Goal: Task Accomplishment & Management: Complete application form

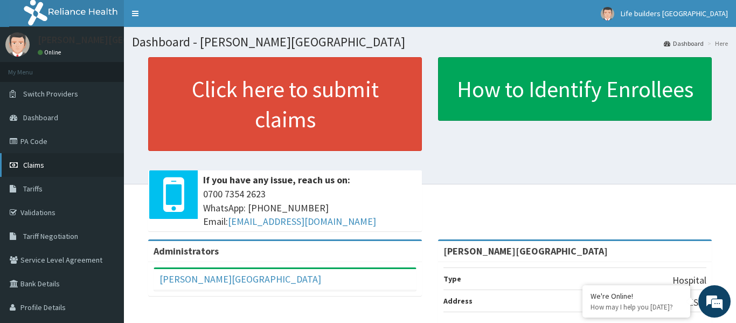
click at [27, 170] on link "Claims" at bounding box center [62, 165] width 124 height 24
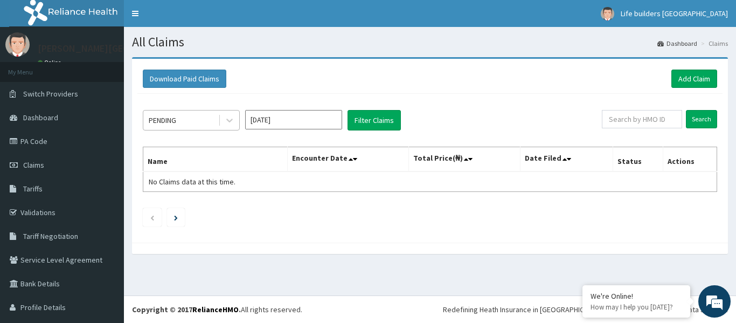
click at [196, 126] on div "PENDING" at bounding box center [180, 120] width 75 height 17
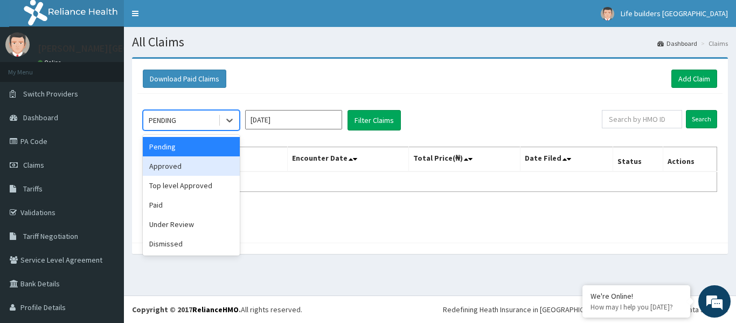
click at [171, 171] on div "Approved" at bounding box center [191, 165] width 97 height 19
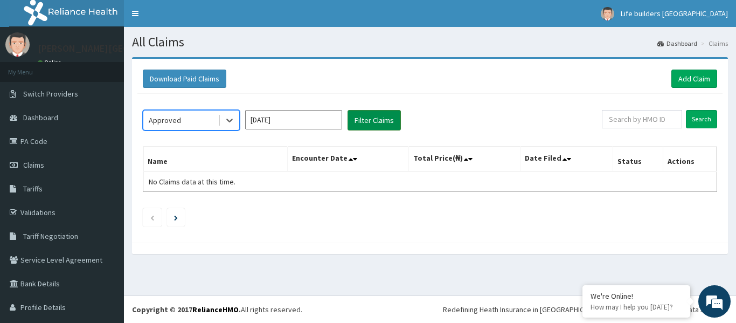
click at [360, 118] on button "Filter Claims" at bounding box center [374, 120] width 53 height 20
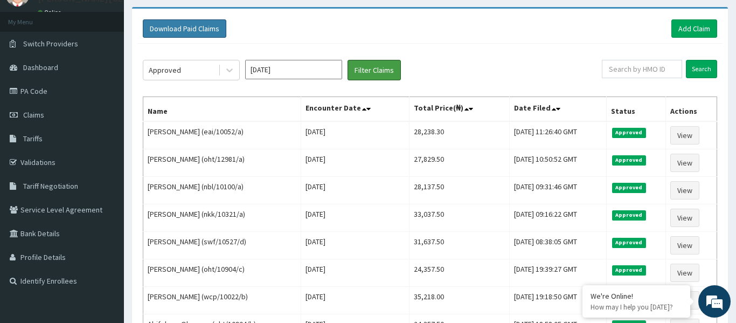
scroll to position [37, 0]
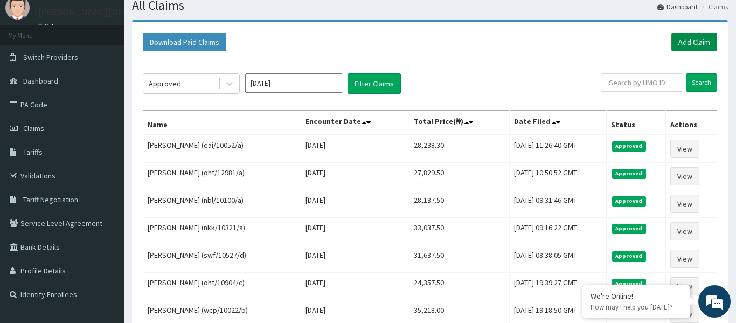
click at [696, 40] on link "Add Claim" at bounding box center [694, 42] width 46 height 18
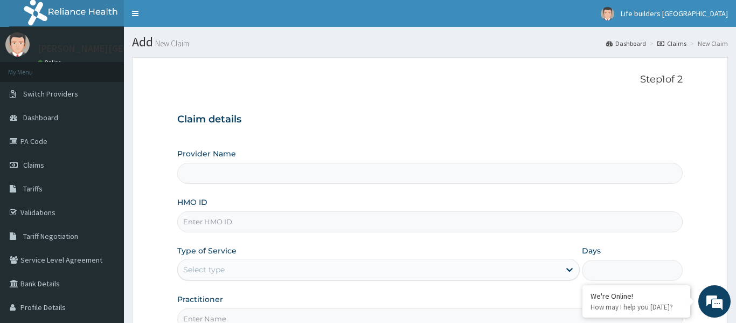
type input "STEVANS MEDICAL CENTRE"
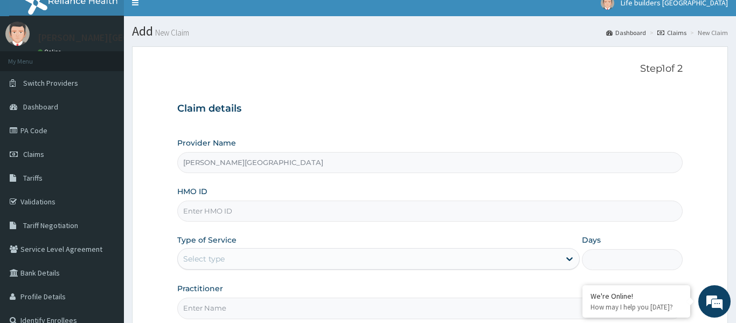
click at [273, 205] on input "HMO ID" at bounding box center [429, 210] width 505 height 21
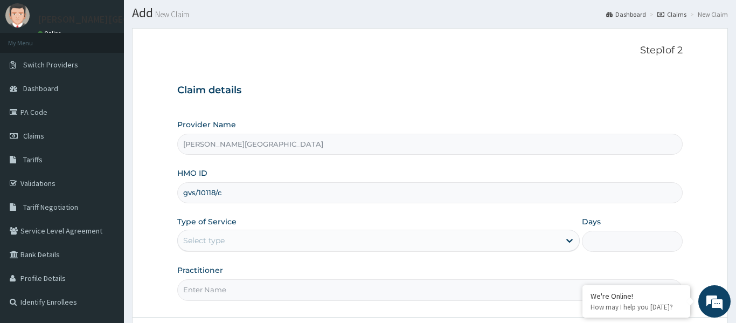
scroll to position [57, 0]
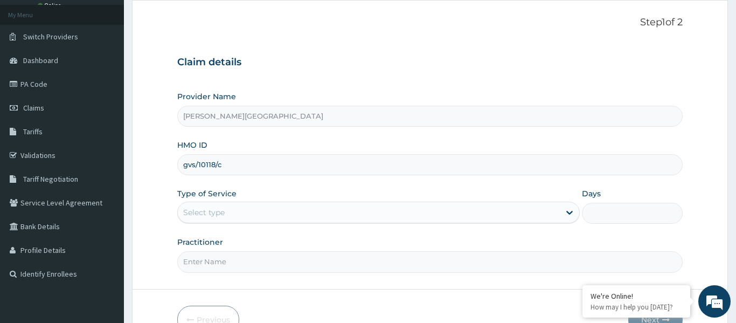
type input "gvs/10118/c"
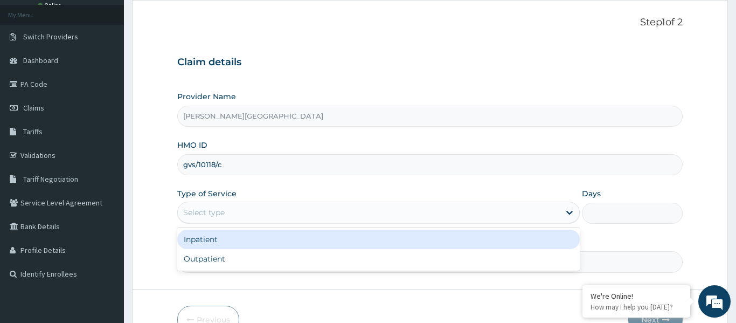
click at [228, 214] on div "Select type" at bounding box center [369, 212] width 383 height 17
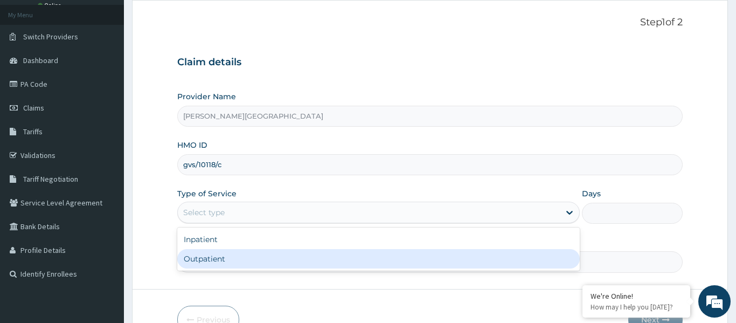
click at [218, 259] on div "Outpatient" at bounding box center [378, 258] width 403 height 19
type input "1"
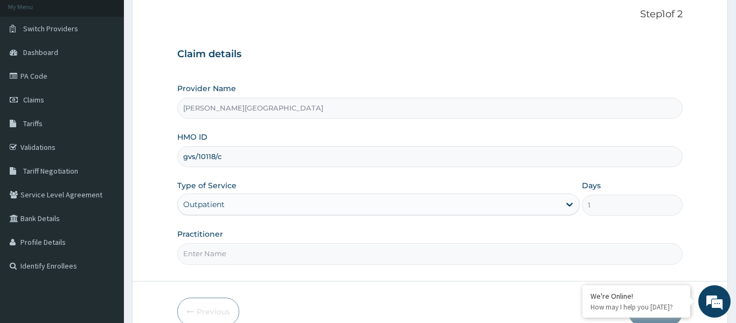
scroll to position [75, 0]
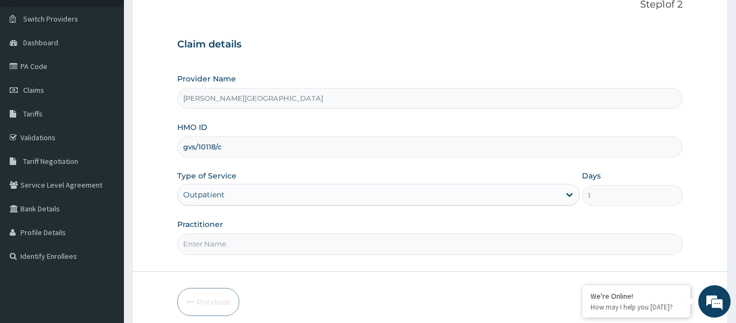
click at [226, 241] on input "Practitioner" at bounding box center [429, 243] width 505 height 21
type input "DR STEAVNS"
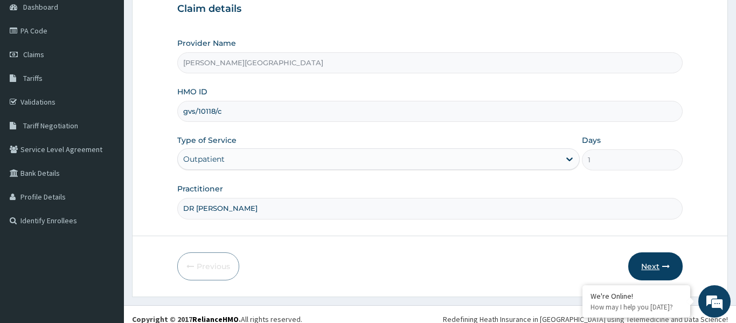
scroll to position [113, 0]
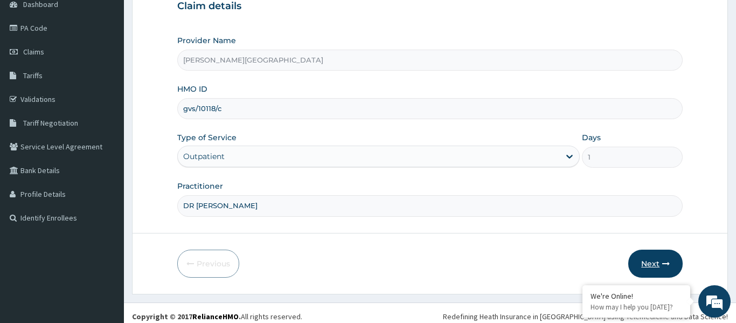
click at [654, 265] on button "Next" at bounding box center [655, 264] width 54 height 28
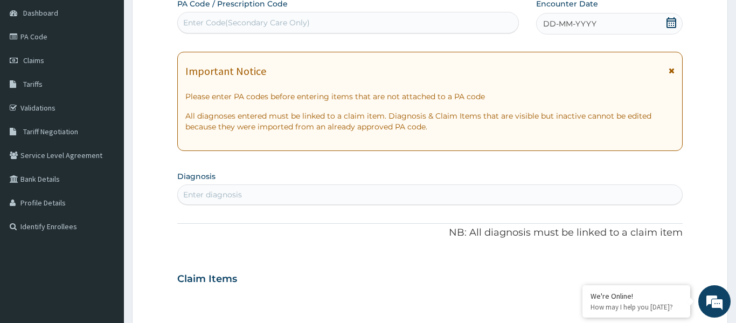
scroll to position [96, 0]
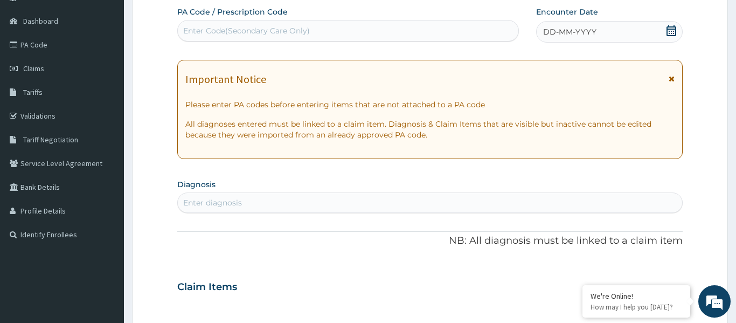
click at [671, 82] on icon at bounding box center [672, 79] width 6 height 8
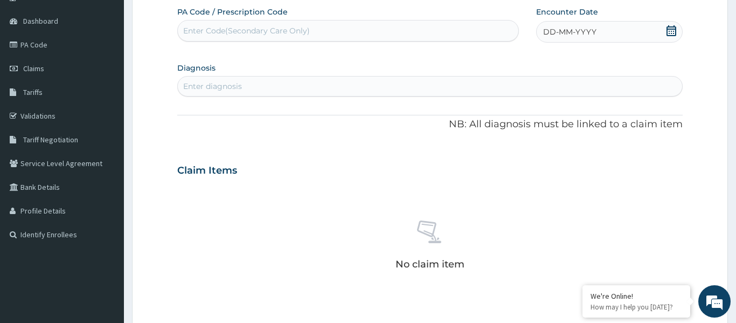
click at [671, 29] on icon at bounding box center [672, 30] width 10 height 11
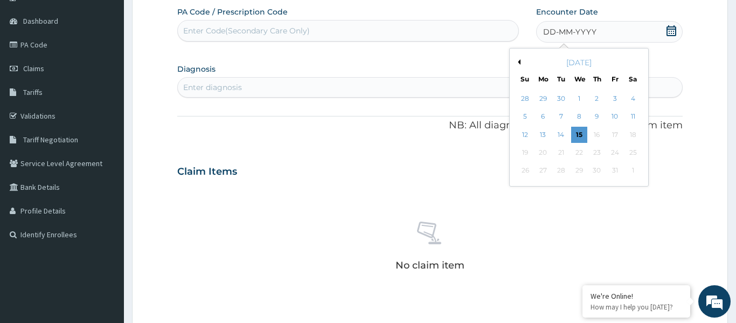
click at [632, 117] on div "11" at bounding box center [633, 117] width 16 height 16
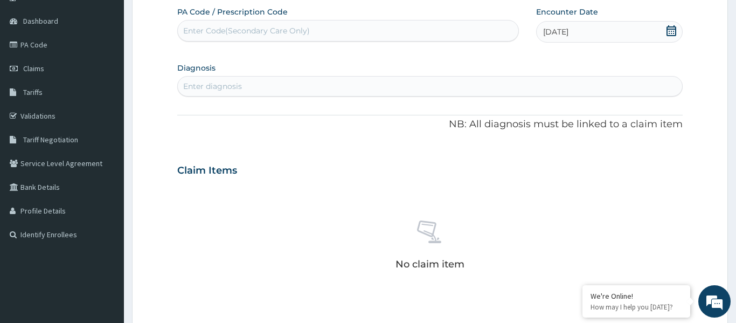
click at [290, 81] on div "Enter diagnosis" at bounding box center [430, 86] width 504 height 17
type input "urti"
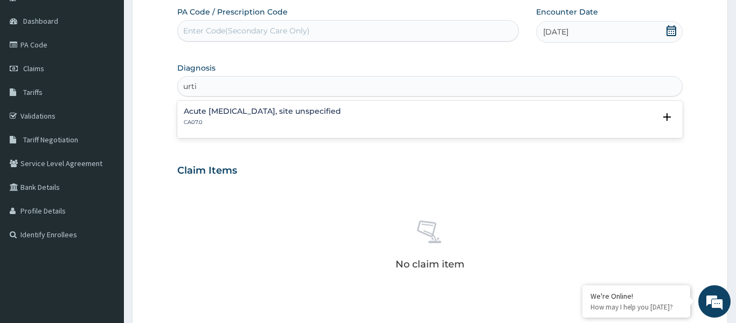
click at [249, 115] on h4 "Acute [MEDICAL_DATA], site unspecified" at bounding box center [262, 111] width 157 height 8
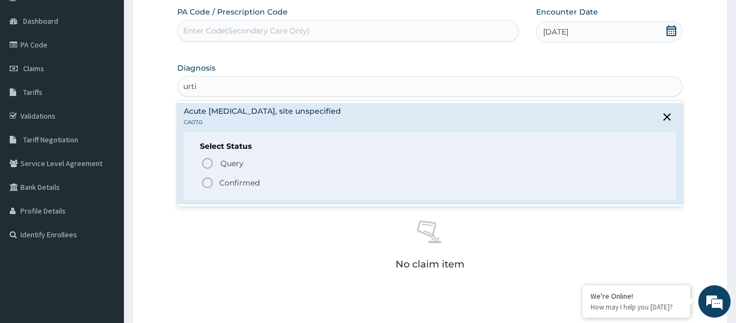
click at [209, 184] on icon "status option filled" at bounding box center [207, 182] width 13 height 13
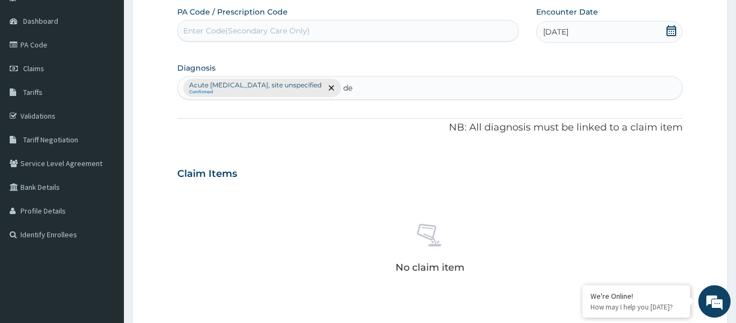
type input "d"
type input "skin"
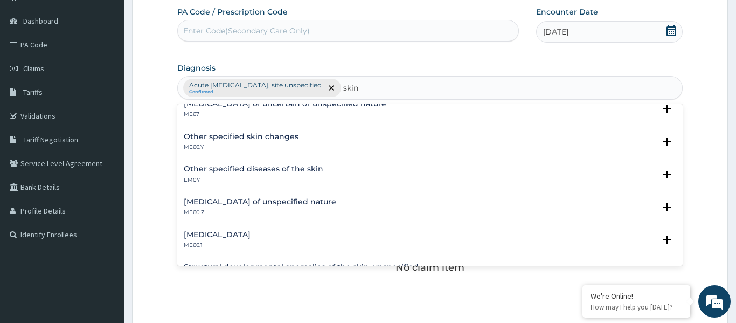
scroll to position [22, 0]
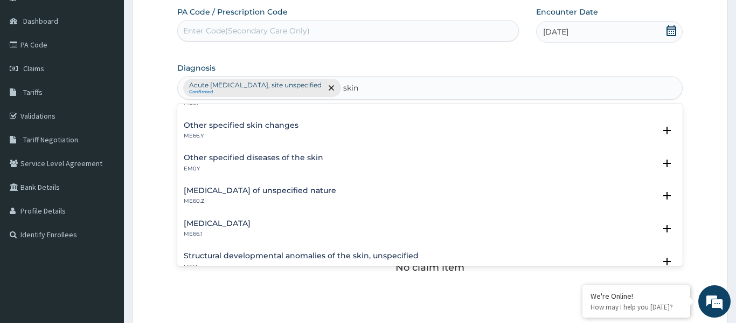
click at [223, 129] on h4 "Other specified skin changes" at bounding box center [241, 125] width 115 height 8
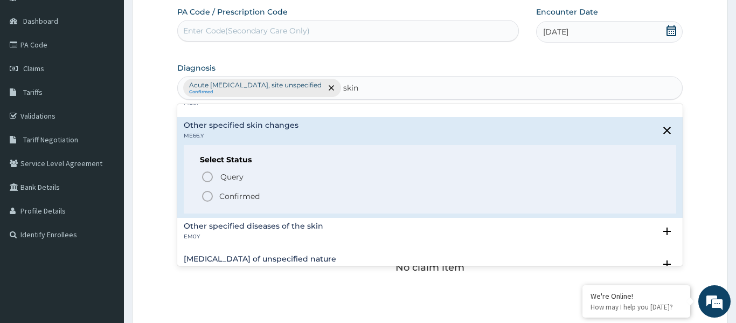
click at [204, 195] on icon "status option filled" at bounding box center [207, 196] width 13 height 13
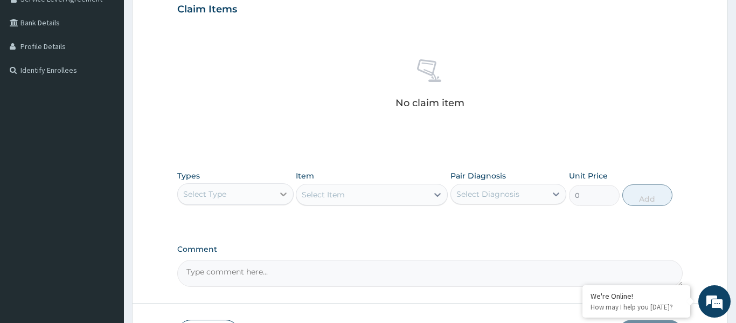
scroll to position [266, 0]
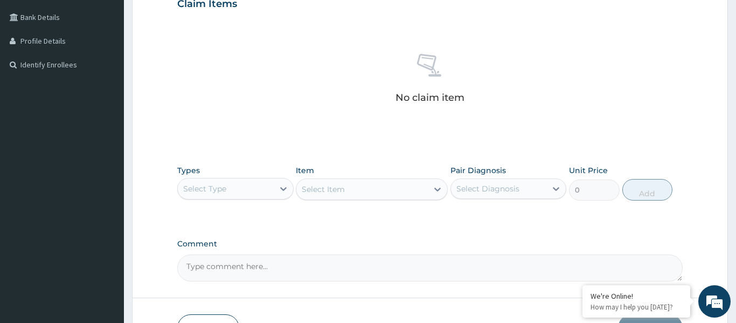
click at [237, 191] on div "Select Type" at bounding box center [226, 188] width 96 height 17
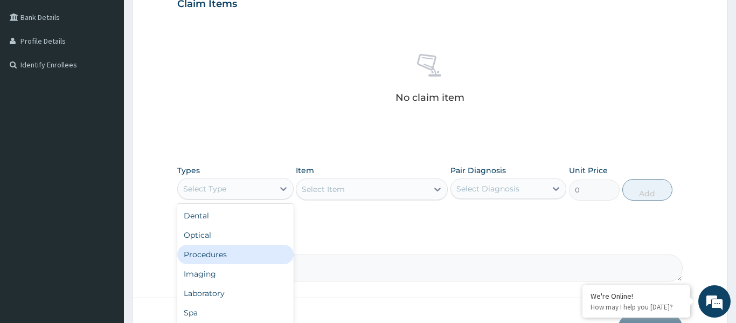
click at [222, 251] on div "Procedures" at bounding box center [235, 254] width 116 height 19
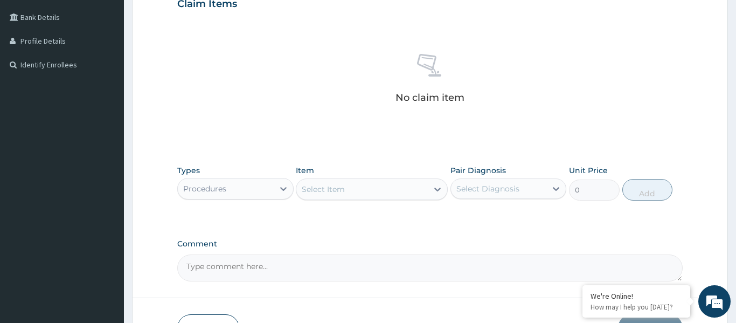
click at [352, 194] on div "Select Item" at bounding box center [361, 189] width 131 height 17
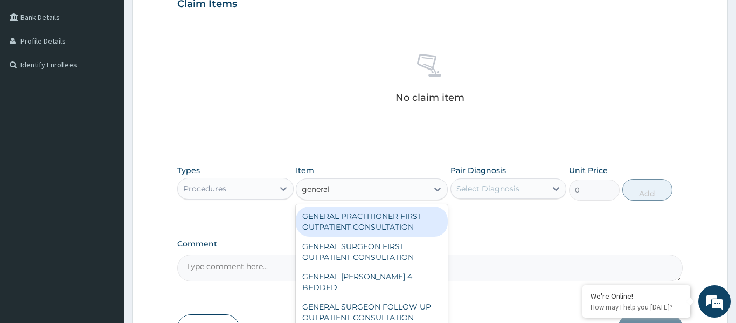
type input "general p"
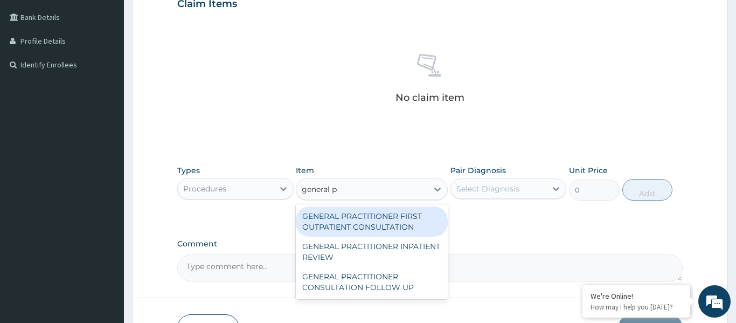
click at [366, 221] on div "GENERAL PRACTITIONER FIRST OUTPATIENT CONSULTATION" at bounding box center [372, 221] width 152 height 30
type input "3750"
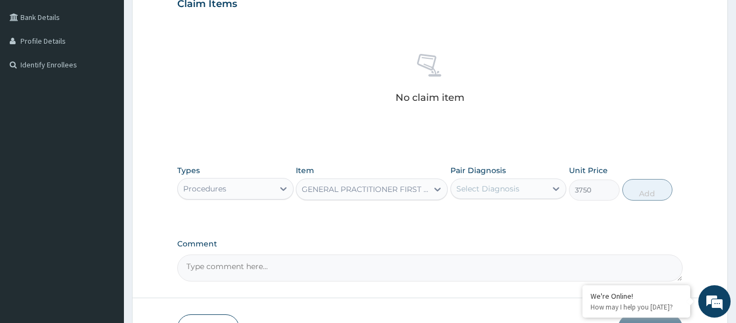
click at [503, 183] on div "Select Diagnosis" at bounding box center [487, 188] width 63 height 11
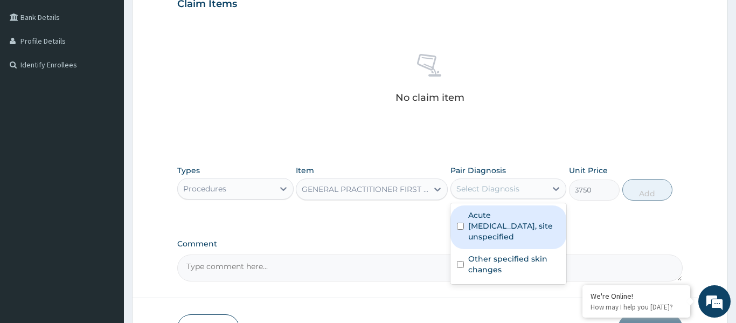
click at [503, 218] on label "Acute upper respiratory infection, site unspecified" at bounding box center [514, 226] width 92 height 32
checkbox input "true"
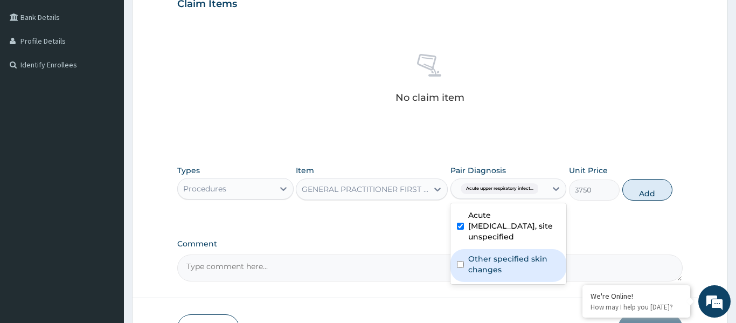
drag, startPoint x: 504, startPoint y: 263, endPoint x: 577, endPoint y: 223, distance: 83.2
click at [505, 264] on label "Other specified skin changes" at bounding box center [514, 264] width 92 height 22
checkbox input "true"
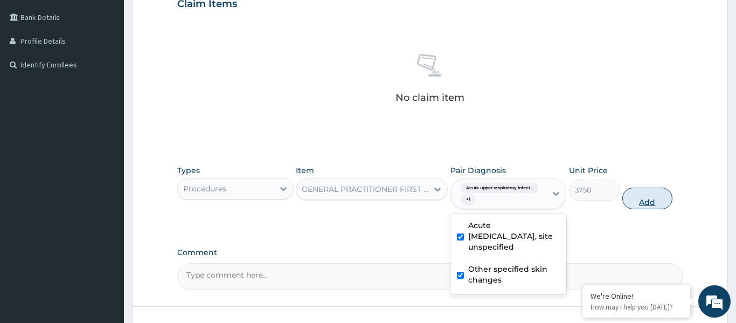
click at [640, 202] on button "Add" at bounding box center [647, 199] width 51 height 22
type input "0"
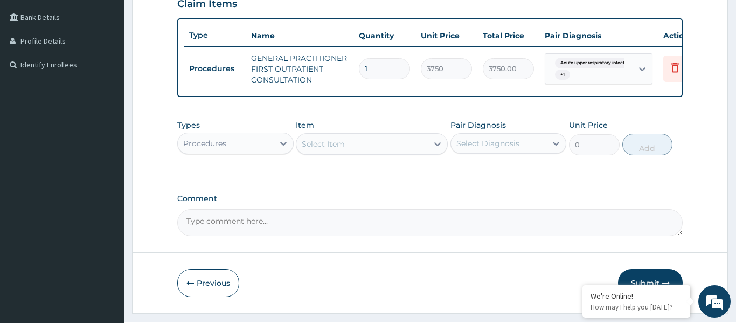
click at [341, 143] on div "Select Item" at bounding box center [323, 143] width 43 height 11
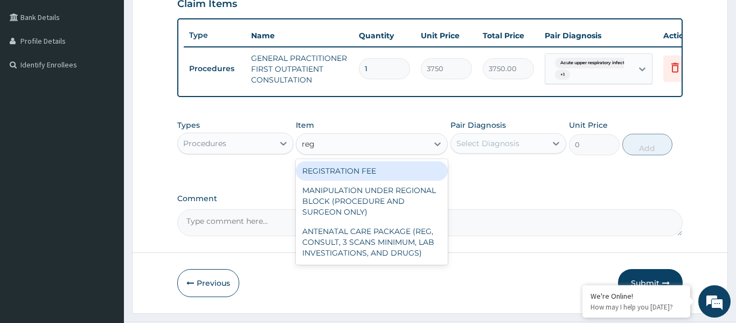
type input "regi"
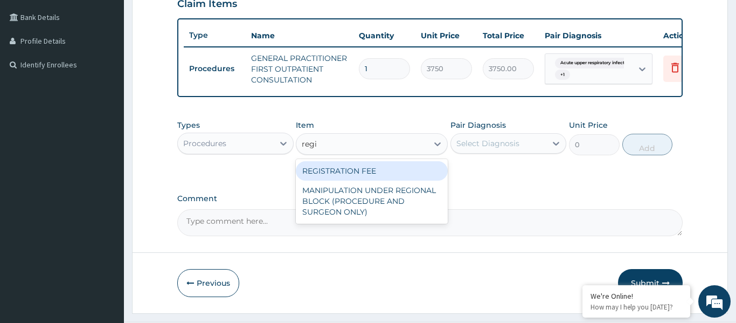
click at [333, 177] on div "REGISTRATION FEE" at bounding box center [372, 170] width 152 height 19
type input "2500"
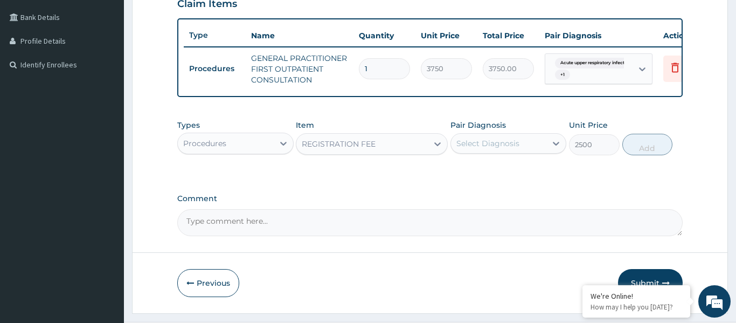
click at [477, 135] on div "Select Diagnosis" at bounding box center [499, 143] width 96 height 17
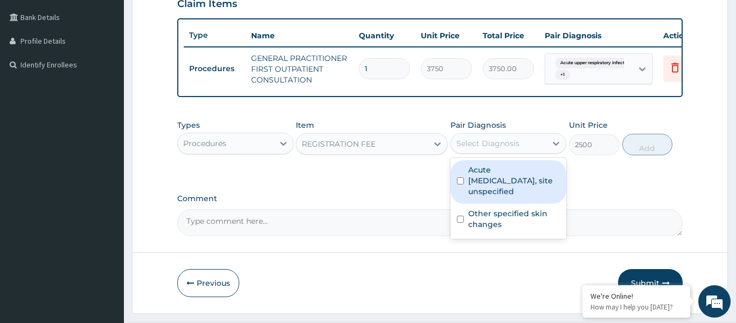
click at [488, 176] on label "Acute upper respiratory infection, site unspecified" at bounding box center [514, 180] width 92 height 32
checkbox input "true"
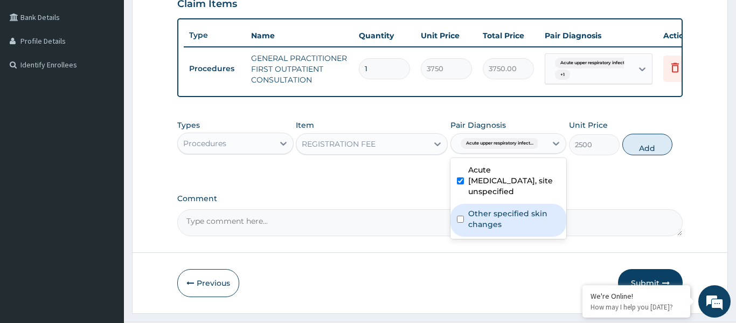
drag, startPoint x: 495, startPoint y: 219, endPoint x: 563, endPoint y: 184, distance: 76.4
click at [495, 219] on label "Other specified skin changes" at bounding box center [514, 219] width 92 height 22
checkbox input "true"
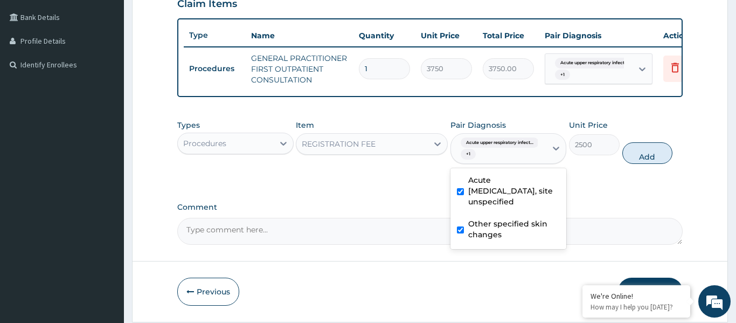
click at [639, 153] on button "Add" at bounding box center [647, 153] width 51 height 22
type input "0"
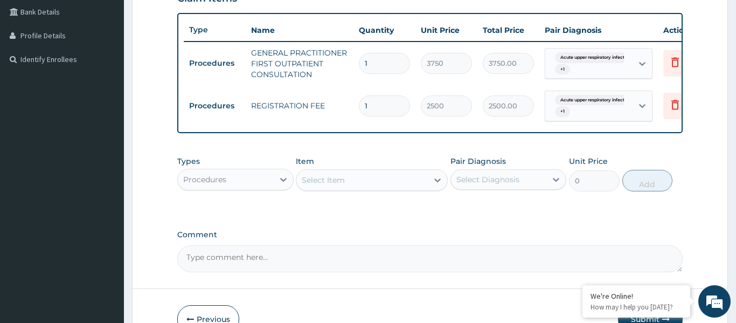
scroll to position [334, 0]
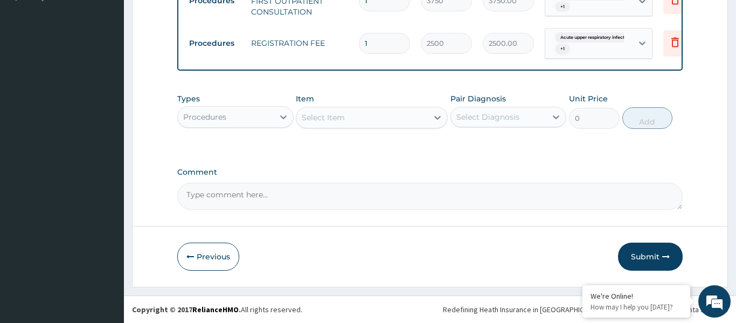
click at [229, 120] on div "Procedures" at bounding box center [226, 116] width 96 height 17
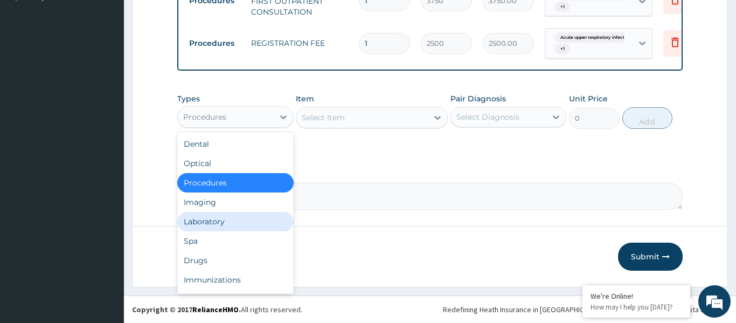
click at [213, 219] on div "Laboratory" at bounding box center [235, 221] width 116 height 19
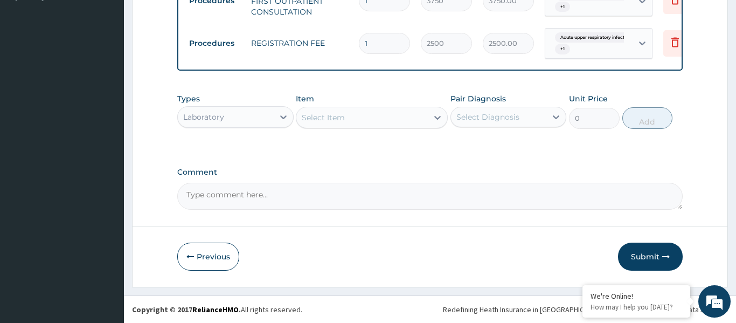
click at [377, 116] on div "Select Item" at bounding box center [361, 117] width 131 height 17
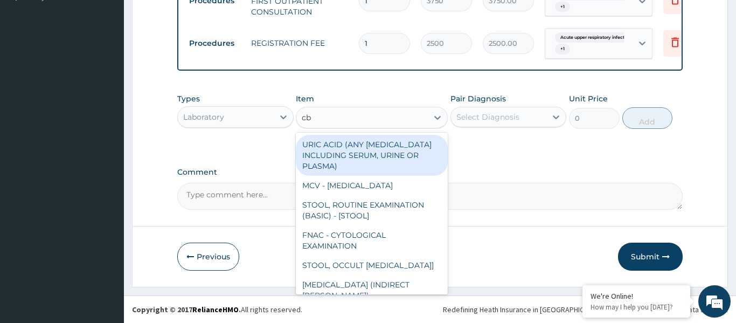
type input "cbc"
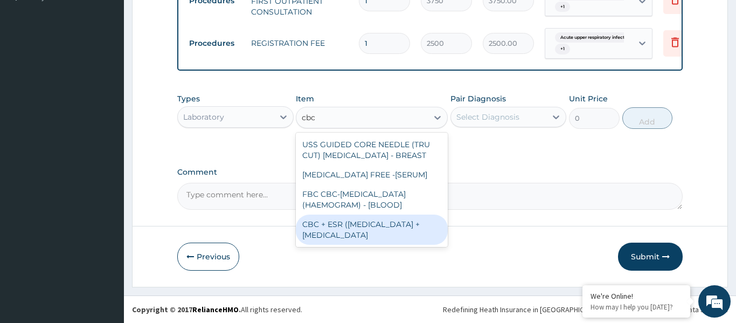
click at [355, 232] on div "CBC + ESR (COMPLETE BLOOD COUNT + ERYTHROCYTE SEDIMENTATION RATE" at bounding box center [372, 229] width 152 height 30
type input "5625"
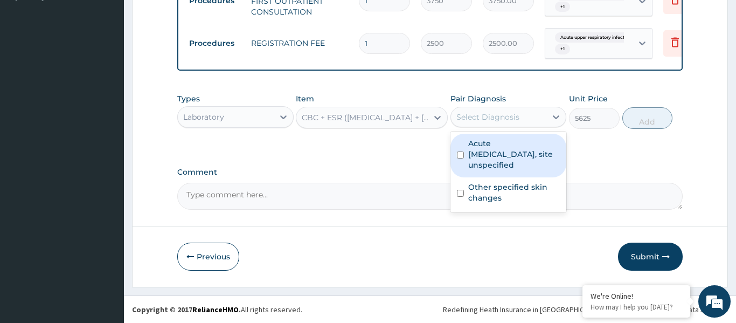
click at [492, 117] on div "Select Diagnosis" at bounding box center [487, 117] width 63 height 11
drag, startPoint x: 496, startPoint y: 161, endPoint x: 548, endPoint y: 138, distance: 57.2
click at [496, 161] on label "Acute upper respiratory infection, site unspecified" at bounding box center [514, 154] width 92 height 32
checkbox input "true"
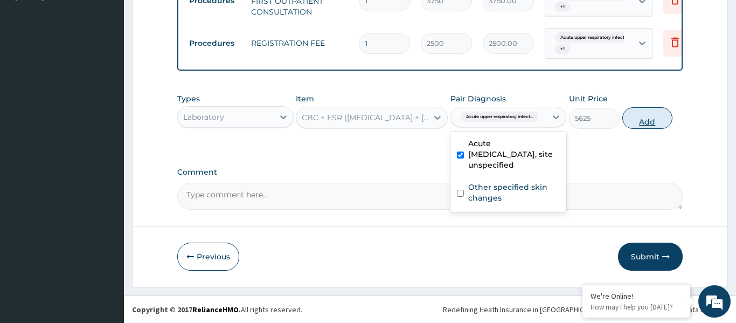
click at [639, 120] on button "Add" at bounding box center [647, 118] width 51 height 22
type input "0"
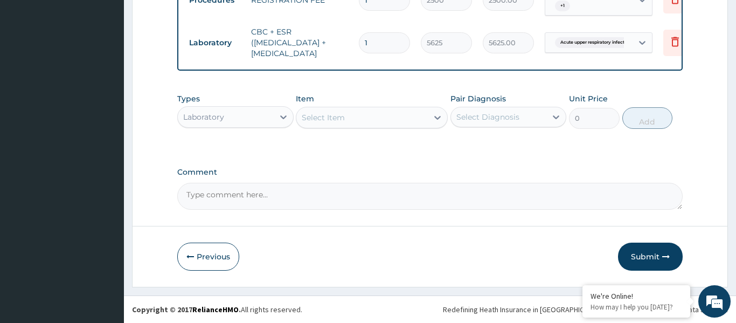
scroll to position [388, 0]
click at [246, 122] on div "Laboratory" at bounding box center [226, 116] width 96 height 17
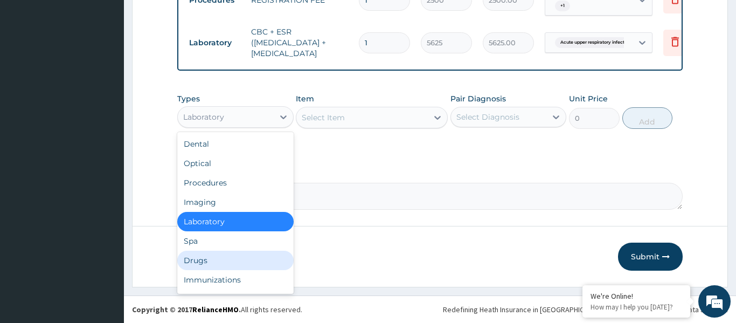
click at [223, 265] on div "Drugs" at bounding box center [235, 260] width 116 height 19
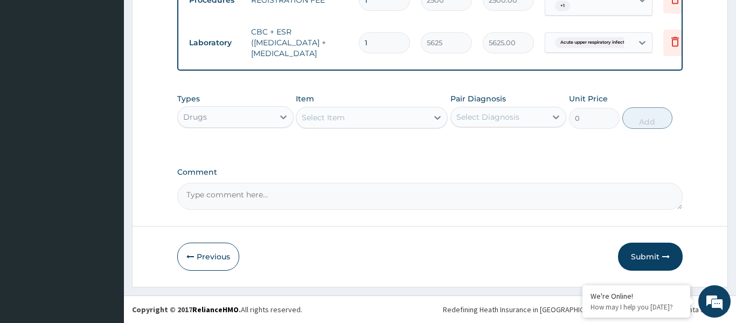
click at [364, 122] on div "Select Item" at bounding box center [361, 117] width 131 height 17
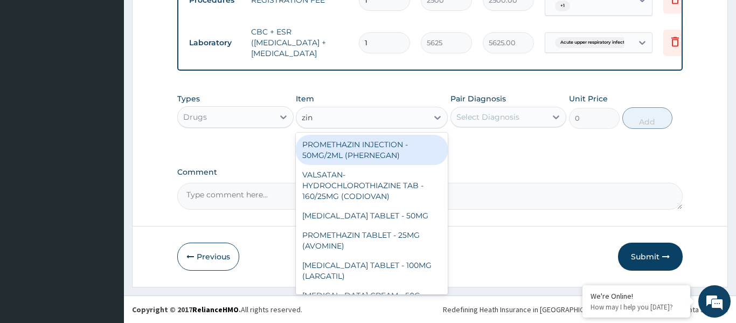
type input "zinn"
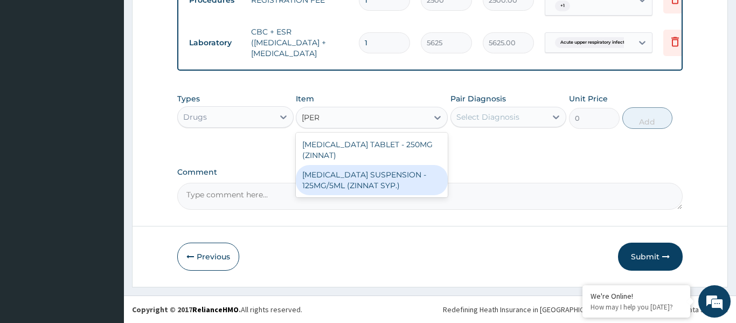
click at [369, 179] on div "CEFUROXIME SUSPENSION - 125MG/5ML (ZINNAT SYP.)" at bounding box center [372, 180] width 152 height 30
type input "14559.999999999998"
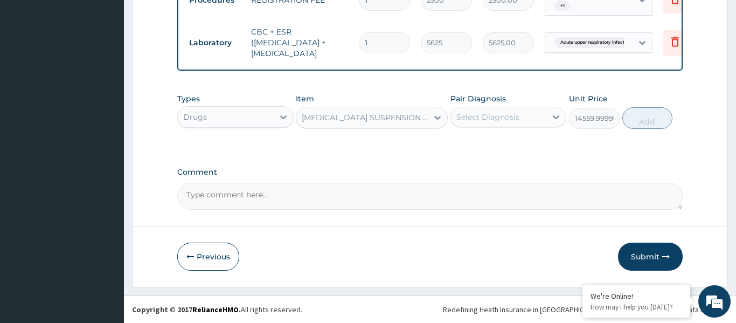
click at [365, 115] on div "CEFUROXIME SUSPENSION - 125MG/5ML (ZINNAT SYP.)" at bounding box center [365, 117] width 127 height 11
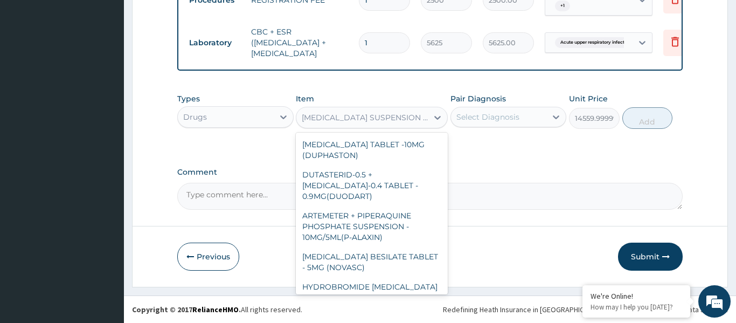
scroll to position [16755, 0]
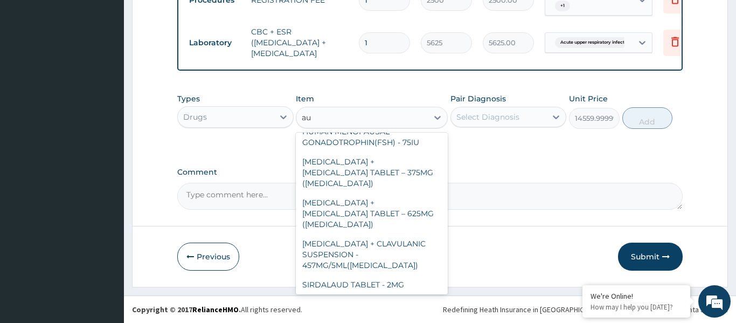
type input "aug"
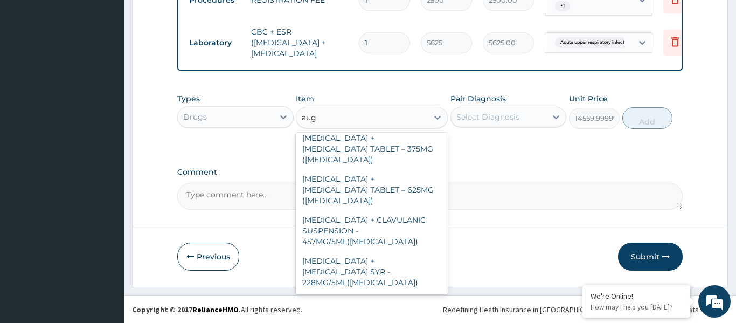
scroll to position [4, 0]
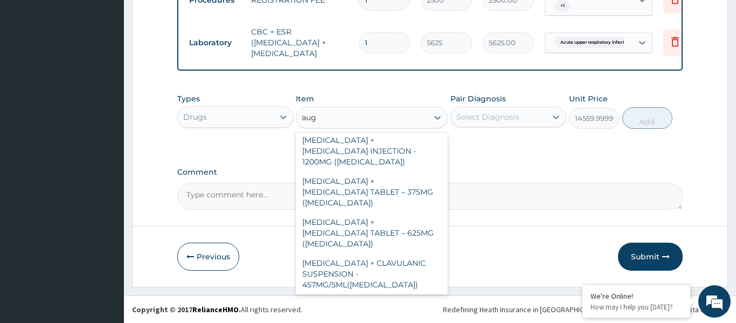
click at [370, 294] on div "AMOXICILLIN + CLAVULANIC ACID SYR - 228MG/5ML(AUGMENTIN)" at bounding box center [372, 314] width 152 height 41
type input "6720"
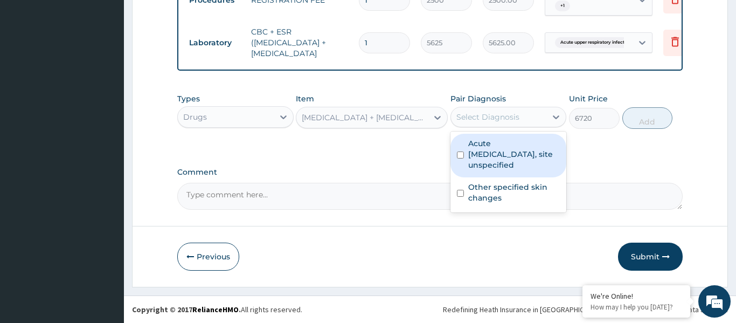
click at [487, 119] on div "Select Diagnosis" at bounding box center [487, 117] width 63 height 11
click at [494, 158] on label "Acute upper respiratory infection, site unspecified" at bounding box center [514, 154] width 92 height 32
checkbox input "true"
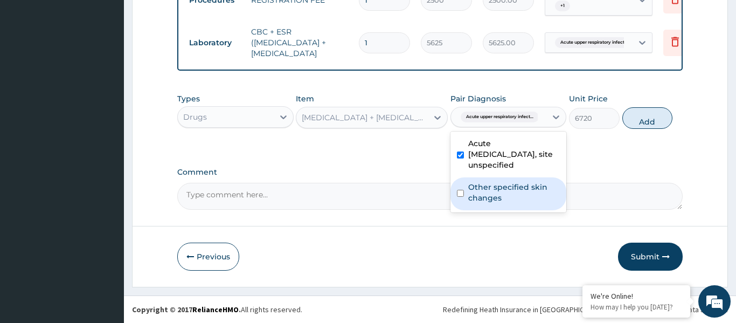
click at [519, 191] on label "Other specified skin changes" at bounding box center [514, 193] width 92 height 22
checkbox input "true"
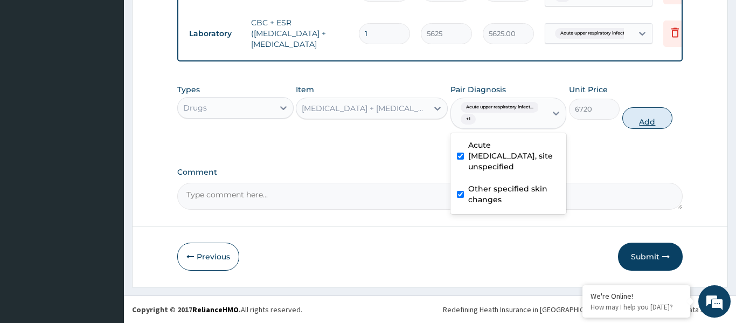
click at [638, 128] on button "Add" at bounding box center [647, 118] width 51 height 22
type input "0"
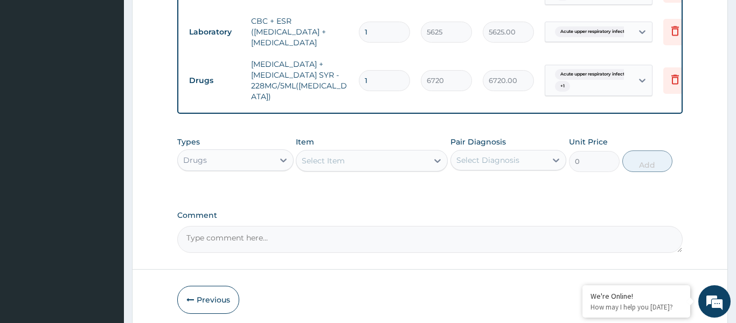
click at [360, 168] on div "Select Item" at bounding box center [361, 160] width 131 height 17
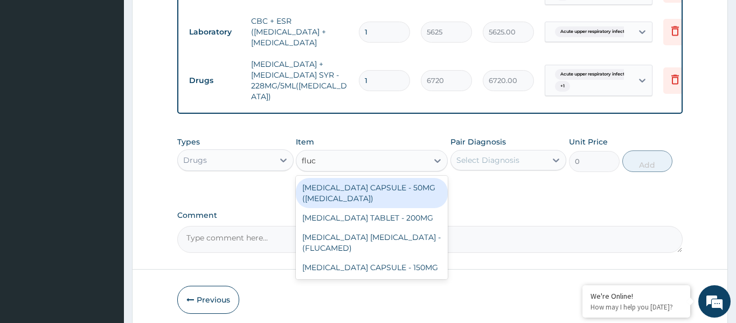
type input "fluco"
click at [389, 204] on div "FLUCONAZOLE CAPSULE - 50MG (DIFLUCAN)" at bounding box center [372, 193] width 152 height 30
type input "756"
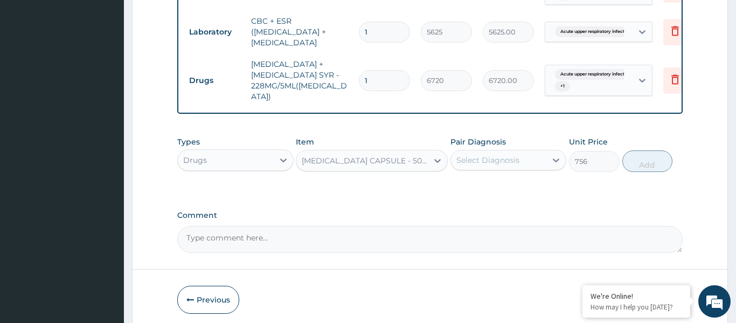
click at [486, 165] on div "Select Diagnosis" at bounding box center [487, 160] width 63 height 11
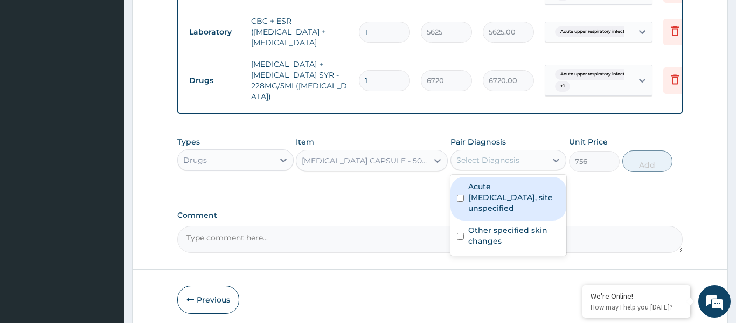
click at [497, 210] on label "Acute upper respiratory infection, site unspecified" at bounding box center [514, 197] width 92 height 32
checkbox input "true"
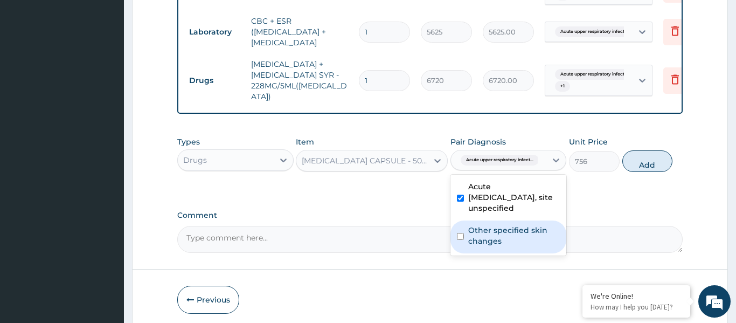
click at [501, 246] on label "Other specified skin changes" at bounding box center [514, 236] width 92 height 22
checkbox input "true"
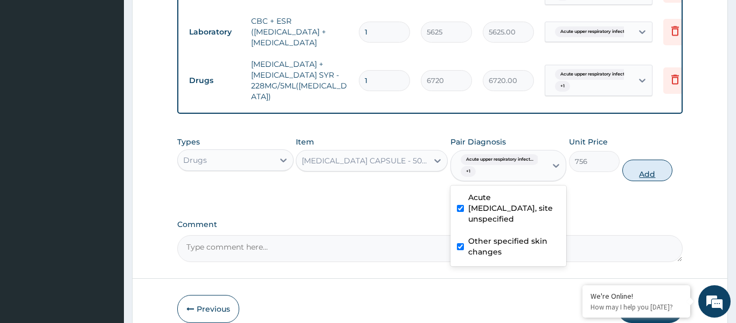
click at [648, 181] on button "Add" at bounding box center [647, 171] width 51 height 22
type input "0"
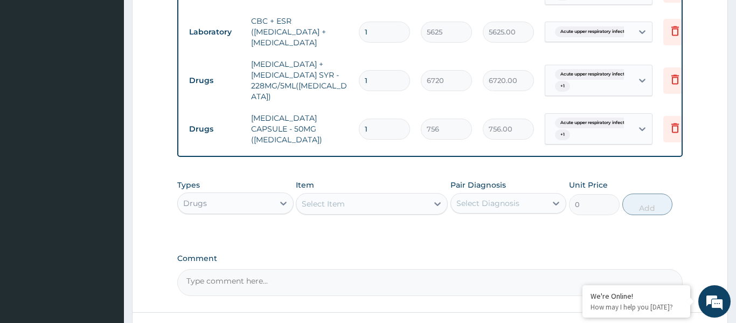
click at [331, 209] on div "Select Item" at bounding box center [323, 203] width 43 height 11
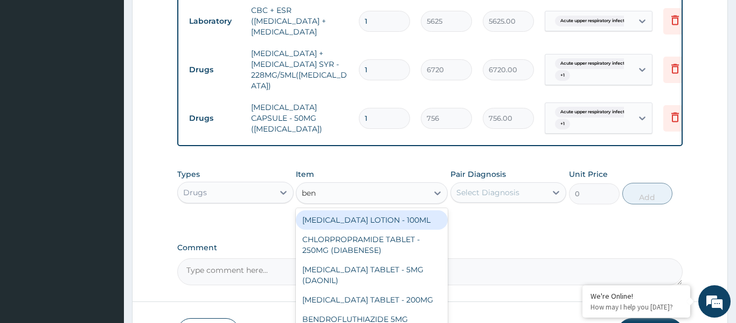
scroll to position [484, 0]
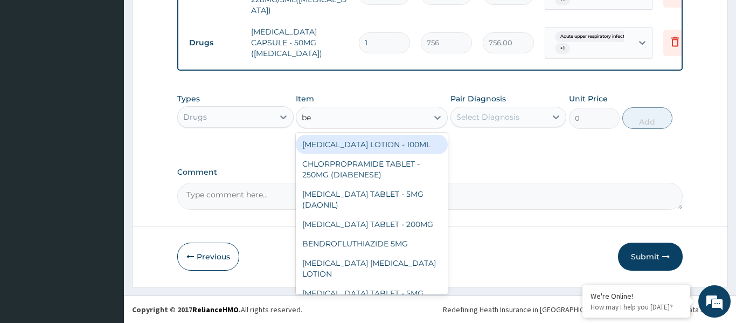
type input "b"
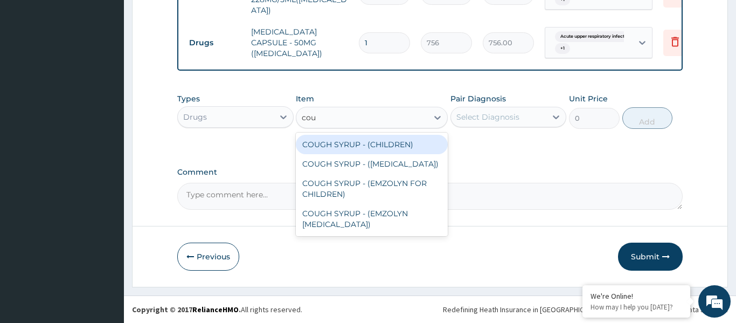
type input "coug"
click at [387, 145] on div "COUGH SYRUP - (CHILDREN)" at bounding box center [372, 144] width 152 height 19
type input "1120"
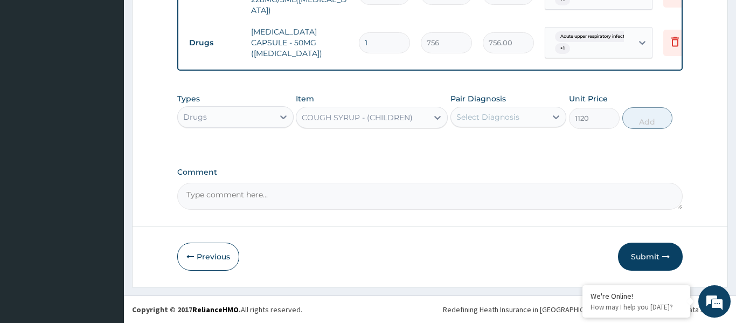
click at [491, 116] on div "Select Diagnosis" at bounding box center [487, 117] width 63 height 11
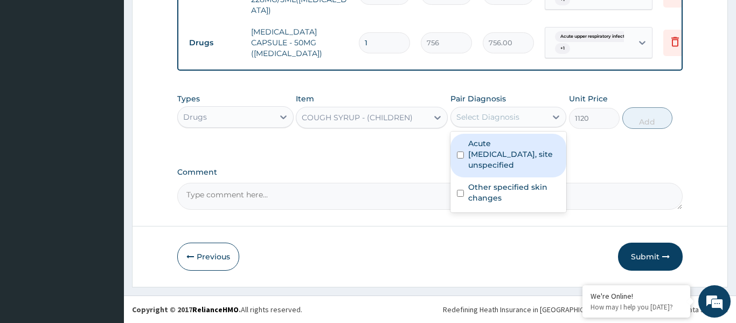
click at [493, 149] on label "Acute upper respiratory infection, site unspecified" at bounding box center [514, 154] width 92 height 32
checkbox input "true"
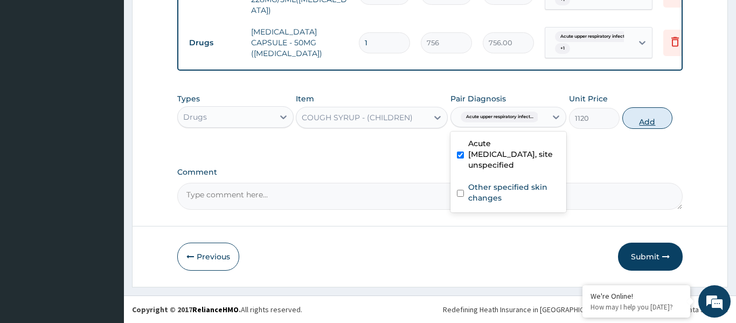
click at [642, 124] on button "Add" at bounding box center [647, 118] width 51 height 22
type input "0"
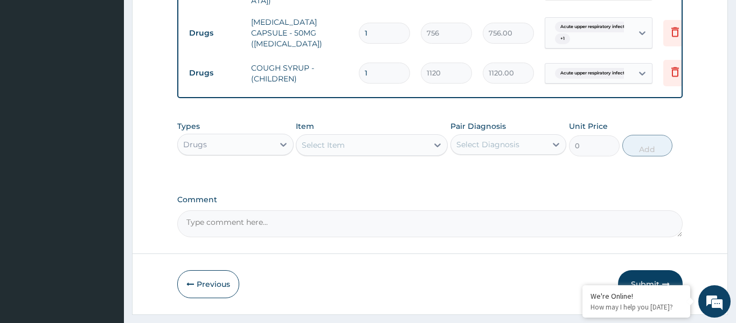
click at [383, 154] on div "Select Item" at bounding box center [361, 144] width 131 height 17
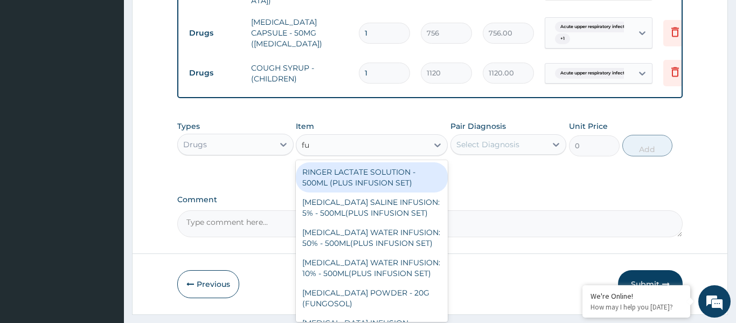
type input "fun"
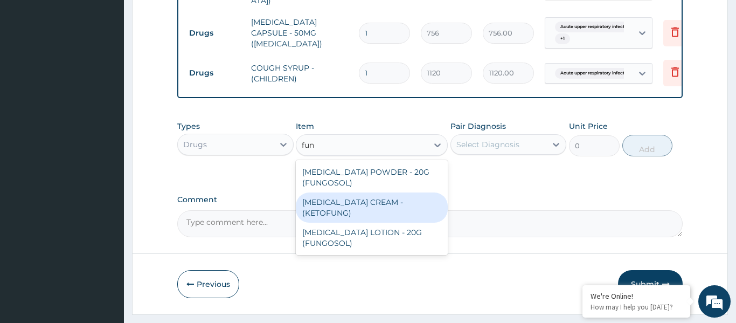
click at [346, 219] on div "KETOCONAZOLE CREAM - (KETOFUNG)" at bounding box center [372, 207] width 152 height 30
type input "1680"
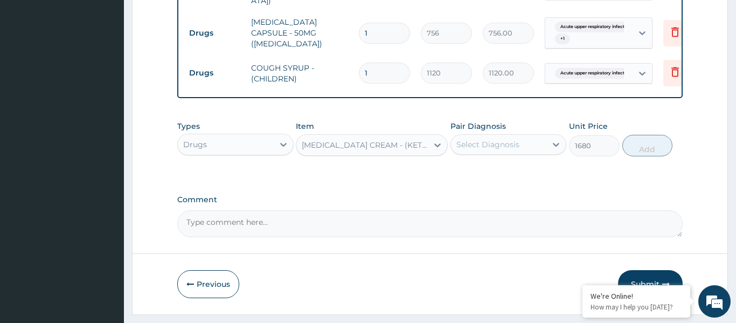
click at [501, 150] on div "Select Diagnosis" at bounding box center [487, 144] width 63 height 11
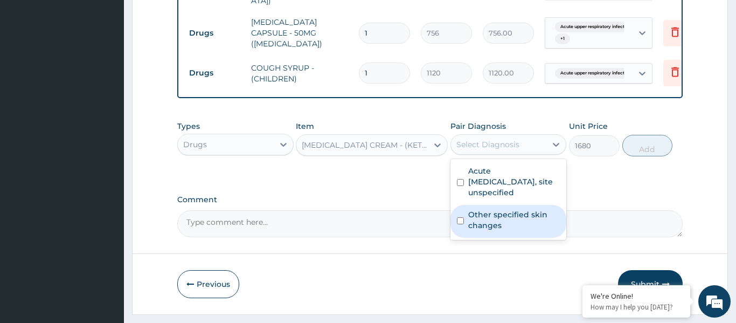
click at [495, 228] on label "Other specified skin changes" at bounding box center [514, 220] width 92 height 22
checkbox input "true"
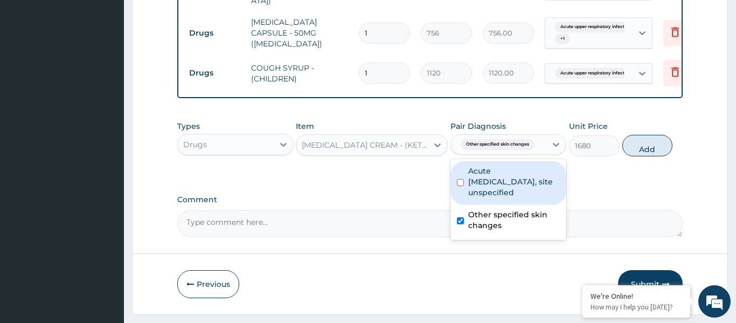
click at [657, 156] on button "Add" at bounding box center [647, 146] width 51 height 22
type input "0"
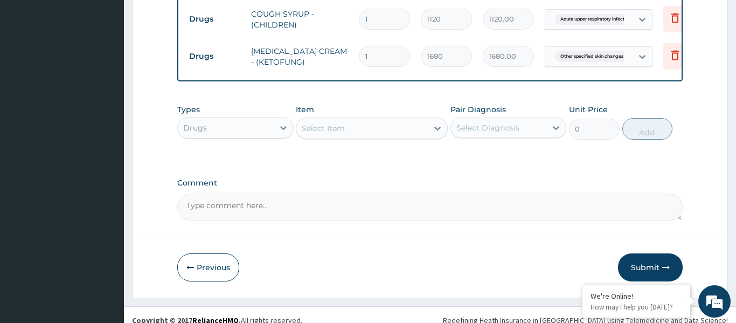
scroll to position [558, 0]
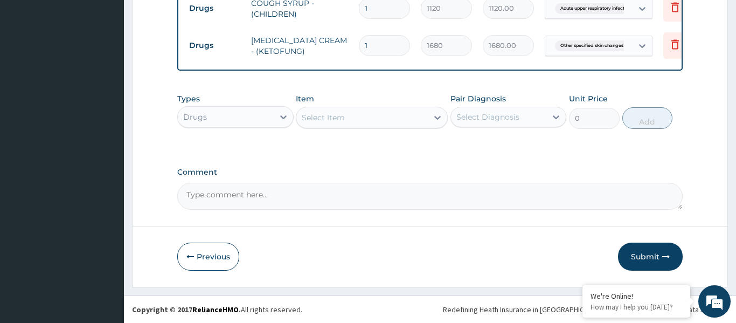
click at [628, 261] on button "Submit" at bounding box center [650, 257] width 65 height 28
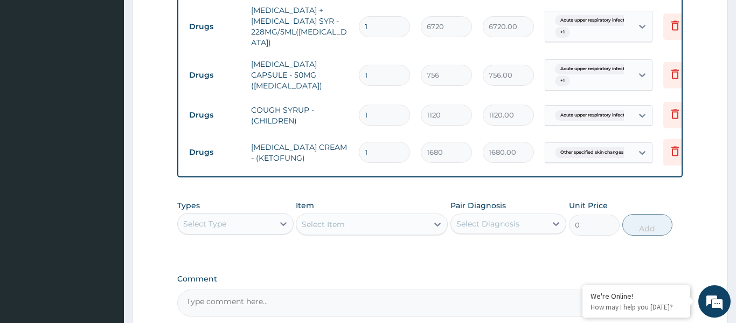
scroll to position [675, 0]
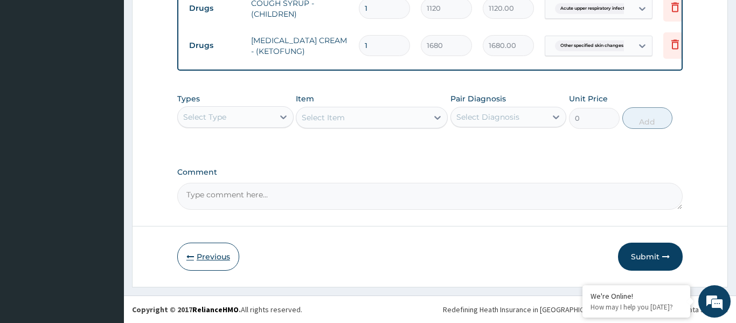
click at [195, 256] on button "Previous" at bounding box center [208, 257] width 62 height 28
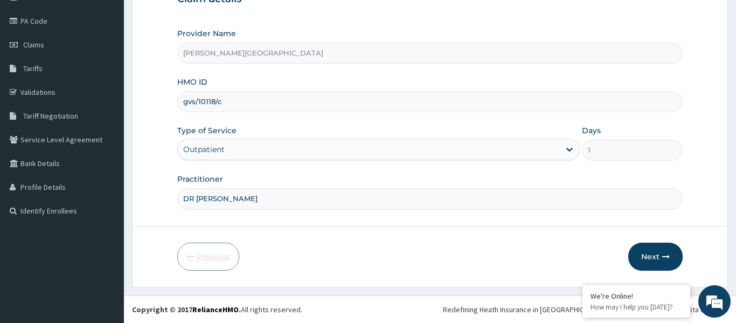
scroll to position [120, 0]
drag, startPoint x: 182, startPoint y: 100, endPoint x: 234, endPoint y: 107, distance: 52.7
click at [234, 107] on input "gvs/10118/c" at bounding box center [429, 101] width 505 height 21
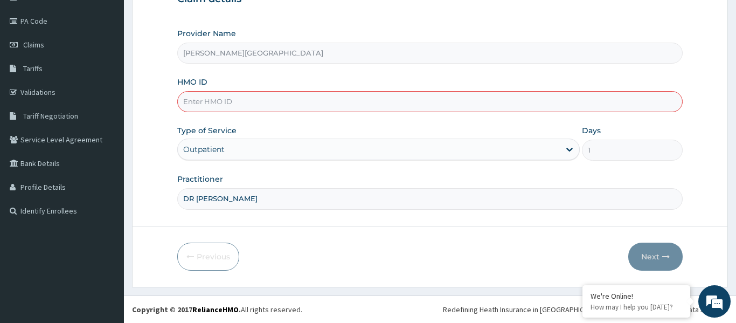
click at [196, 104] on input "HMO ID" at bounding box center [429, 101] width 505 height 21
type input "gvs/10118/c"
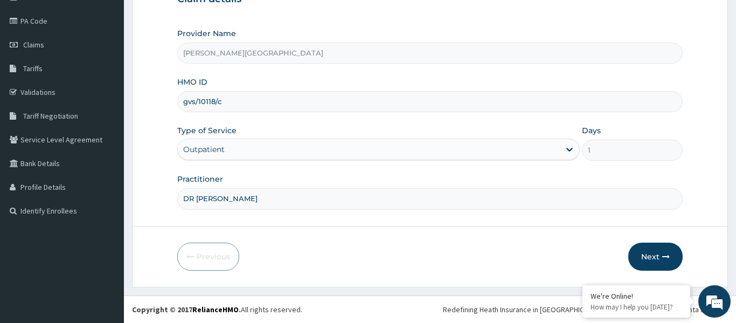
drag, startPoint x: 185, startPoint y: 99, endPoint x: 232, endPoint y: 103, distance: 47.1
click at [232, 103] on input "gvs/10118/c" at bounding box center [429, 101] width 505 height 21
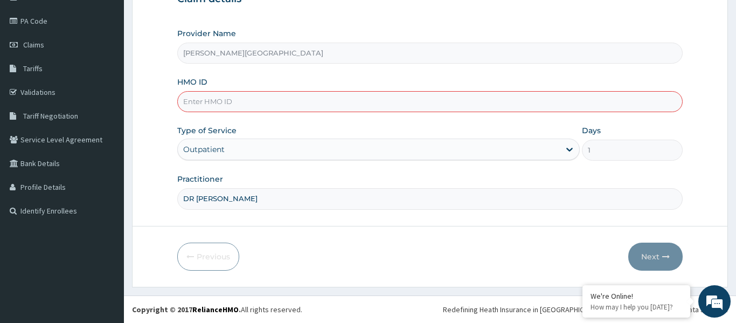
click at [302, 103] on input "HMO ID" at bounding box center [429, 101] width 505 height 21
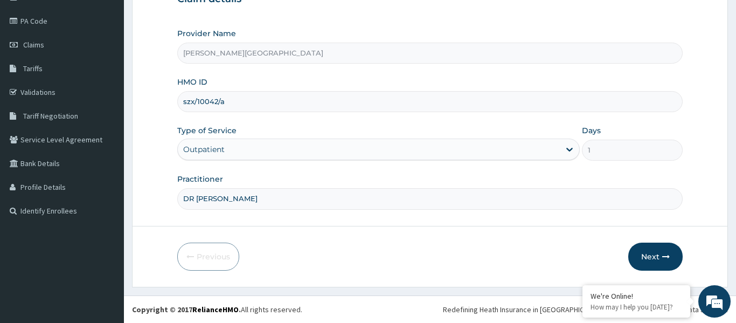
drag, startPoint x: 182, startPoint y: 102, endPoint x: 227, endPoint y: 106, distance: 44.9
click at [227, 106] on input "szx/10042/a" at bounding box center [429, 101] width 505 height 21
type input "szx/10042/a"
click at [661, 260] on button "Next" at bounding box center [655, 257] width 54 height 28
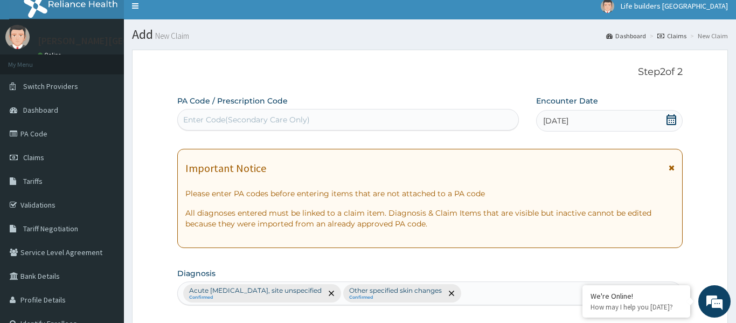
scroll to position [0, 0]
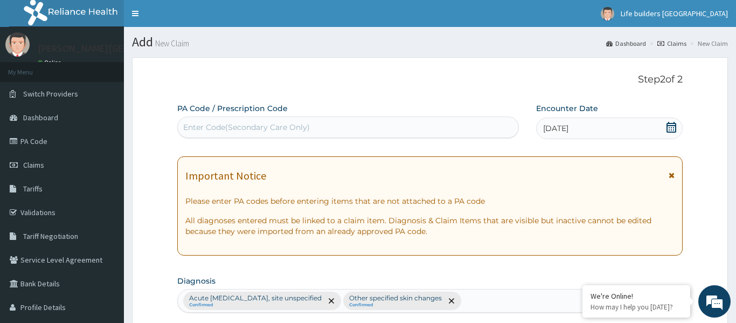
click at [671, 125] on icon at bounding box center [672, 127] width 10 height 11
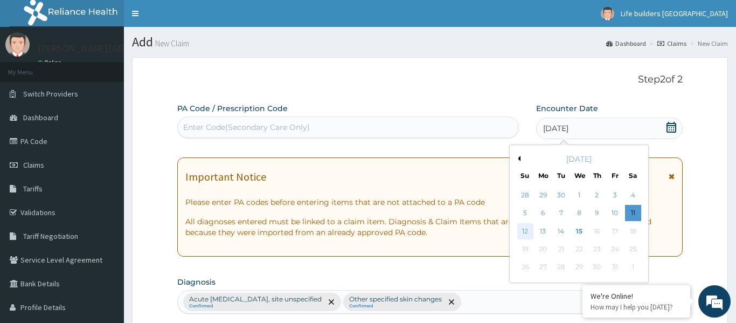
click at [525, 230] on div "12" at bounding box center [525, 231] width 16 height 16
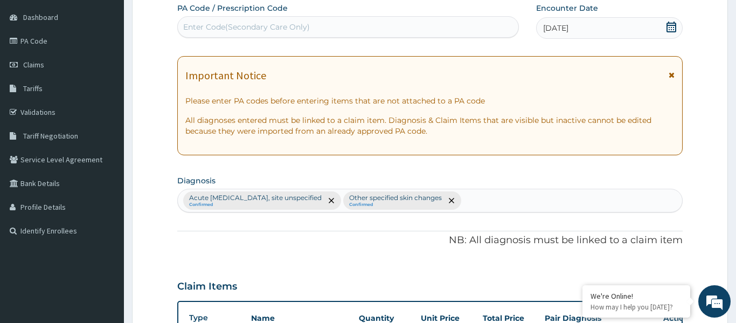
scroll to position [102, 0]
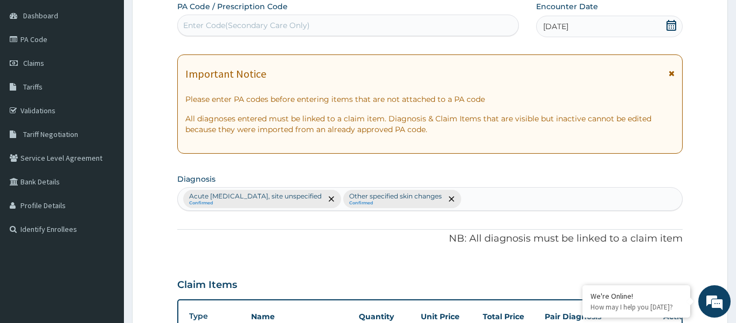
click at [671, 73] on icon at bounding box center [672, 74] width 6 height 8
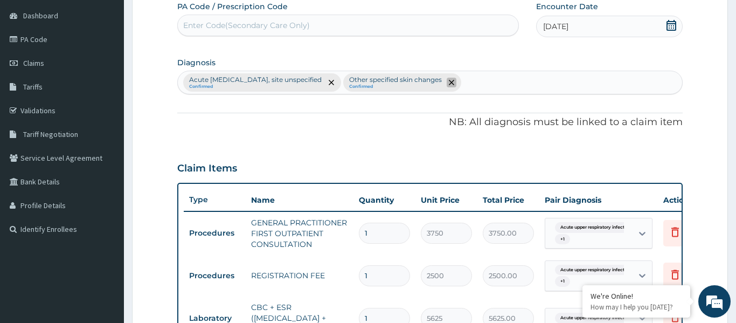
click at [454, 82] on icon "remove selection option" at bounding box center [451, 82] width 5 height 5
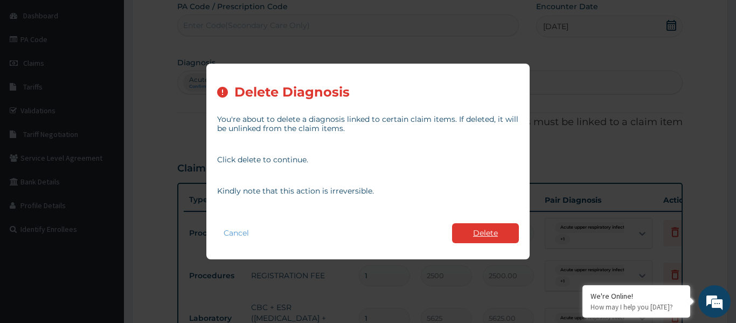
click at [479, 237] on button "Delete" at bounding box center [485, 233] width 67 height 20
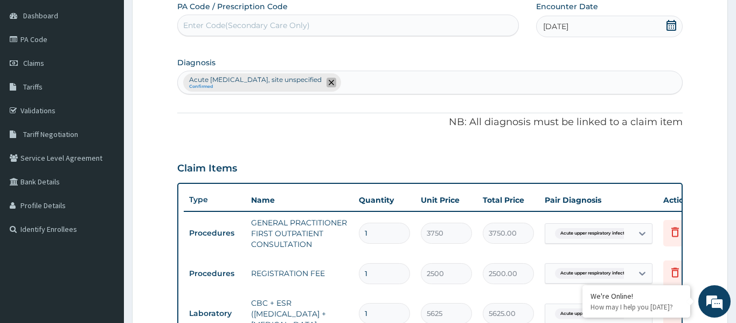
click at [334, 85] on icon "remove selection option" at bounding box center [331, 82] width 5 height 5
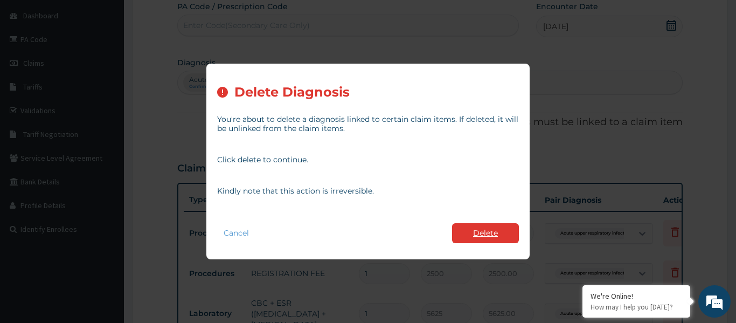
click at [477, 232] on button "Delete" at bounding box center [485, 233] width 67 height 20
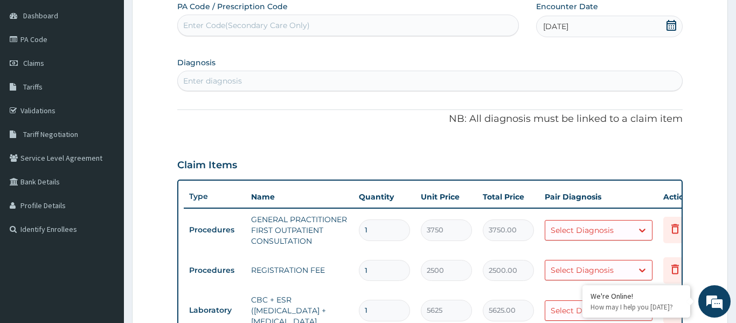
click at [287, 79] on div "Enter diagnosis" at bounding box center [430, 80] width 504 height 17
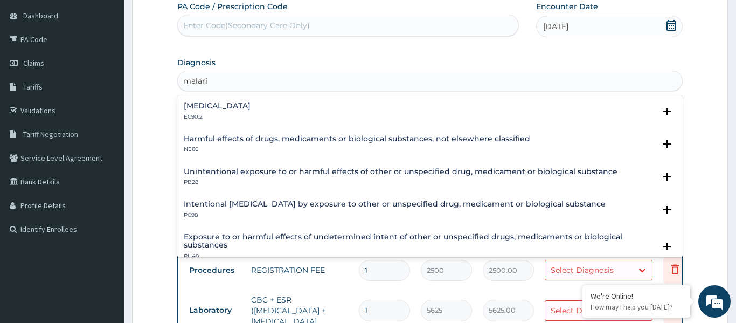
type input "malaria"
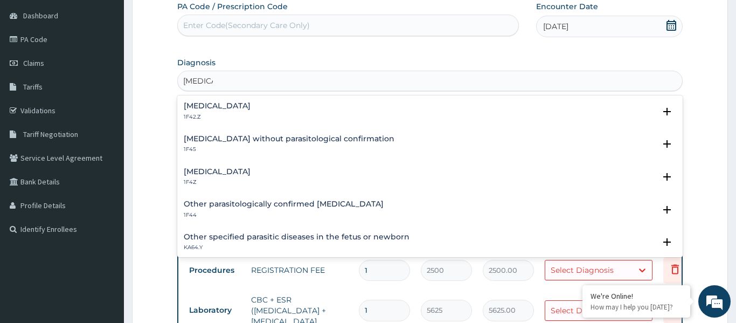
click at [200, 172] on h4 "Malaria, unspecified" at bounding box center [217, 172] width 67 height 8
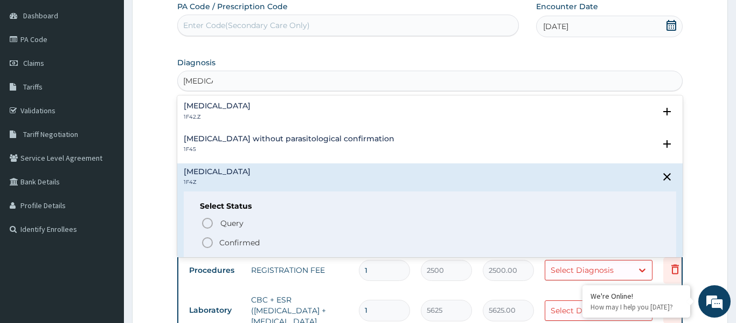
click at [209, 239] on icon "status option filled" at bounding box center [207, 242] width 13 height 13
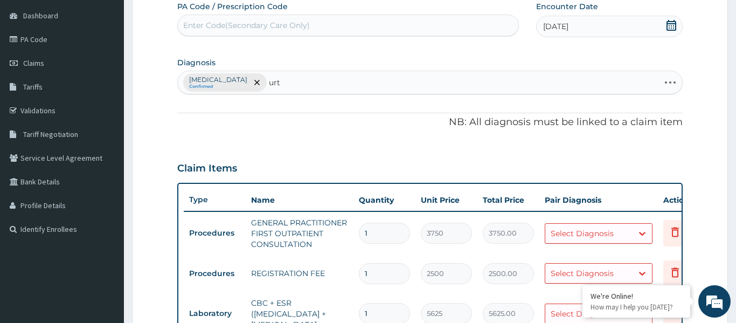
type input "urti"
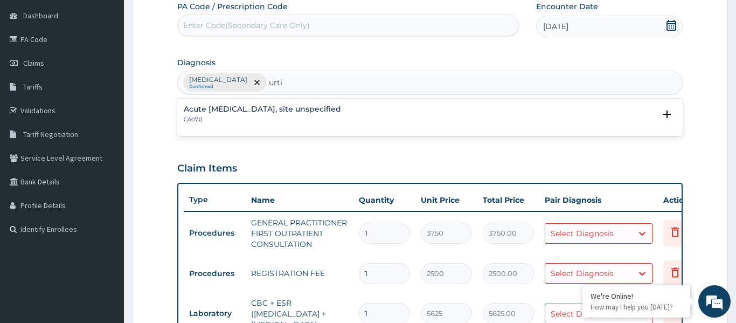
click at [310, 111] on h4 "Acute upper respiratory infection, site unspecified" at bounding box center [262, 109] width 157 height 8
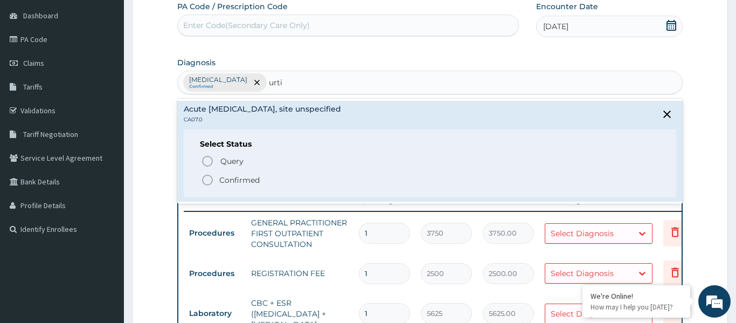
click at [206, 183] on icon "status option filled" at bounding box center [207, 180] width 13 height 13
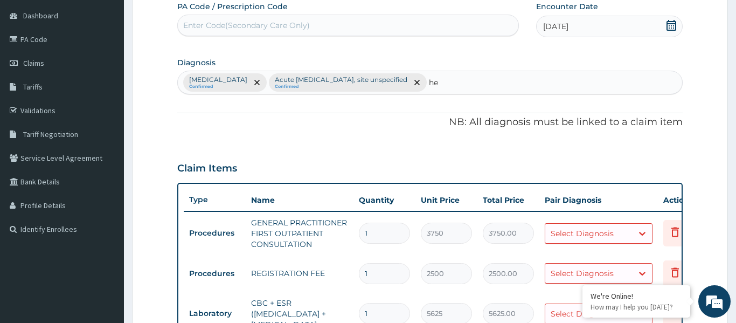
type input "h"
type input "worm"
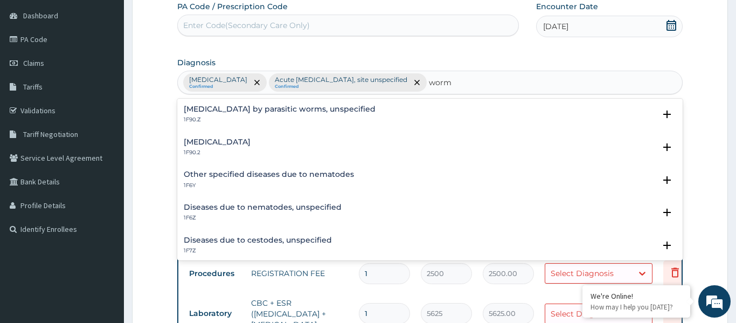
click at [232, 149] on p "1F90.2" at bounding box center [217, 153] width 67 height 8
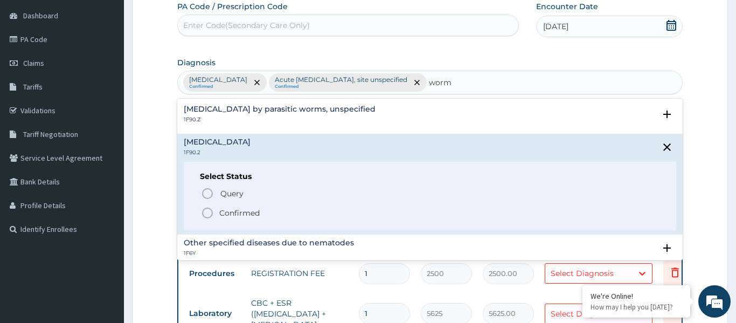
click at [205, 213] on icon "status option filled" at bounding box center [207, 212] width 13 height 13
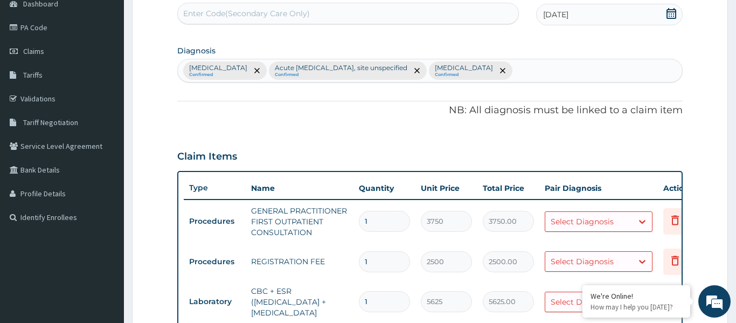
scroll to position [119, 0]
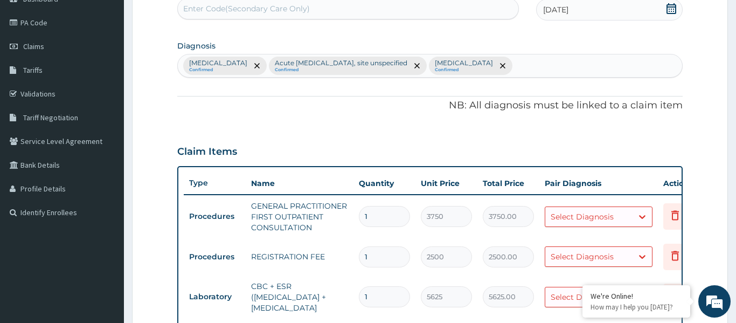
click at [573, 220] on div "Select Diagnosis" at bounding box center [582, 216] width 63 height 11
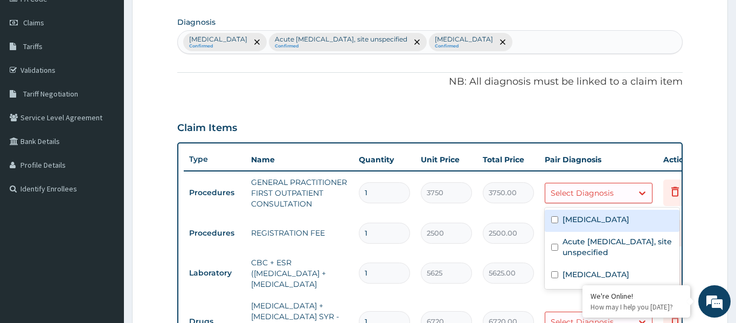
scroll to position [149, 0]
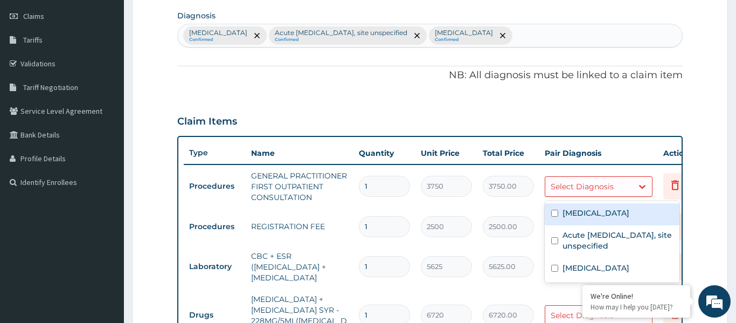
click at [556, 216] on input "checkbox" at bounding box center [554, 213] width 7 height 7
checkbox input "true"
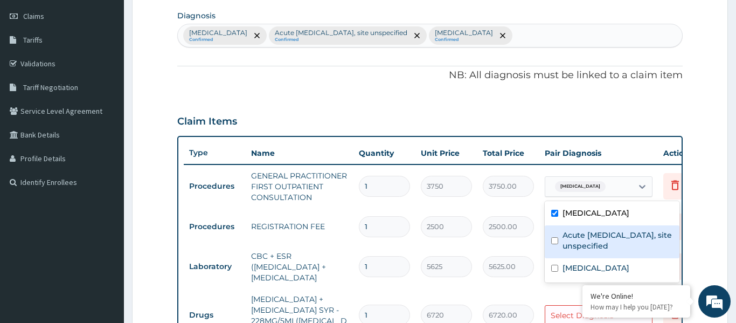
click at [555, 241] on input "checkbox" at bounding box center [554, 240] width 7 height 7
checkbox input "true"
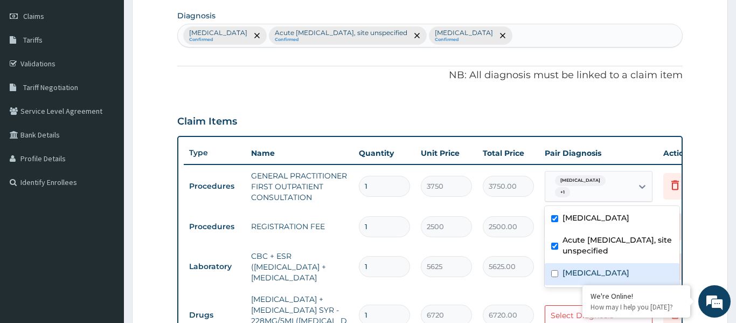
click at [555, 277] on input "checkbox" at bounding box center [554, 273] width 7 height 7
checkbox input "true"
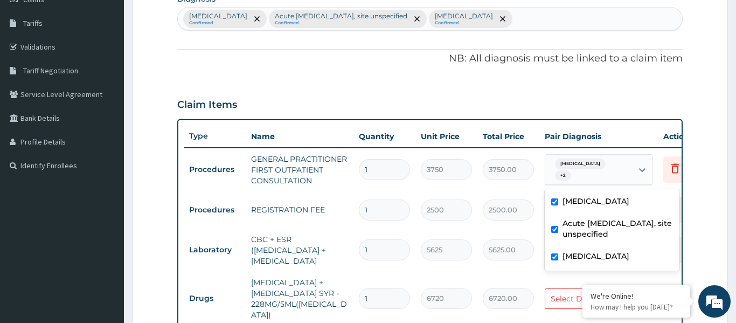
scroll to position [295, 0]
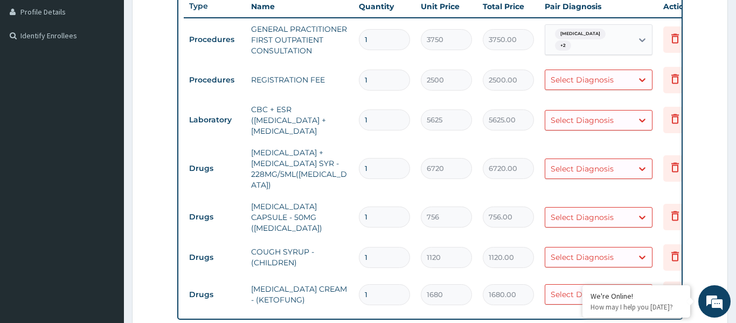
click at [460, 106] on tr "Laboratory CBC + ESR (COMPLETE BLOOD COUNT + ERYTHROCYTE SEDIMENTATION RATE 1 5…" at bounding box center [448, 120] width 528 height 43
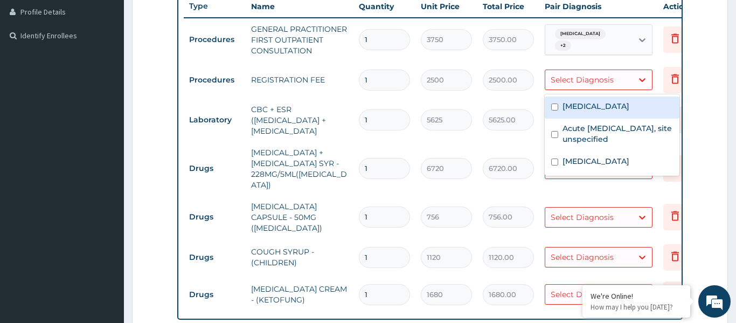
click at [595, 79] on div "Select Diagnosis" at bounding box center [582, 79] width 63 height 11
click at [553, 108] on input "checkbox" at bounding box center [554, 106] width 7 height 7
checkbox input "true"
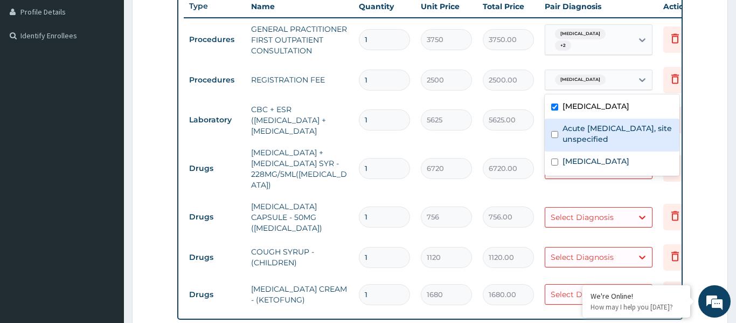
click at [556, 134] on input "checkbox" at bounding box center [554, 134] width 7 height 7
checkbox input "true"
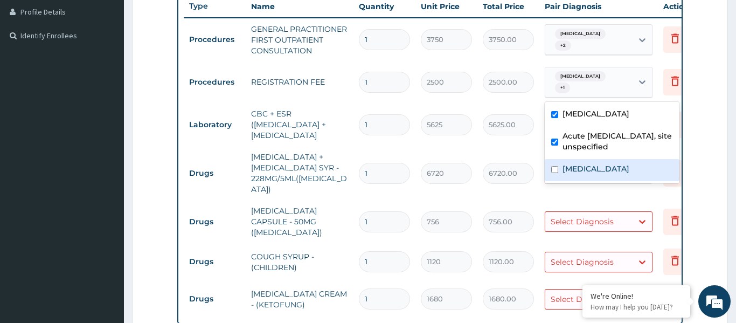
click at [556, 173] on input "checkbox" at bounding box center [554, 169] width 7 height 7
checkbox input "true"
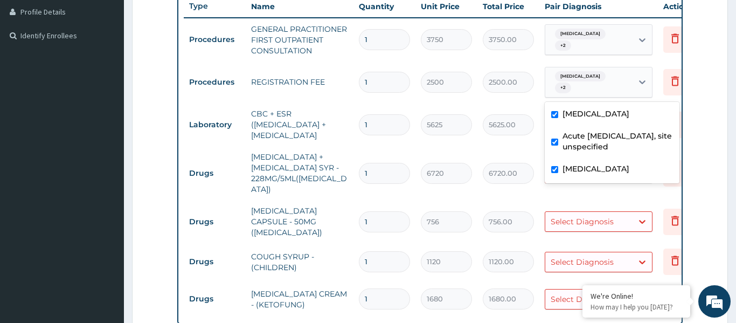
click at [498, 146] on tr "Laboratory CBC + ESR (COMPLETE BLOOD COUNT + ERYTHROCYTE SEDIMENTATION RATE 1 5…" at bounding box center [448, 124] width 528 height 43
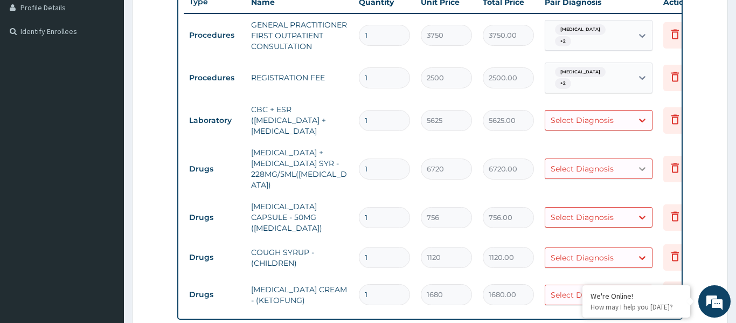
scroll to position [301, 0]
click at [674, 173] on icon at bounding box center [675, 166] width 13 height 13
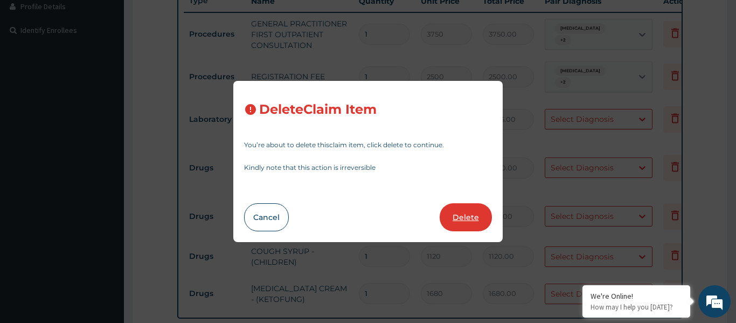
click at [472, 219] on button "Delete" at bounding box center [466, 217] width 52 height 28
type input "756"
type input "756.00"
type input "1120"
type input "1120.00"
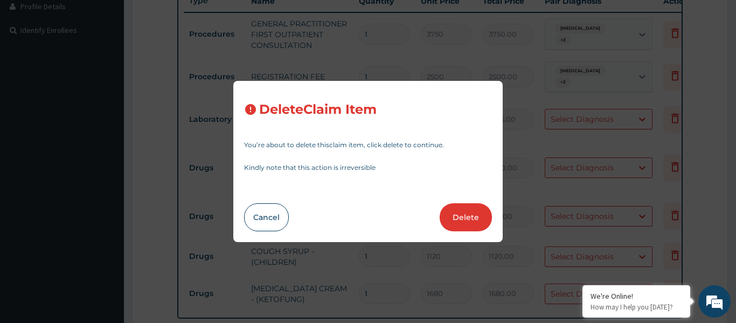
type input "1680"
type input "1680.00"
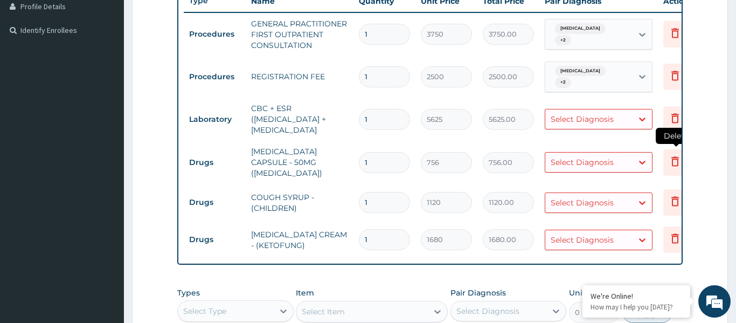
click at [673, 168] on icon at bounding box center [675, 161] width 13 height 13
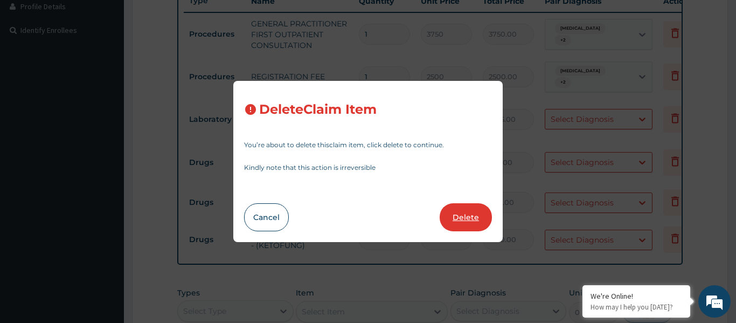
click at [465, 216] on button "Delete" at bounding box center [466, 217] width 52 height 28
type input "1120"
type input "1120.00"
type input "1680"
type input "1680.00"
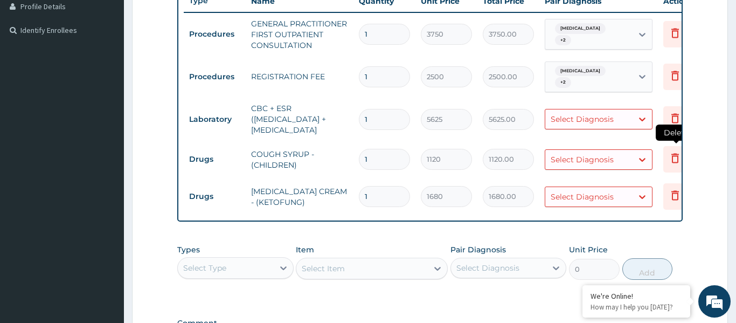
click at [677, 163] on icon at bounding box center [675, 159] width 8 height 10
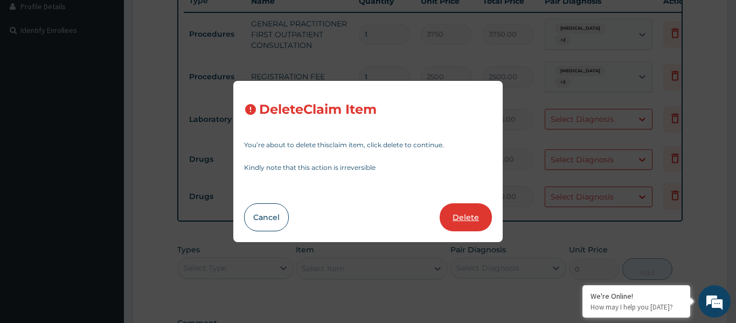
click at [470, 212] on button "Delete" at bounding box center [466, 217] width 52 height 28
type input "1680"
type input "1680.00"
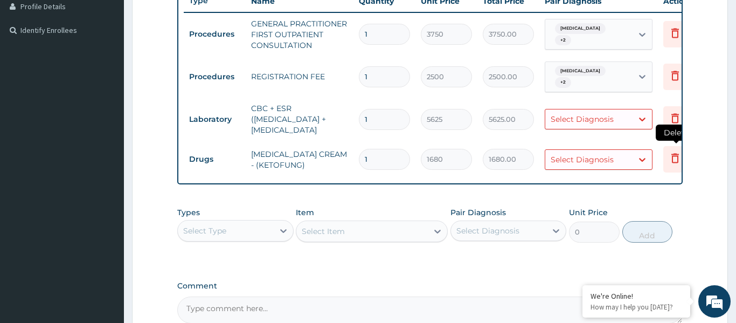
click at [676, 163] on icon at bounding box center [675, 159] width 8 height 10
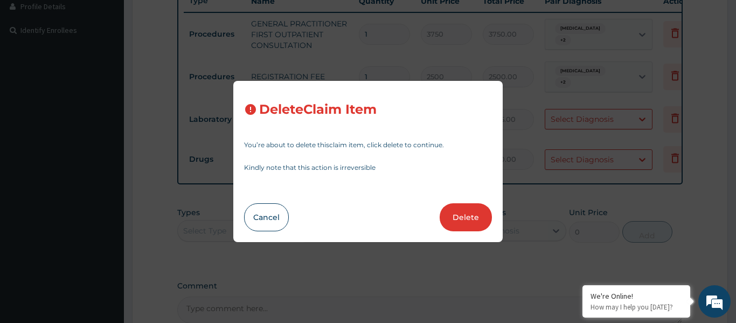
click at [458, 217] on button "Delete" at bounding box center [466, 217] width 52 height 28
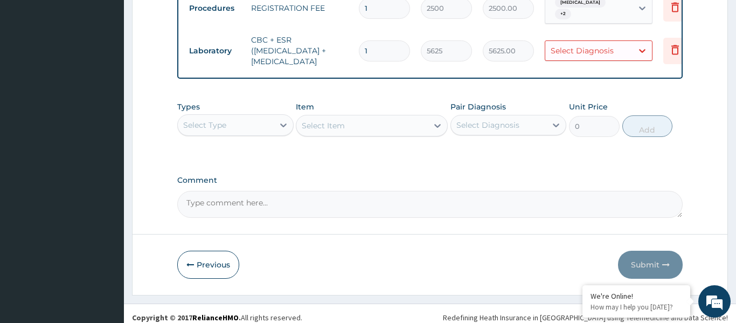
scroll to position [388, 0]
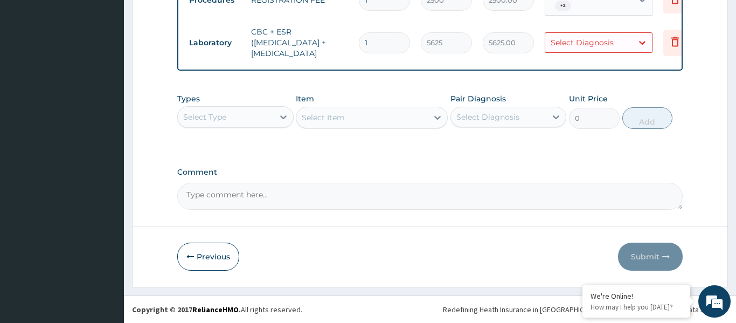
click at [229, 122] on div "Select Type" at bounding box center [226, 116] width 96 height 17
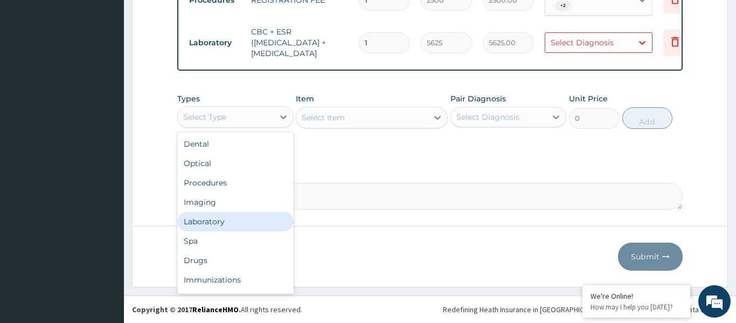
click at [221, 221] on div "Laboratory" at bounding box center [235, 221] width 116 height 19
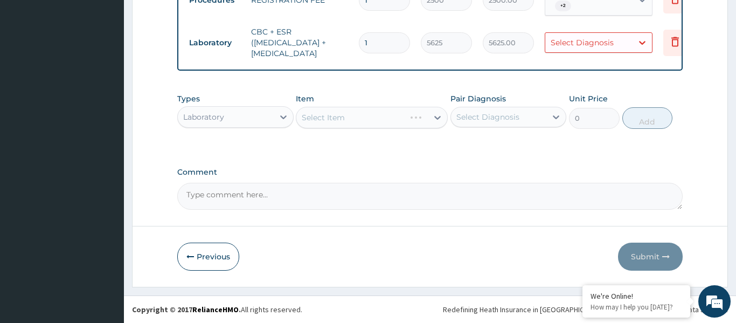
click at [338, 114] on div "Select Item" at bounding box center [372, 118] width 152 height 22
click at [334, 117] on div "Select Item" at bounding box center [323, 117] width 43 height 11
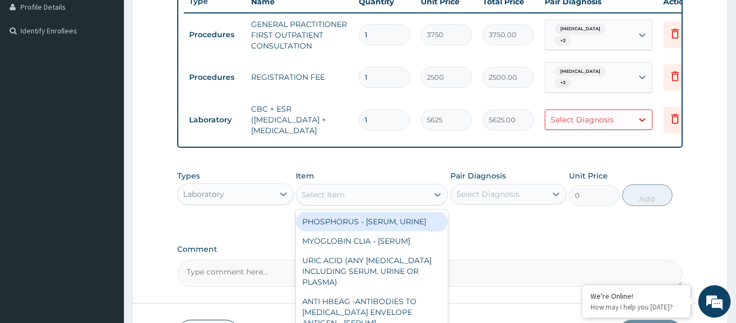
scroll to position [306, 0]
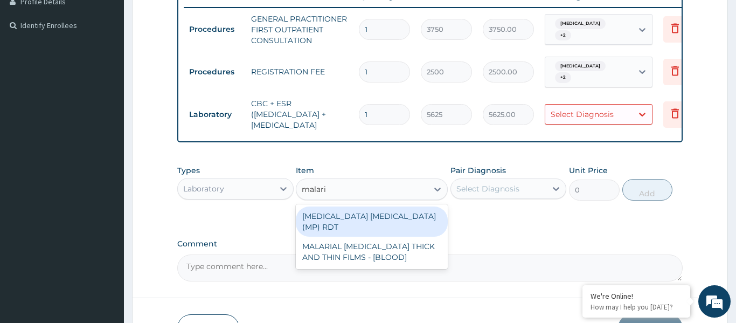
type input "malaria"
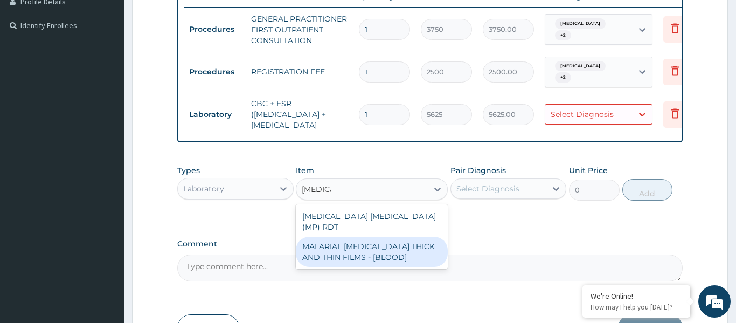
click at [371, 263] on div "MALARIAL PARASITE THICK AND THIN FILMS - [BLOOD]" at bounding box center [372, 252] width 152 height 30
type input "2187.5"
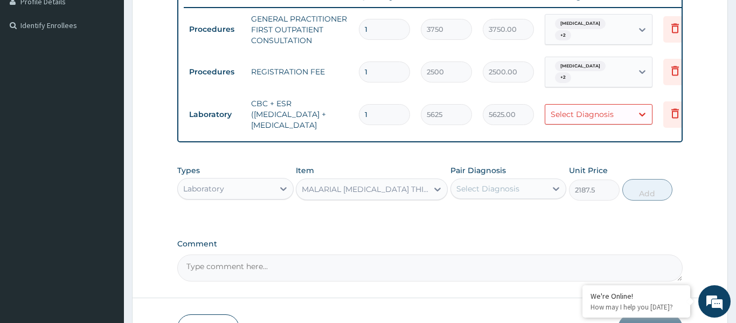
click at [489, 194] on div "Select Diagnosis" at bounding box center [487, 188] width 63 height 11
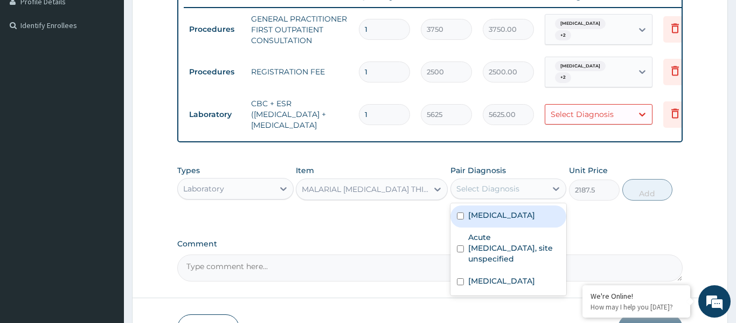
click at [508, 220] on label "Malaria, unspecified" at bounding box center [501, 215] width 67 height 11
checkbox input "true"
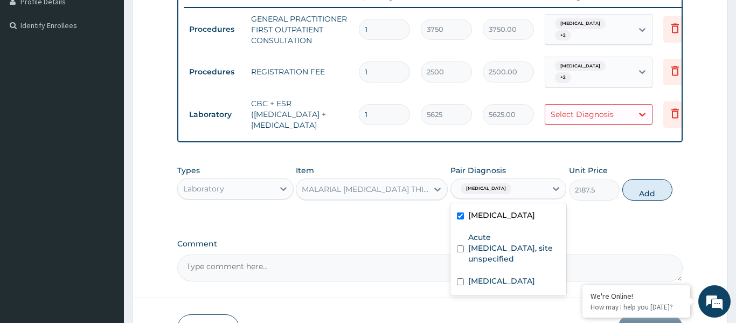
drag, startPoint x: 639, startPoint y: 200, endPoint x: 655, endPoint y: 129, distance: 72.3
click at [640, 199] on button "Add" at bounding box center [647, 190] width 51 height 22
type input "0"
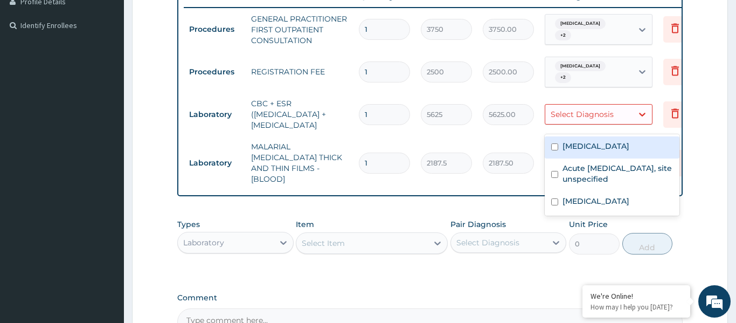
click at [607, 117] on div "Select Diagnosis" at bounding box center [582, 114] width 63 height 11
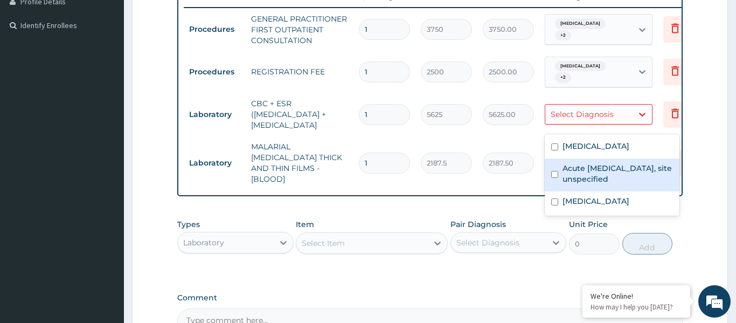
click at [594, 175] on label "Acute upper respiratory infection, site unspecified" at bounding box center [618, 174] width 110 height 22
checkbox input "true"
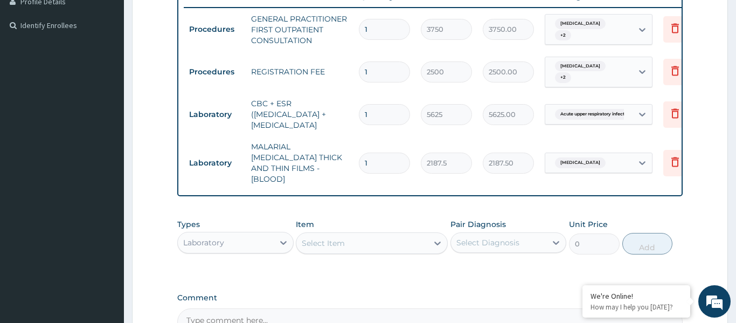
click at [479, 207] on div "PA Code / Prescription Code Enter Code(Secondary Care Only) Encounter Date 12-1…" at bounding box center [429, 66] width 505 height 538
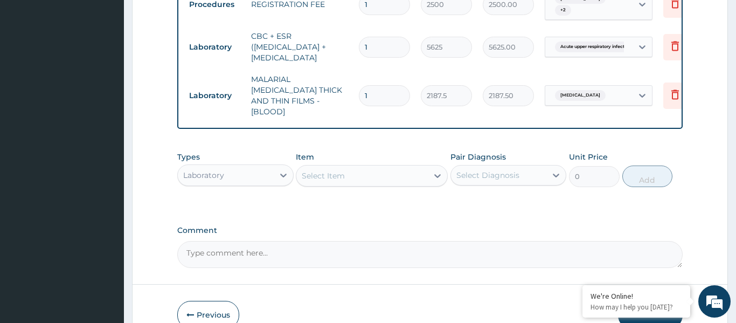
scroll to position [431, 0]
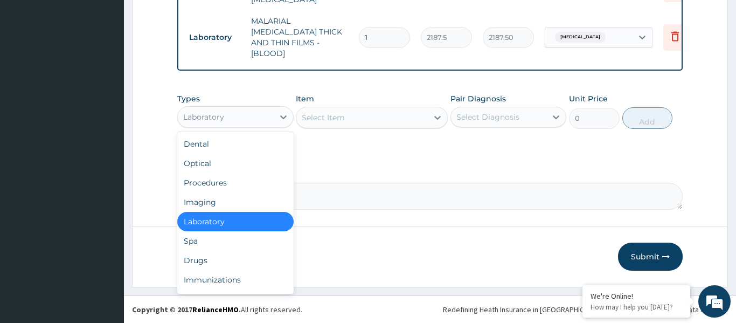
click at [236, 118] on div "Laboratory" at bounding box center [226, 116] width 96 height 17
click at [209, 258] on div "Drugs" at bounding box center [235, 260] width 116 height 19
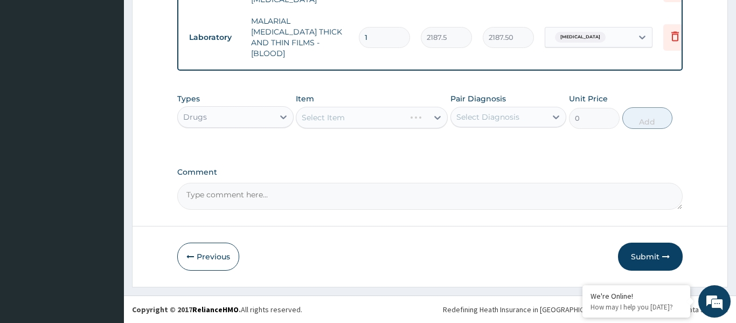
click at [354, 123] on div "Select Item" at bounding box center [372, 118] width 152 height 22
click at [366, 113] on div "Select Item" at bounding box center [361, 117] width 131 height 17
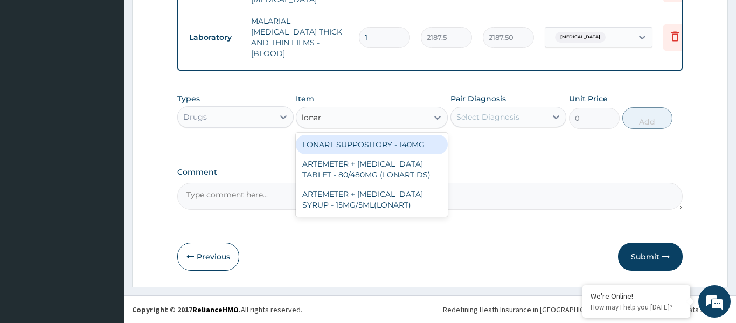
type input "lonart"
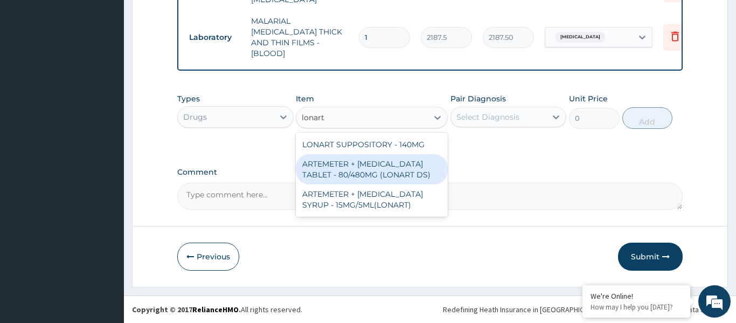
drag, startPoint x: 374, startPoint y: 169, endPoint x: 371, endPoint y: 161, distance: 8.5
click at [375, 168] on div "ARTEMETER + LUMEFANTRINE TABLET - 80/480MG (LONART DS)" at bounding box center [372, 169] width 152 height 30
type input "588"
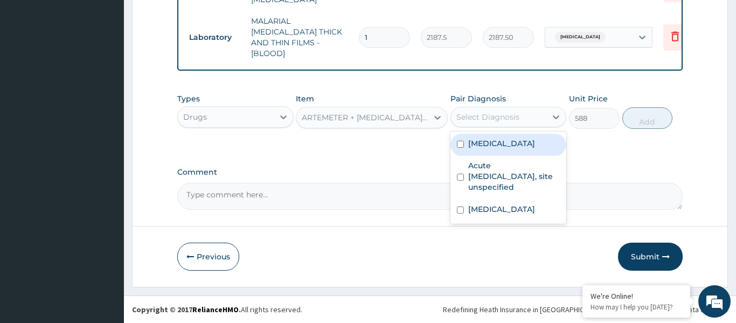
click at [515, 120] on div "Select Diagnosis" at bounding box center [487, 117] width 63 height 11
click at [504, 148] on label "Malaria, unspecified" at bounding box center [501, 143] width 67 height 11
checkbox input "true"
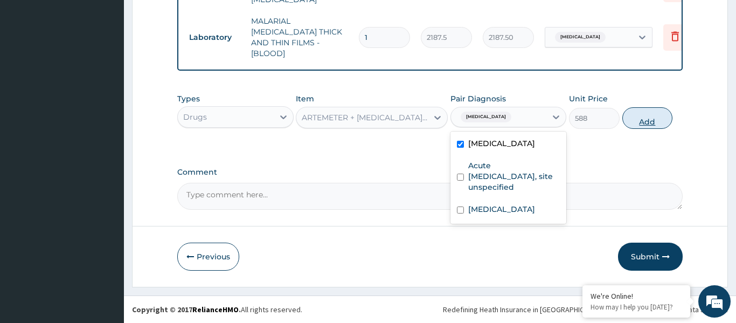
click at [652, 117] on button "Add" at bounding box center [647, 118] width 51 height 22
type input "0"
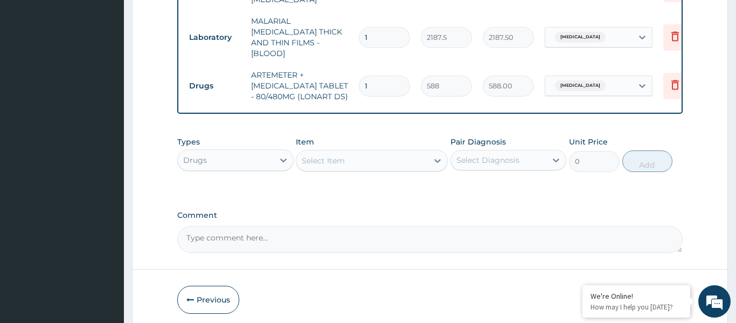
type input "0.00"
type input "6"
type input "3528.00"
type input "6"
click at [366, 161] on div "Select Item" at bounding box center [361, 160] width 131 height 17
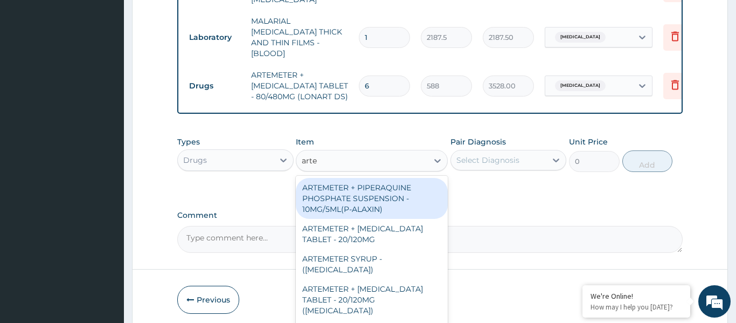
type input "artes"
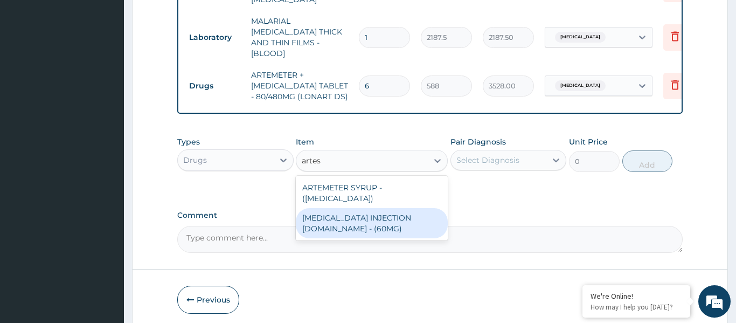
click at [341, 208] on div "ARTESUNATE INJECTION IV.IM - (60MG)" at bounding box center [372, 223] width 152 height 30
type input "1596"
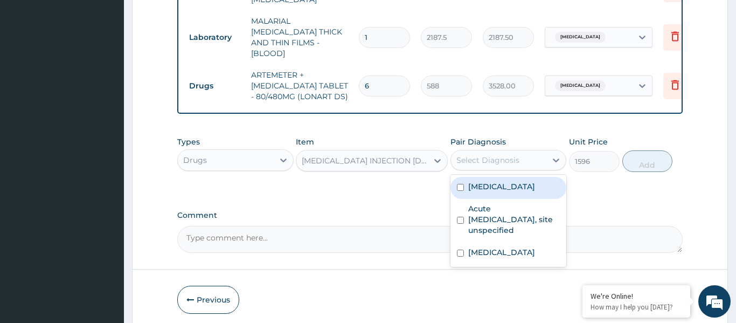
click at [501, 159] on div "Select Diagnosis" at bounding box center [487, 160] width 63 height 11
click at [510, 188] on label "Malaria, unspecified" at bounding box center [501, 186] width 67 height 11
checkbox input "true"
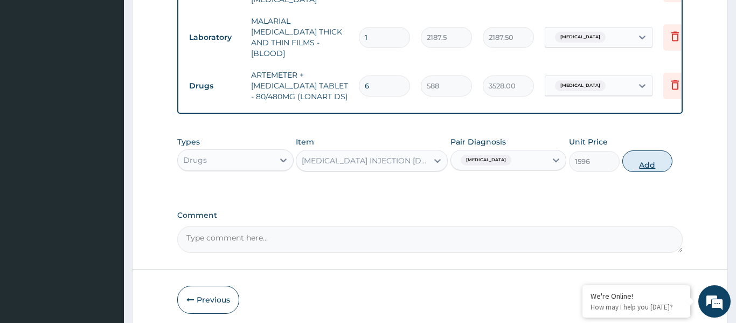
click at [648, 165] on button "Add" at bounding box center [647, 161] width 51 height 22
type input "0"
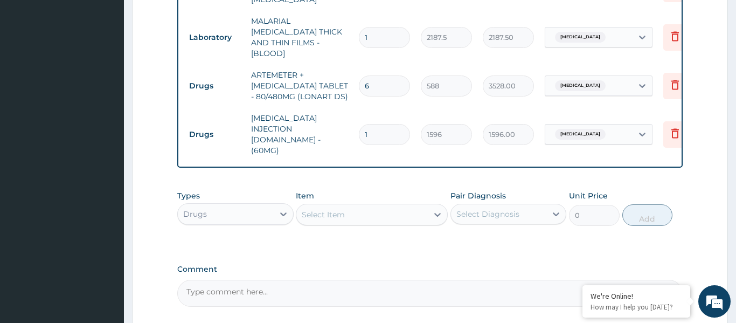
type input "0.00"
type input "3"
type input "4788.00"
type input "3"
click at [354, 206] on div "Select Item" at bounding box center [361, 214] width 131 height 17
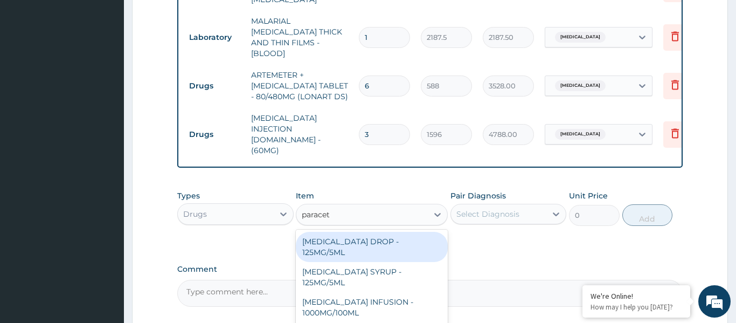
type input "paraceta"
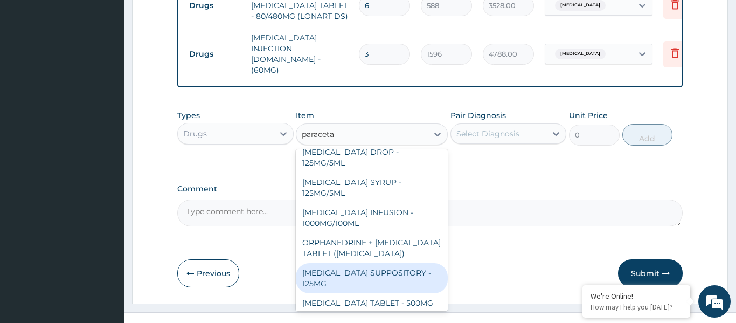
scroll to position [12, 0]
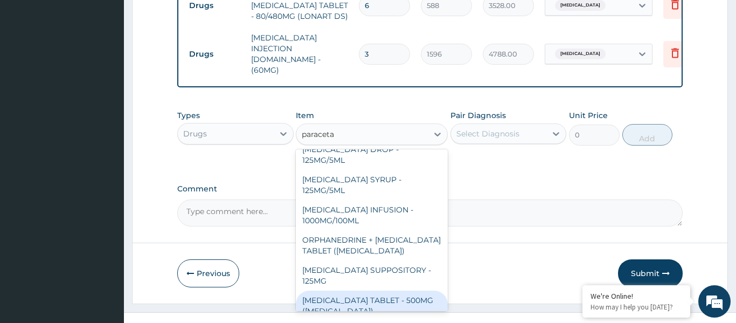
click at [391, 290] on div "PARACETAMOL TABLET - 500MG (PANADOL)" at bounding box center [372, 305] width 152 height 30
type input "42"
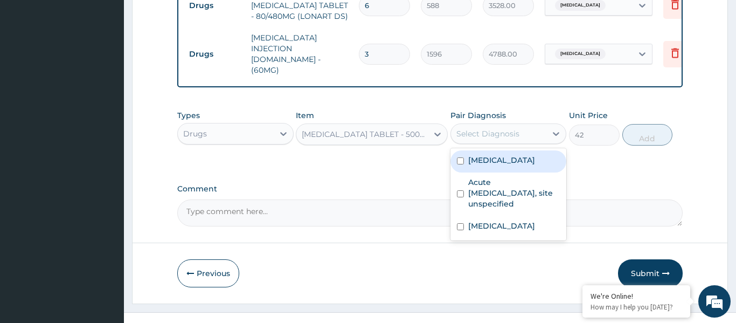
click at [513, 128] on div "Select Diagnosis" at bounding box center [487, 133] width 63 height 11
click at [504, 155] on label "Malaria, unspecified" at bounding box center [501, 160] width 67 height 11
checkbox input "true"
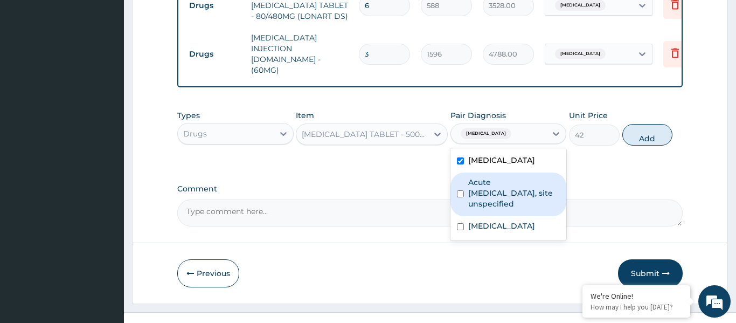
click at [504, 180] on label "Acute upper respiratory infection, site unspecified" at bounding box center [514, 193] width 92 height 32
checkbox input "true"
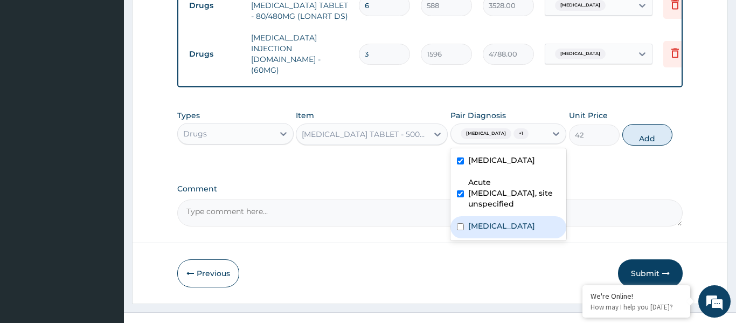
click at [509, 220] on label "Intestinal helminthiasis, unspecified" at bounding box center [501, 225] width 67 height 11
checkbox input "true"
click at [641, 124] on button "Add" at bounding box center [647, 135] width 51 height 22
type input "0"
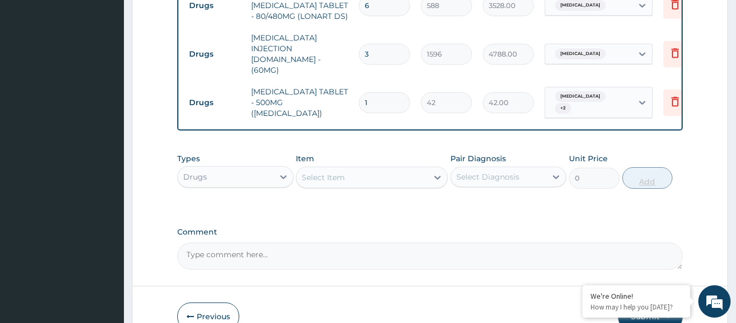
type input "18"
type input "756.00"
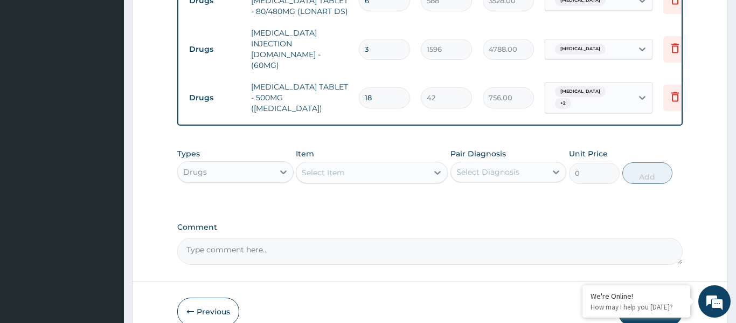
scroll to position [517, 0]
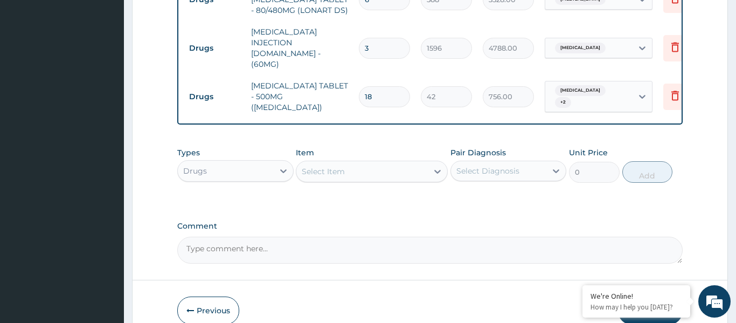
type input "18"
click at [353, 163] on div "Select Item" at bounding box center [361, 171] width 131 height 17
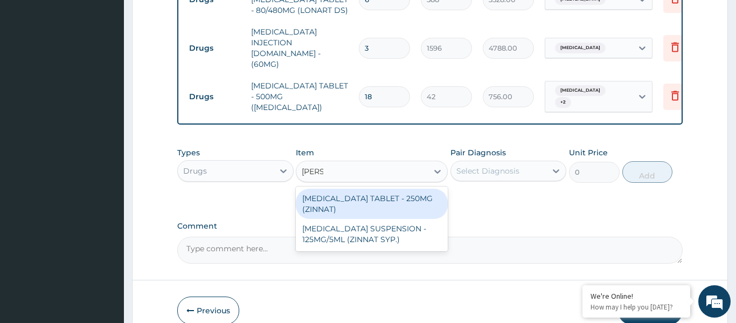
type input "zinnat"
click at [383, 189] on div "CEFUROXIME TABLET - 250MG (ZINNAT)" at bounding box center [372, 204] width 152 height 30
type input "1120"
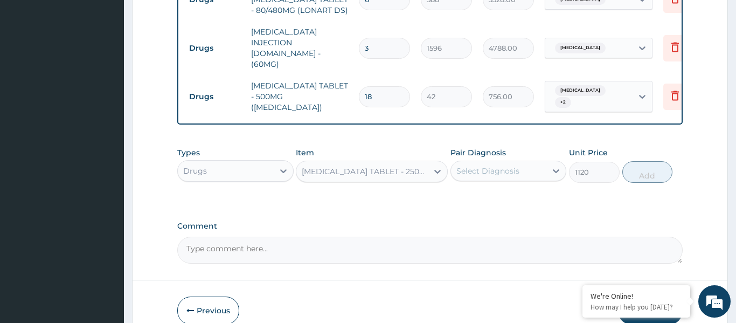
click at [354, 166] on div "CEFUROXIME TABLET - 250MG (ZINNAT)" at bounding box center [365, 171] width 127 height 11
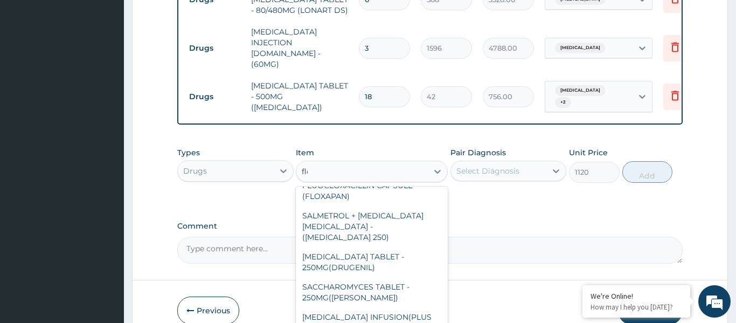
scroll to position [0, 0]
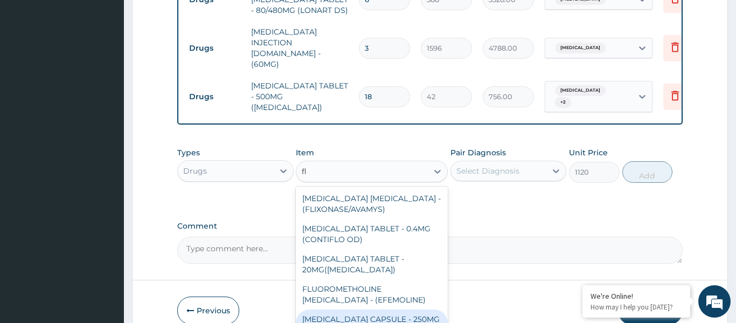
type input "f"
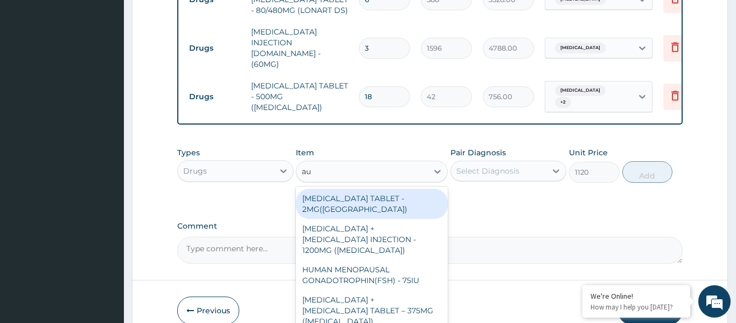
type input "aug"
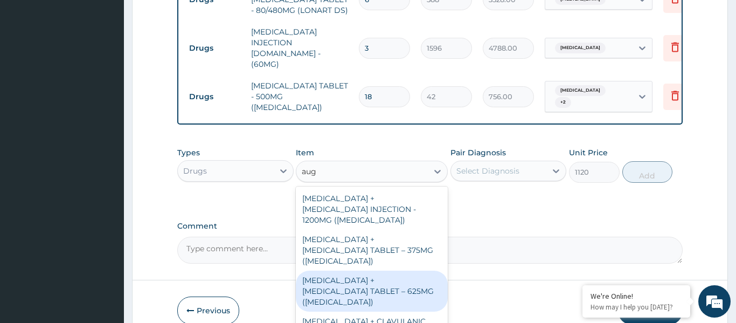
click at [402, 271] on div "AMOXICILLIN + CLAVULANIC ACID TABLET – 625MG (AUGMENTIN)" at bounding box center [372, 291] width 152 height 41
type input "672"
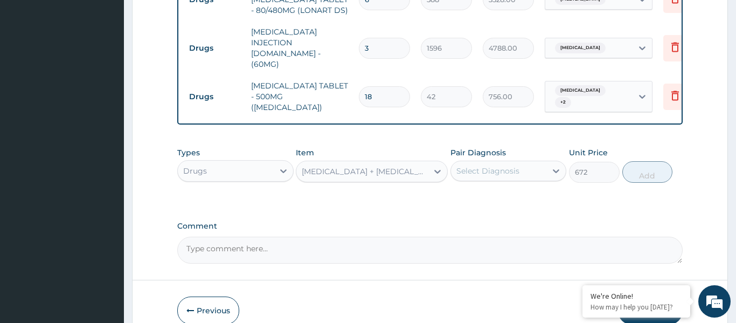
click at [498, 165] on div "Select Diagnosis" at bounding box center [487, 170] width 63 height 11
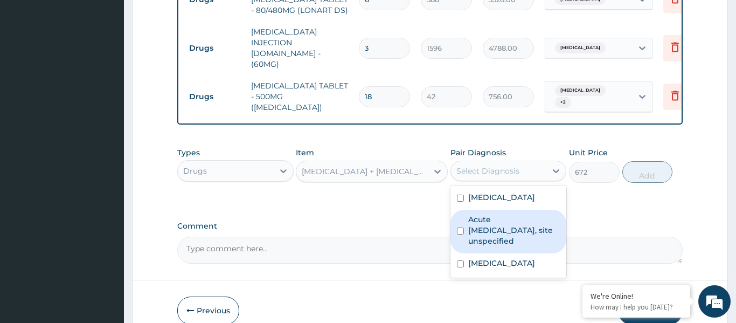
click at [493, 219] on label "Acute upper respiratory infection, site unspecified" at bounding box center [514, 230] width 92 height 32
checkbox input "true"
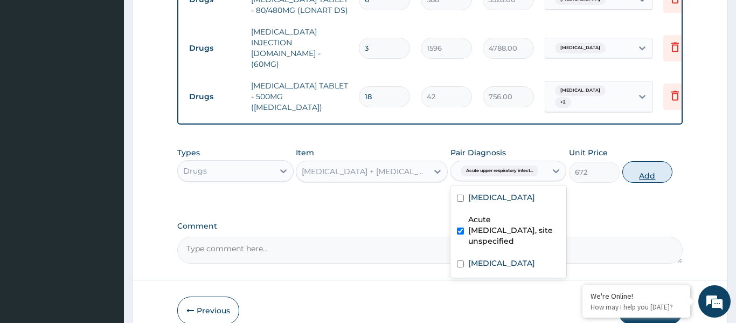
click at [653, 161] on button "Add" at bounding box center [647, 172] width 51 height 22
type input "0"
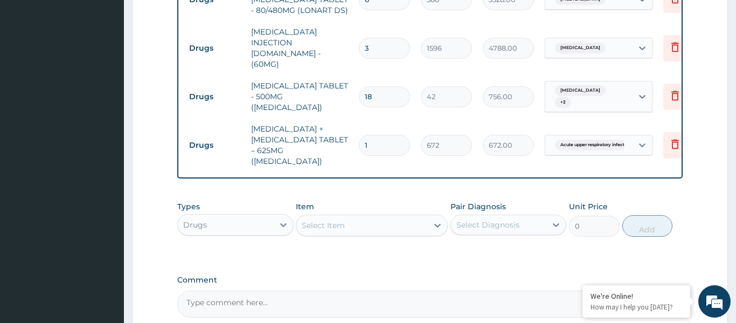
click at [390, 143] on tr "Drugs AMOXICILLIN + CLAVULANIC ACID TABLET – 625MG (AUGMENTIN) 1 672 672.00 Acu…" at bounding box center [448, 145] width 528 height 54
click at [373, 135] on input "1" at bounding box center [384, 145] width 51 height 21
type input "14"
type input "9408.00"
type input "14"
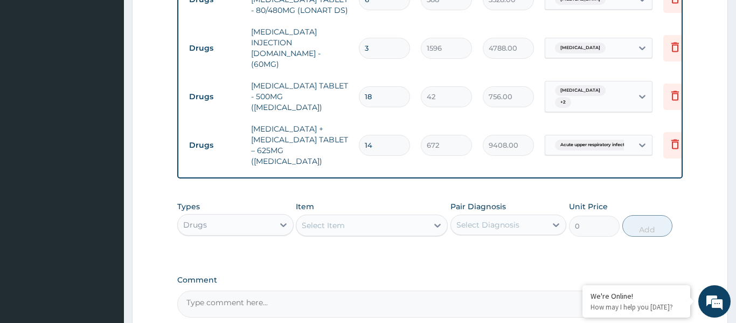
click at [360, 217] on div "Select Item" at bounding box center [361, 225] width 131 height 17
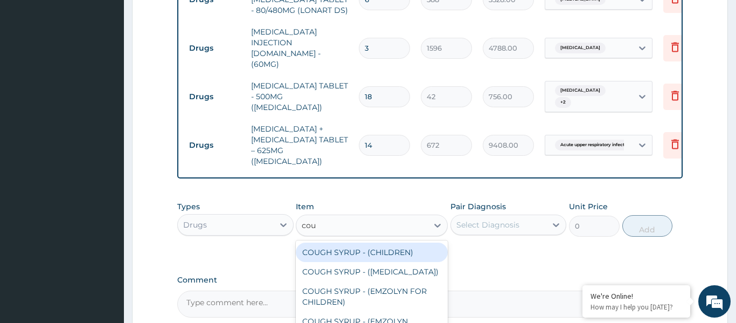
type input "coug"
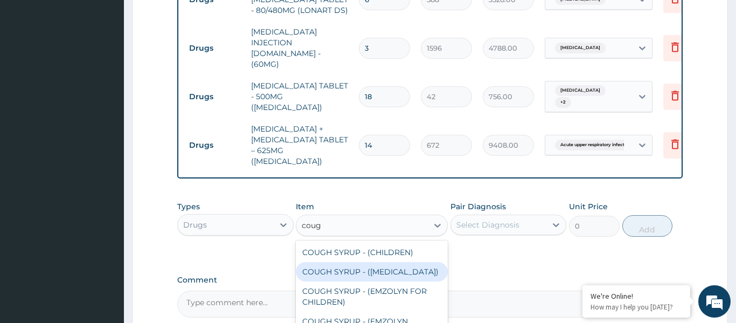
click at [344, 262] on div "COUGH SYRUP - (EXPECTORANT)" at bounding box center [372, 271] width 152 height 19
type input "1120"
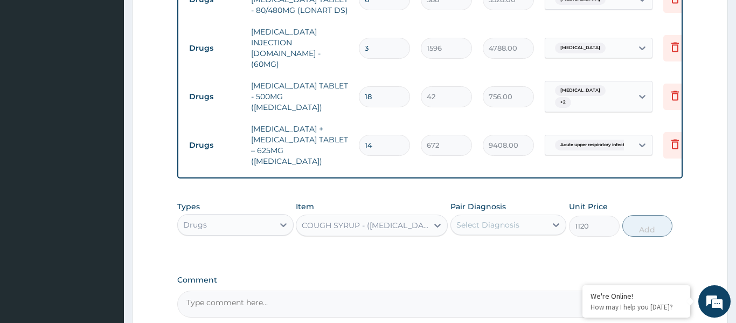
click at [530, 216] on div "Select Diagnosis" at bounding box center [499, 224] width 96 height 17
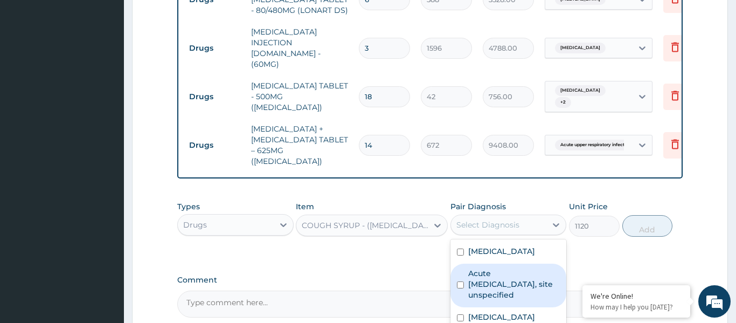
click at [507, 273] on label "Acute upper respiratory infection, site unspecified" at bounding box center [514, 284] width 92 height 32
checkbox input "true"
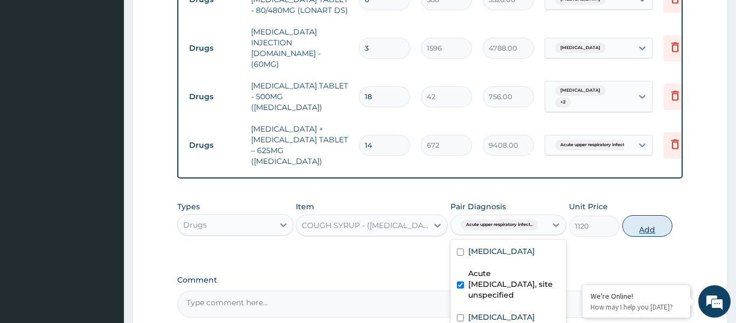
click at [638, 215] on button "Add" at bounding box center [647, 226] width 51 height 22
type input "0"
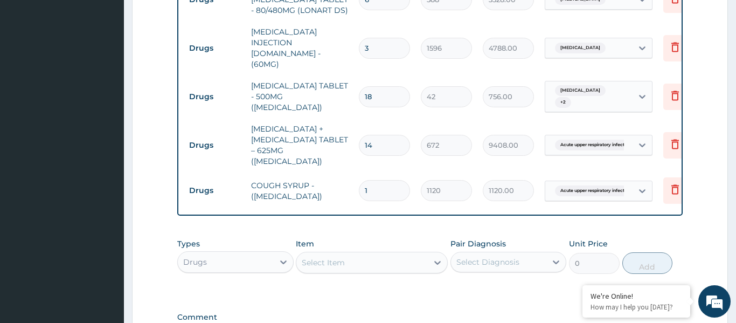
click at [369, 254] on div "Select Item" at bounding box center [361, 262] width 131 height 17
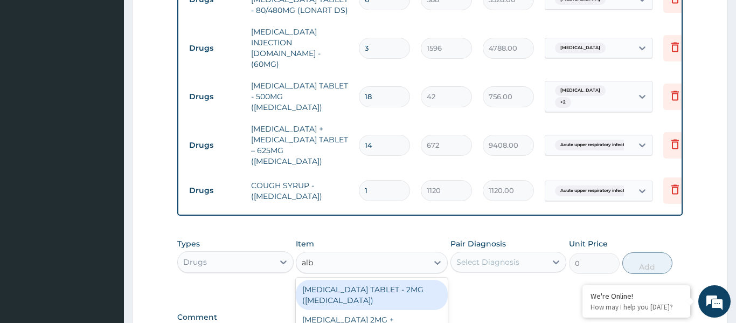
type input "albe"
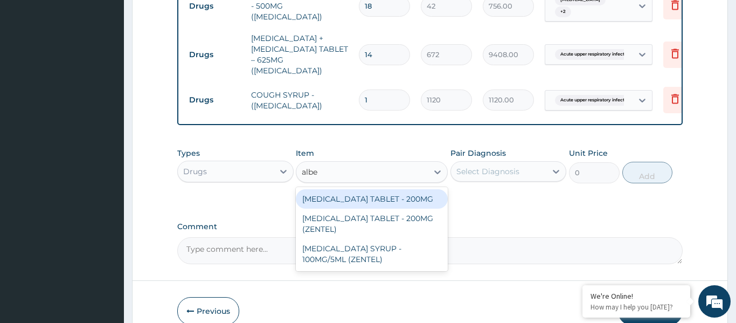
scroll to position [645, 0]
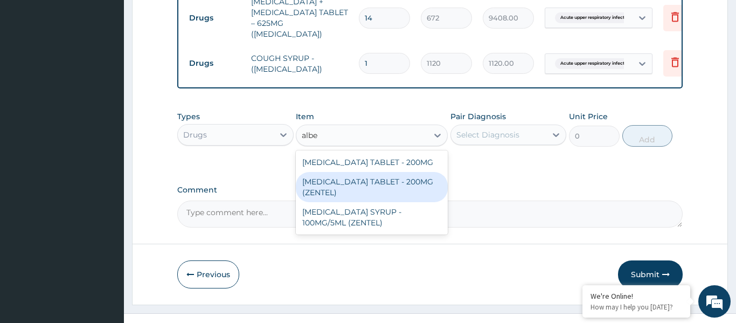
click at [366, 172] on div "ALBENDAZOLE TABLET - 200MG (ZENTEL)" at bounding box center [372, 187] width 152 height 30
type input "560"
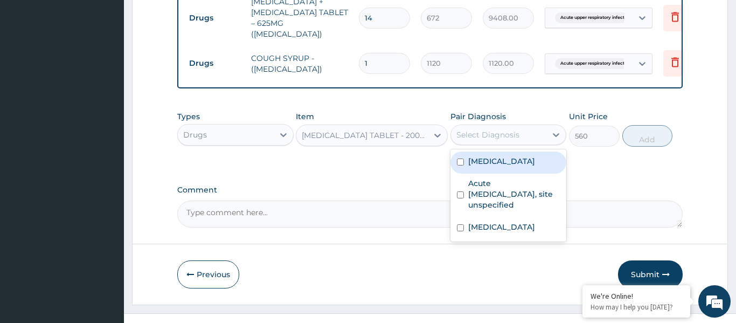
click at [505, 126] on div "Select Diagnosis" at bounding box center [499, 134] width 96 height 17
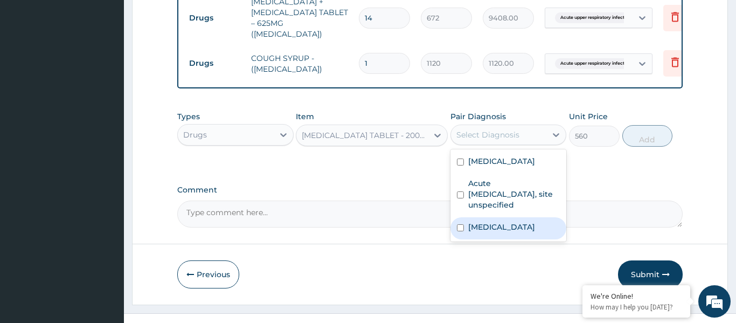
click at [504, 221] on label "Intestinal helminthiasis, unspecified" at bounding box center [501, 226] width 67 height 11
checkbox input "true"
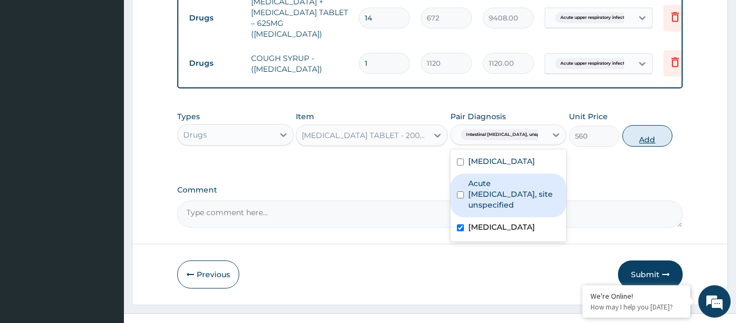
click at [643, 125] on button "Add" at bounding box center [647, 136] width 51 height 22
type input "0"
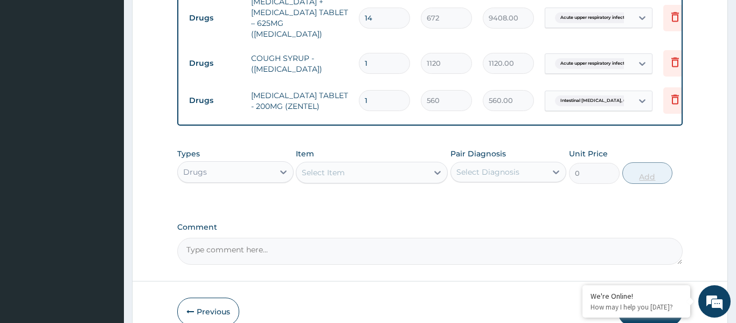
type input "0.00"
type input "3"
type input "1680.00"
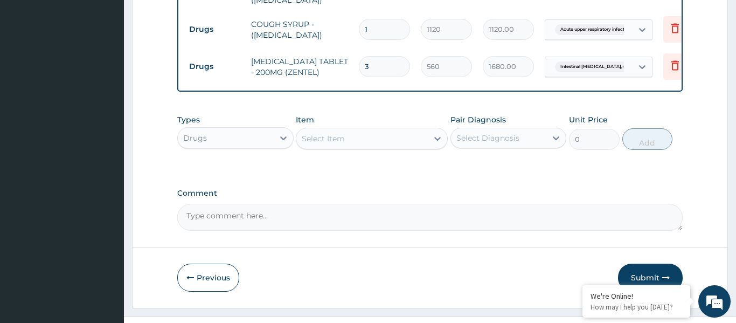
scroll to position [682, 0]
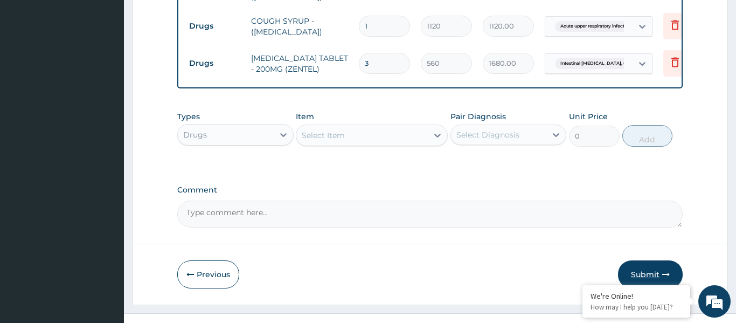
type input "3"
click at [646, 260] on button "Submit" at bounding box center [650, 274] width 65 height 28
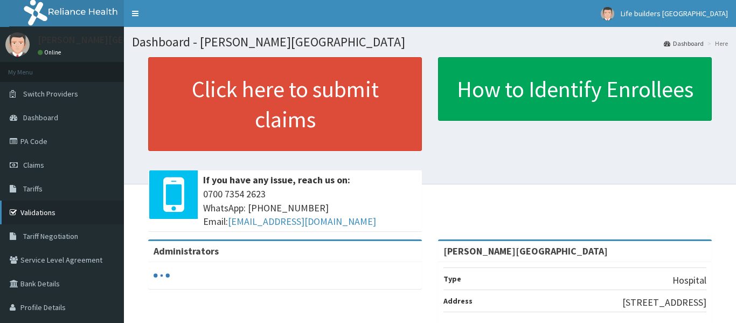
click at [27, 214] on link "Validations" at bounding box center [62, 212] width 124 height 24
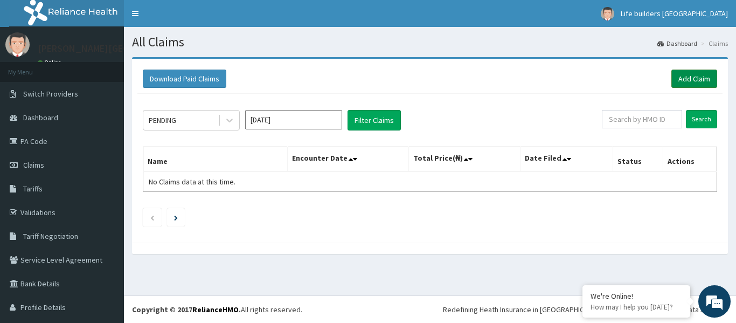
click at [688, 74] on link "Add Claim" at bounding box center [694, 79] width 46 height 18
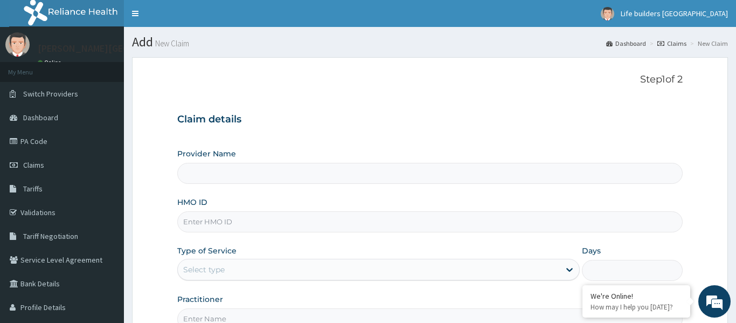
type input "STEVANS MEDICAL CENTRE"
click at [335, 225] on input "HMO ID" at bounding box center [429, 221] width 505 height 21
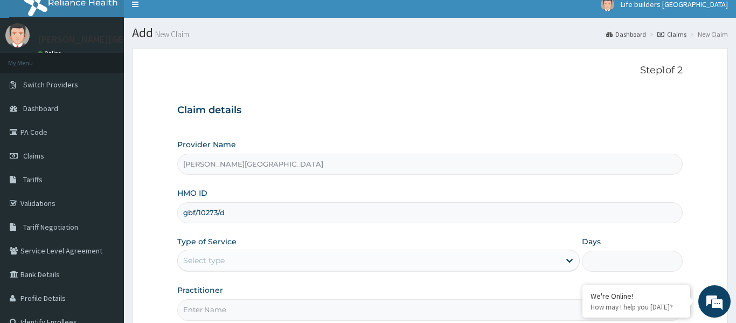
scroll to position [17, 0]
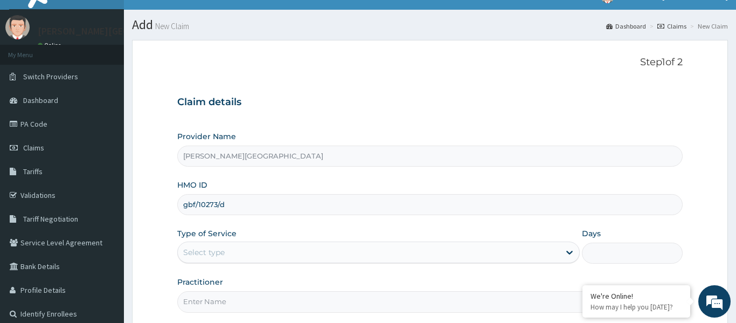
type input "gbf/10273/d"
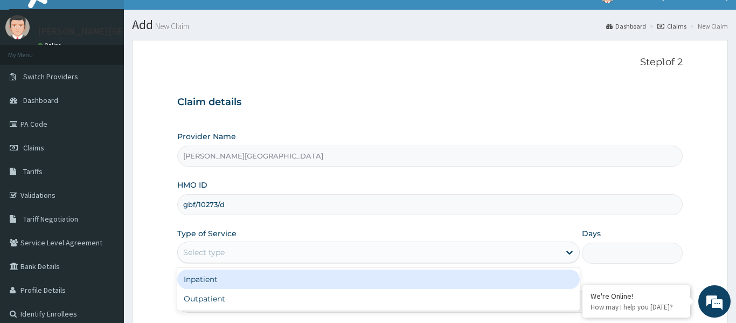
click at [258, 251] on div "Select type" at bounding box center [369, 252] width 383 height 17
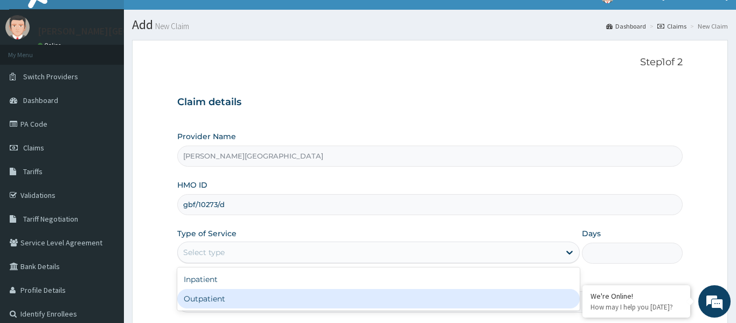
click at [239, 302] on div "Outpatient" at bounding box center [378, 298] width 403 height 19
type input "1"
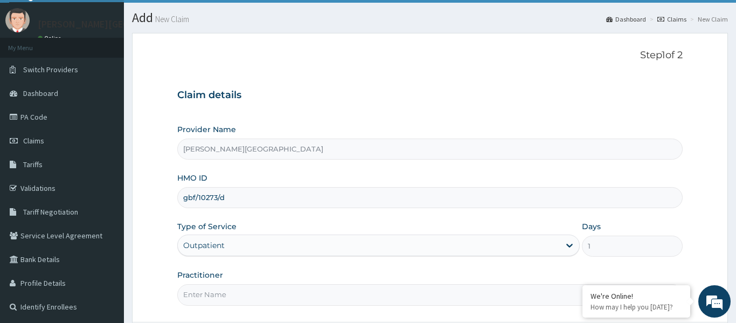
scroll to position [120, 0]
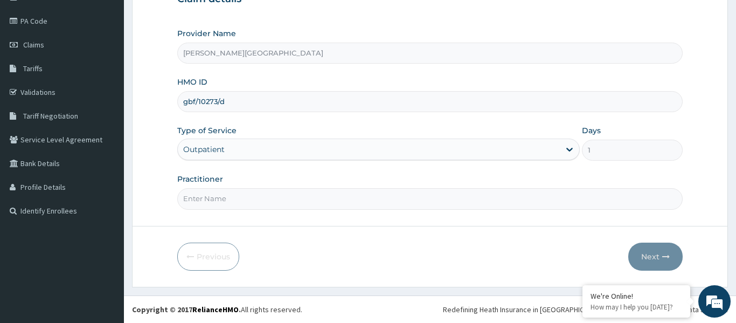
click at [206, 197] on input "Practitioner" at bounding box center [429, 198] width 505 height 21
type input "DR [PERSON_NAME]"
click at [661, 259] on button "Next" at bounding box center [655, 257] width 54 height 28
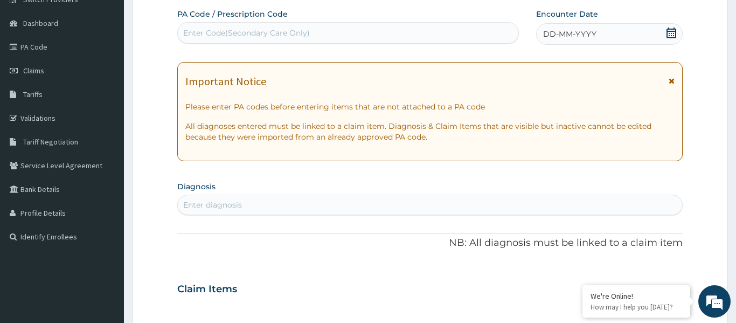
scroll to position [87, 0]
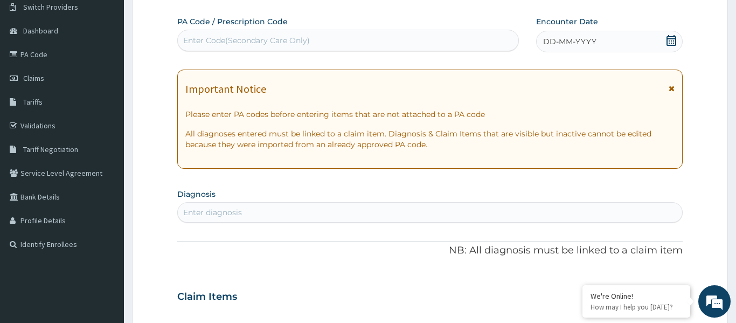
click at [672, 88] on icon at bounding box center [672, 89] width 6 height 8
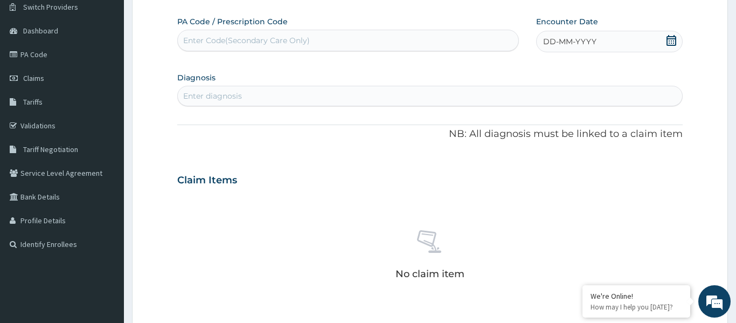
click at [673, 40] on icon at bounding box center [671, 40] width 11 height 11
click at [543, 148] on div "13" at bounding box center [543, 144] width 16 height 16
click at [306, 102] on div "Enter diagnosis" at bounding box center [430, 95] width 504 height 17
click at [272, 99] on div "Enter diagnosis" at bounding box center [430, 95] width 504 height 17
type input "malaria"
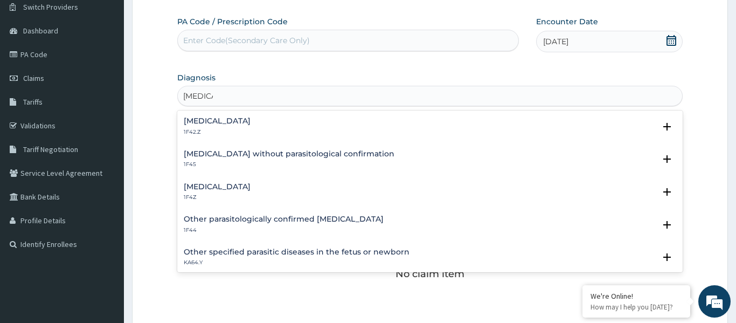
click at [206, 187] on h4 "Malaria, unspecified" at bounding box center [217, 187] width 67 height 8
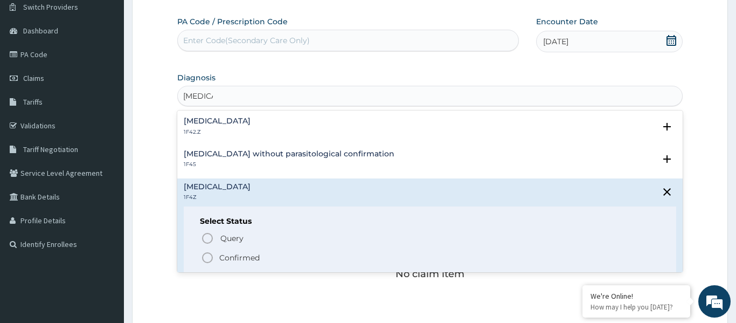
click at [209, 262] on circle "status option filled" at bounding box center [208, 258] width 10 height 10
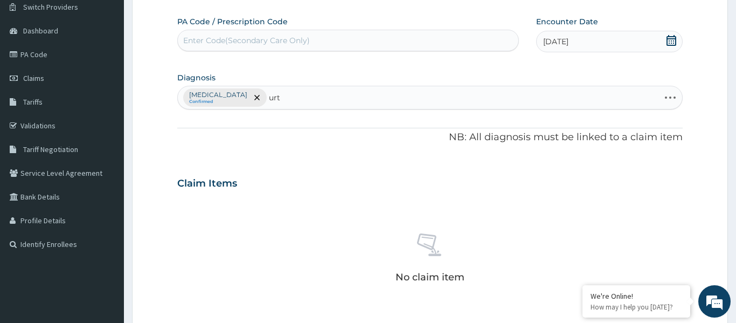
type input "urti"
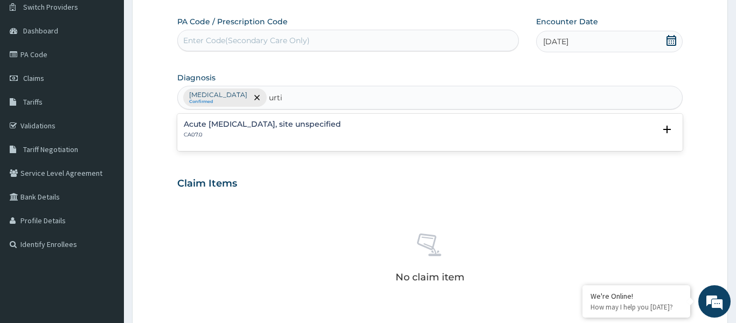
click at [234, 127] on h4 "Acute upper respiratory infection, site unspecified" at bounding box center [262, 124] width 157 height 8
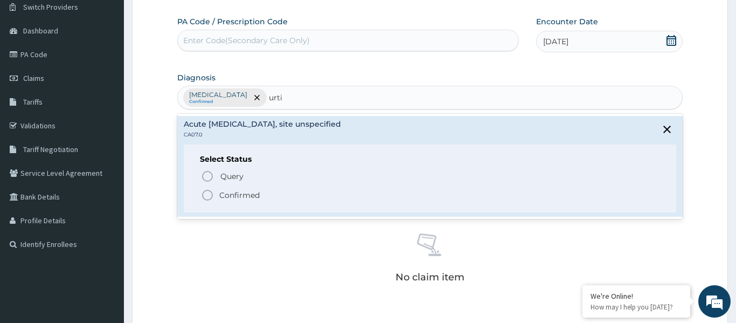
click at [207, 196] on icon "status option filled" at bounding box center [207, 195] width 13 height 13
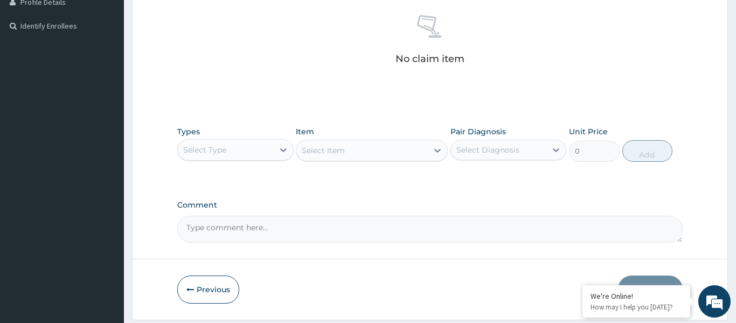
scroll to position [338, 0]
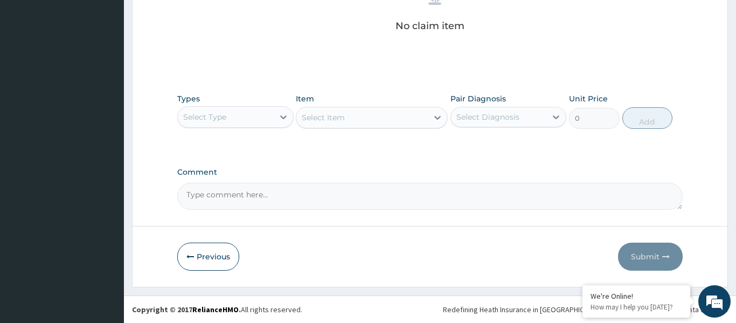
click at [239, 122] on div "Select Type" at bounding box center [226, 116] width 96 height 17
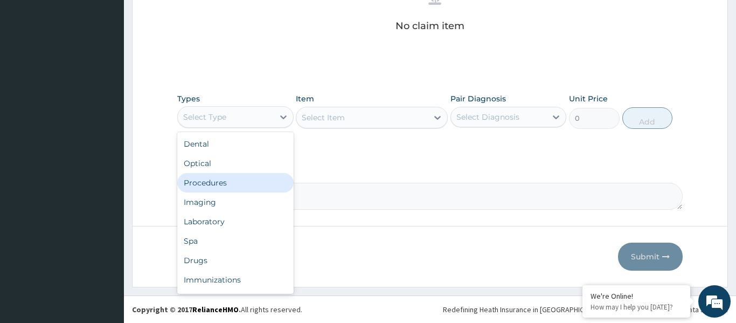
click at [224, 181] on div "Procedures" at bounding box center [235, 182] width 116 height 19
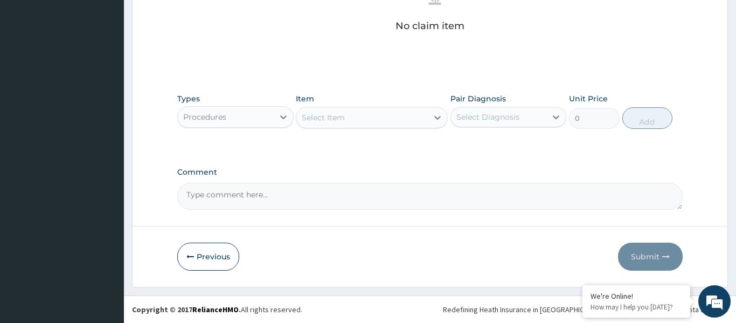
click at [356, 120] on div "Select Item" at bounding box center [361, 117] width 131 height 17
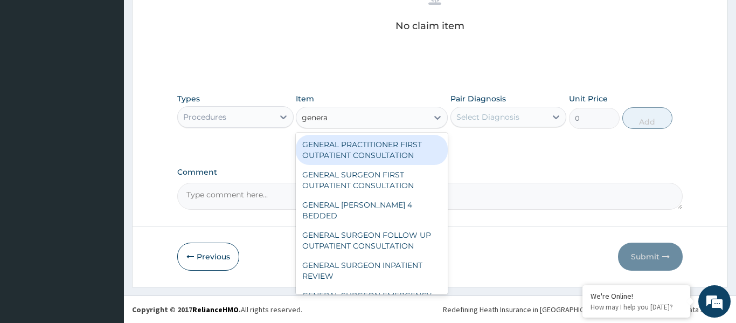
type input "general"
drag, startPoint x: 369, startPoint y: 151, endPoint x: 411, endPoint y: 141, distance: 42.7
click at [372, 151] on div "GENERAL PRACTITIONER FIRST OUTPATIENT CONSULTATION" at bounding box center [372, 150] width 152 height 30
type input "3750"
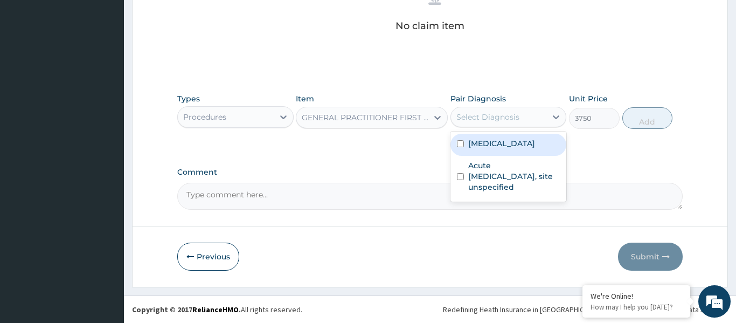
click at [485, 115] on div "Select Diagnosis" at bounding box center [487, 117] width 63 height 11
click at [486, 146] on label "Malaria, unspecified" at bounding box center [501, 143] width 67 height 11
checkbox input "true"
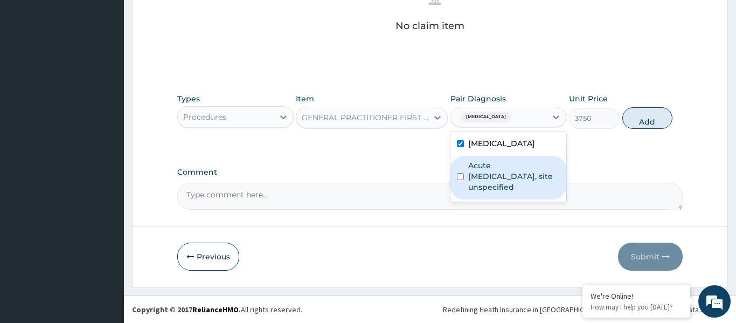
drag, startPoint x: 495, startPoint y: 188, endPoint x: 541, endPoint y: 153, distance: 57.7
click at [497, 187] on label "Acute upper respiratory infection, site unspecified" at bounding box center [514, 176] width 92 height 32
checkbox input "true"
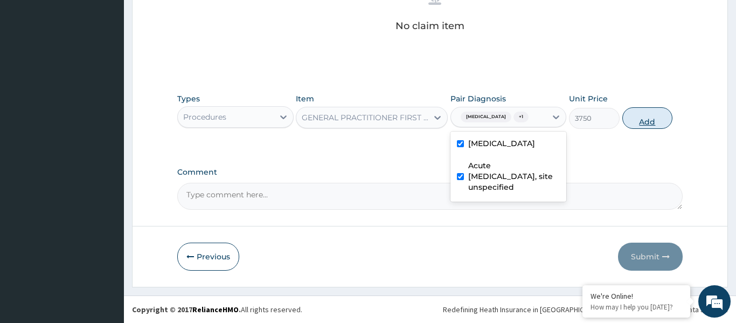
click at [643, 121] on button "Add" at bounding box center [647, 118] width 51 height 22
type input "0"
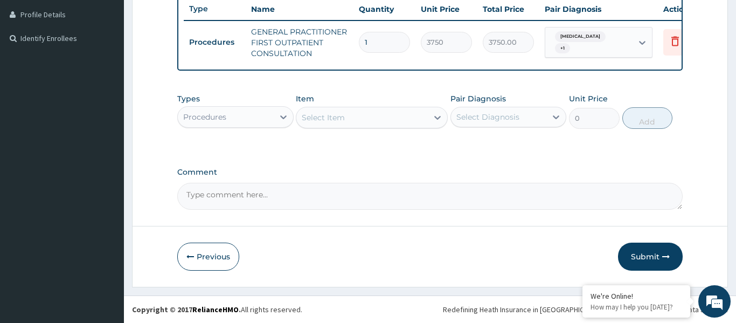
scroll to position [293, 0]
click at [344, 114] on div "Select Item" at bounding box center [323, 117] width 43 height 11
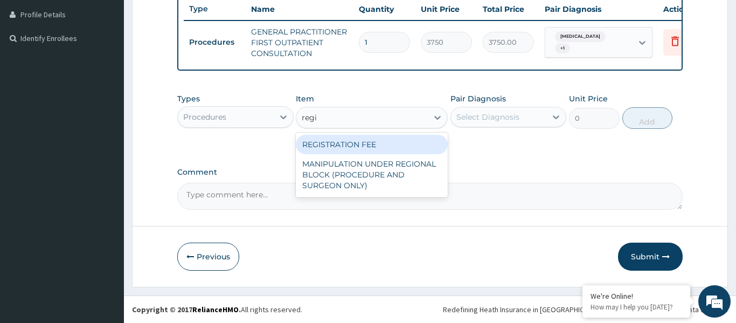
type input "regis"
click at [320, 143] on div "REGISTRATION FEE" at bounding box center [372, 144] width 152 height 19
type input "2500"
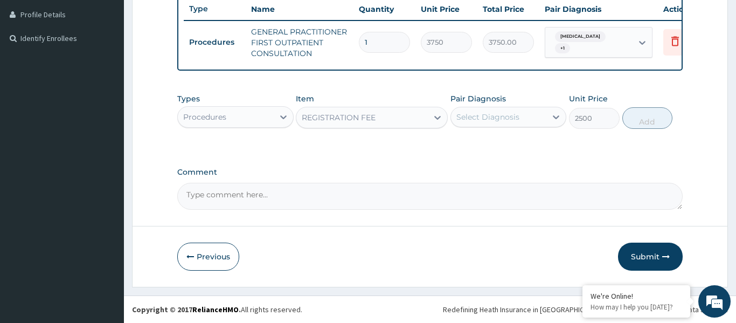
click at [483, 112] on div "Select Diagnosis" at bounding box center [487, 117] width 63 height 11
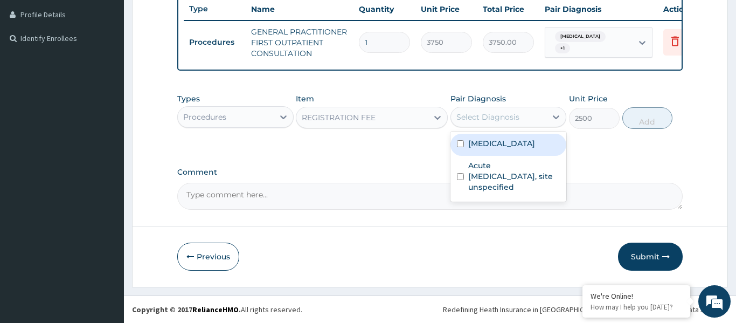
click at [493, 145] on label "Malaria, unspecified" at bounding box center [501, 143] width 67 height 11
checkbox input "true"
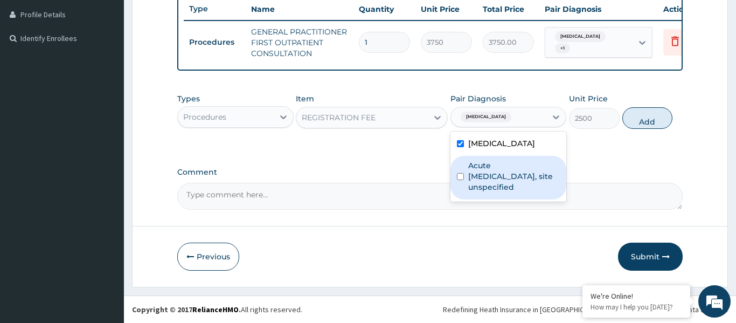
drag, startPoint x: 492, startPoint y: 172, endPoint x: 529, endPoint y: 149, distance: 43.8
click at [494, 170] on label "Acute upper respiratory infection, site unspecified" at bounding box center [514, 176] width 92 height 32
checkbox input "true"
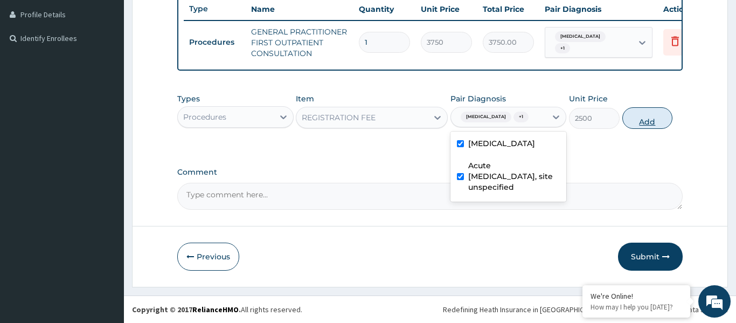
click at [637, 122] on button "Add" at bounding box center [647, 118] width 51 height 22
type input "0"
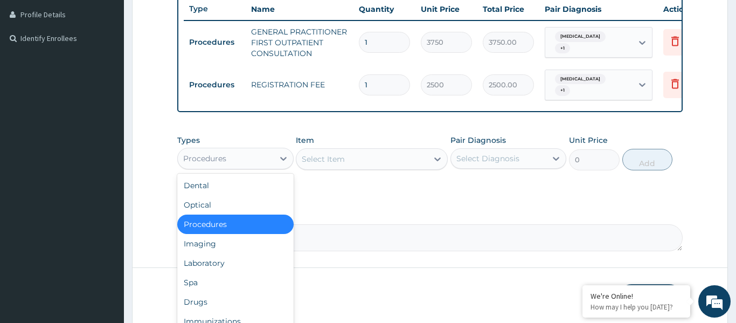
click at [228, 163] on div "Procedures" at bounding box center [226, 158] width 96 height 17
click at [217, 263] on div "Laboratory" at bounding box center [235, 262] width 116 height 19
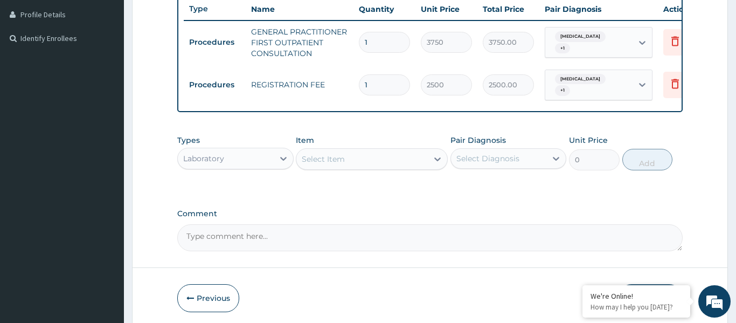
click at [371, 160] on div "Select Item" at bounding box center [361, 158] width 131 height 17
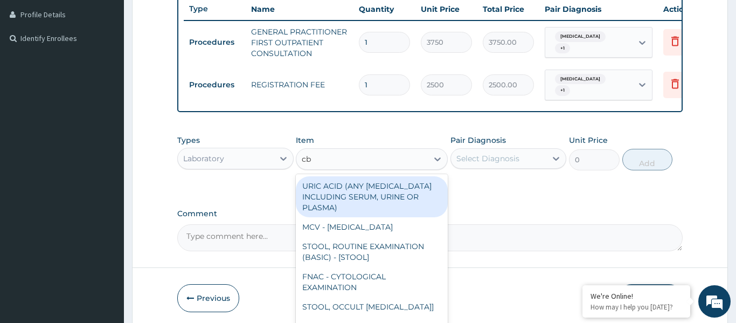
type input "cbc"
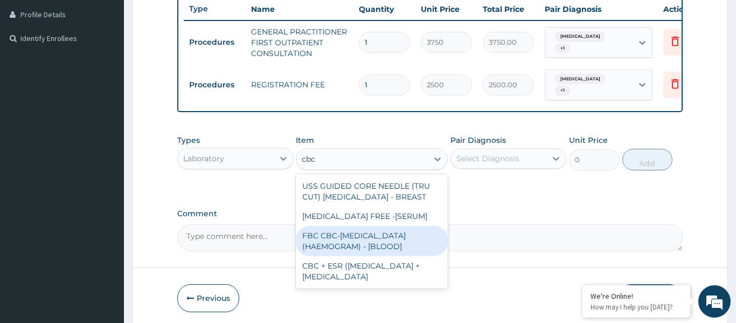
drag, startPoint x: 362, startPoint y: 247, endPoint x: 382, endPoint y: 230, distance: 26.0
click at [363, 246] on div "FBC CBC-COMPLETE BLOOD COUNT (HAEMOGRAM) - [BLOOD]" at bounding box center [372, 241] width 152 height 30
type input "5000"
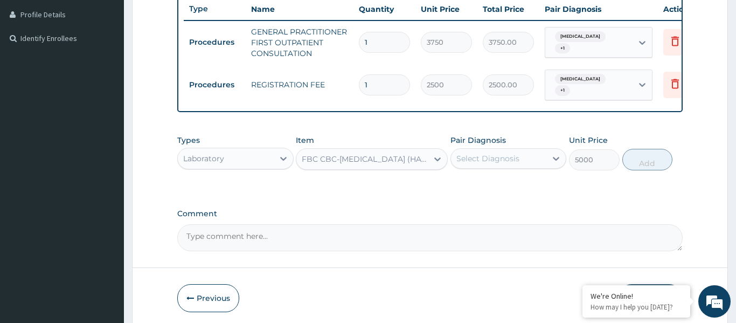
click at [502, 157] on div "Select Diagnosis" at bounding box center [487, 158] width 63 height 11
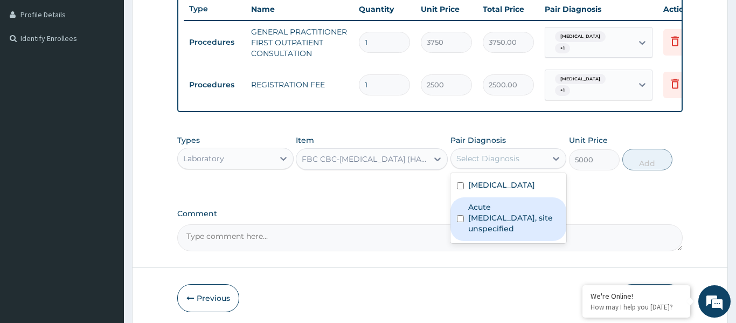
drag, startPoint x: 497, startPoint y: 214, endPoint x: 542, endPoint y: 188, distance: 51.5
click at [500, 213] on label "Acute upper respiratory infection, site unspecified" at bounding box center [514, 218] width 92 height 32
checkbox input "true"
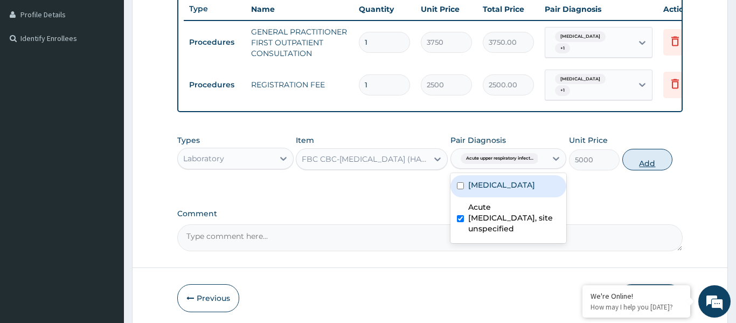
click at [642, 157] on button "Add" at bounding box center [647, 160] width 51 height 22
type input "0"
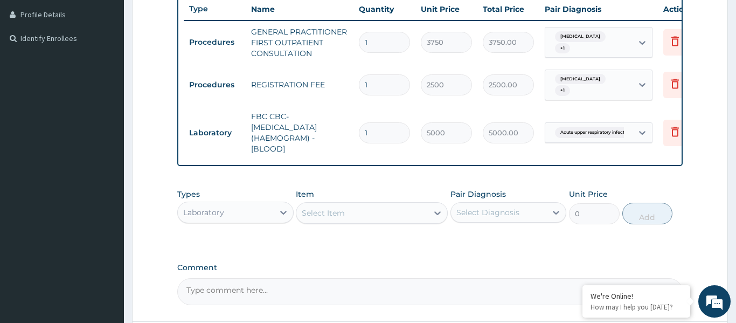
click at [382, 211] on div "Select Item" at bounding box center [361, 212] width 131 height 17
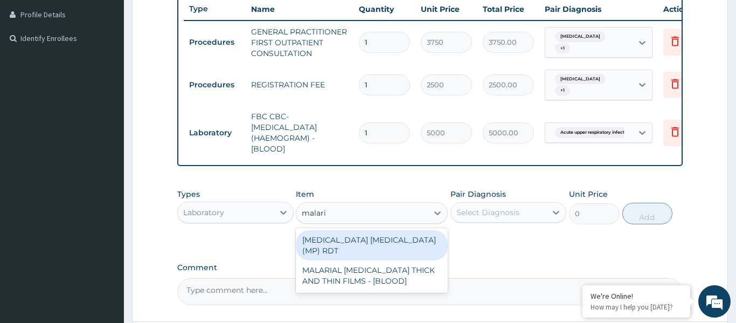
type input "malaria"
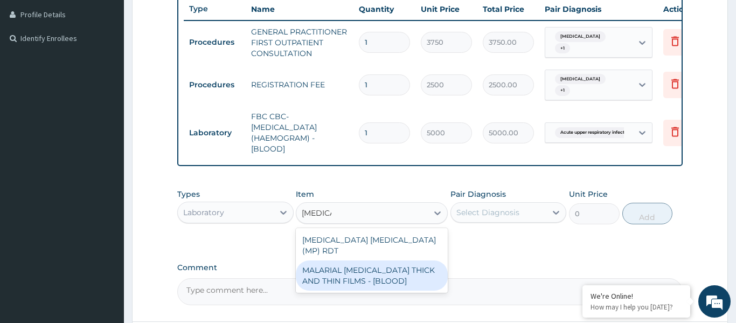
click at [358, 272] on div "MALARIAL PARASITE THICK AND THIN FILMS - [BLOOD]" at bounding box center [372, 275] width 152 height 30
type input "2187.5"
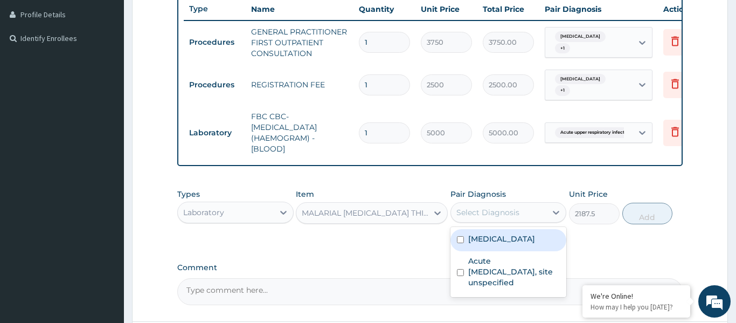
drag, startPoint x: 511, startPoint y: 212, endPoint x: 513, endPoint y: 223, distance: 11.4
click at [512, 212] on div "Select Diagnosis" at bounding box center [487, 212] width 63 height 11
drag, startPoint x: 513, startPoint y: 240, endPoint x: 571, endPoint y: 225, distance: 60.1
click at [514, 240] on label "Malaria, unspecified" at bounding box center [501, 238] width 67 height 11
checkbox input "true"
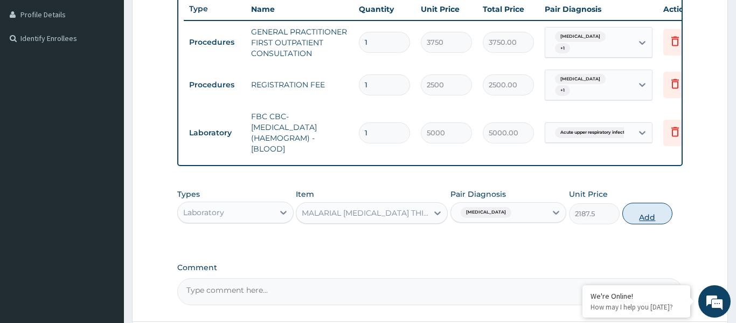
click at [644, 218] on button "Add" at bounding box center [647, 214] width 51 height 22
type input "0"
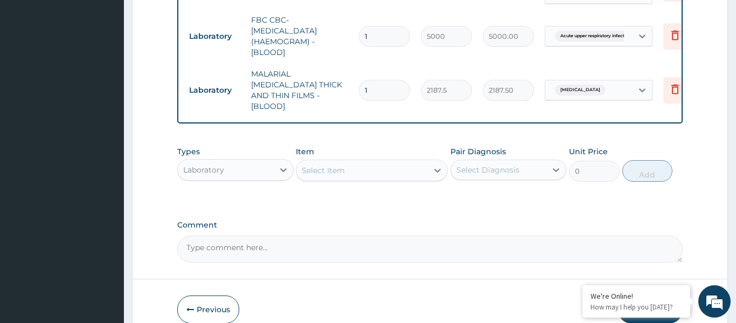
scroll to position [431, 0]
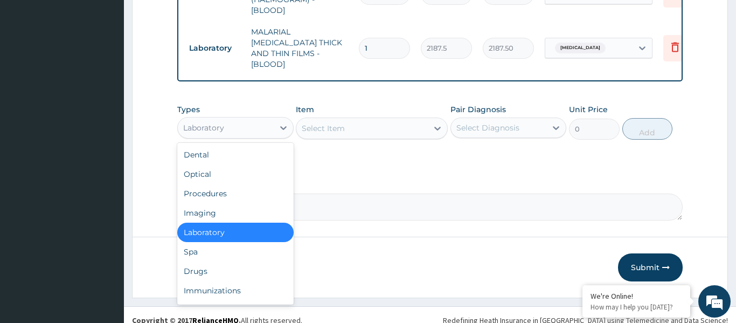
click at [228, 119] on div "Laboratory" at bounding box center [226, 127] width 96 height 17
click at [202, 265] on div "Drugs" at bounding box center [235, 270] width 116 height 19
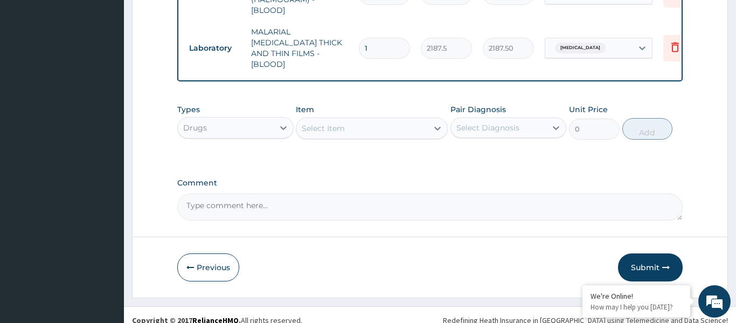
click at [329, 123] on div "Select Item" at bounding box center [323, 128] width 43 height 11
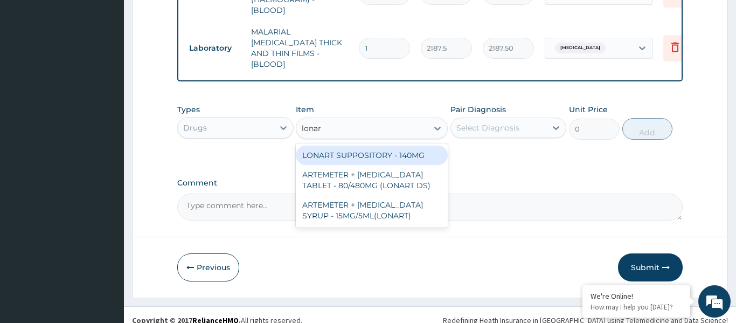
type input "lonart"
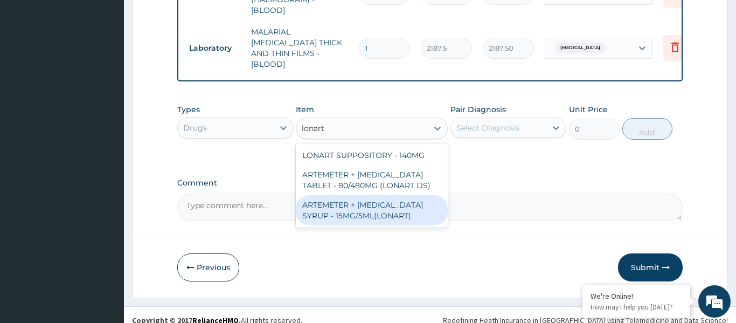
click at [343, 196] on div "ARTEMETER + LUMEFANTRINE SYRUP - 15MG/5ML(LONART)" at bounding box center [372, 210] width 152 height 30
type input "1680"
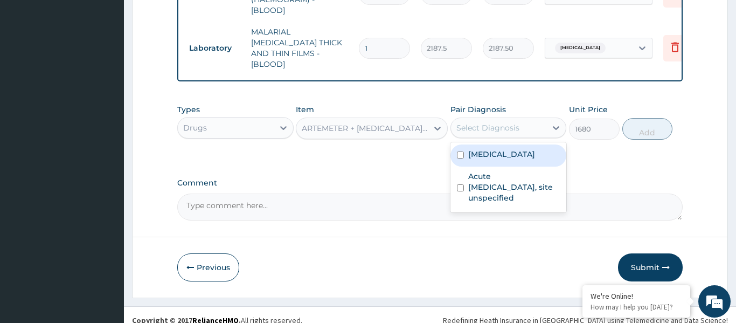
click at [477, 122] on div "Select Diagnosis" at bounding box center [487, 127] width 63 height 11
click at [490, 149] on label "Malaria, unspecified" at bounding box center [501, 154] width 67 height 11
checkbox input "true"
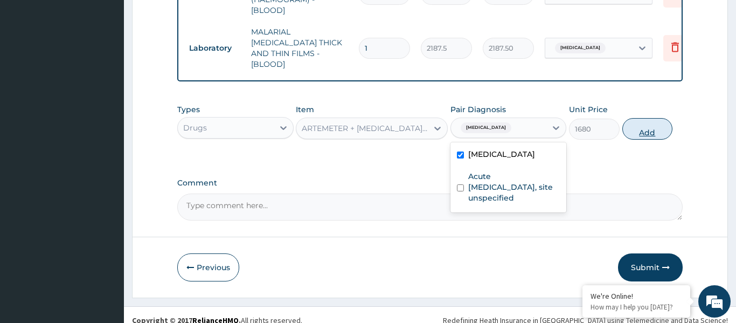
click at [645, 118] on button "Add" at bounding box center [647, 129] width 51 height 22
type input "0"
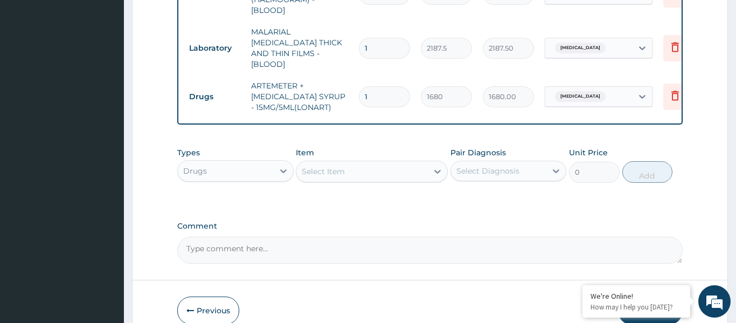
click at [373, 163] on div "Select Item" at bounding box center [361, 171] width 131 height 17
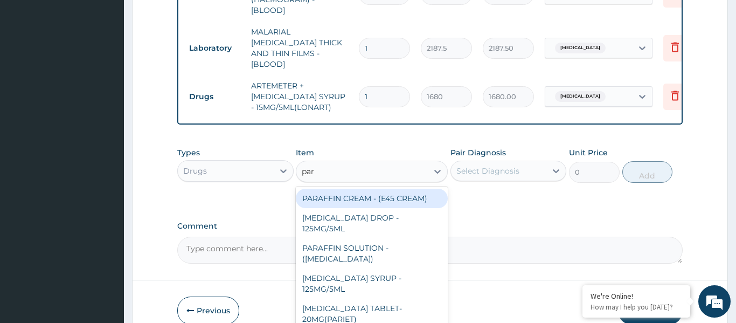
type input "para"
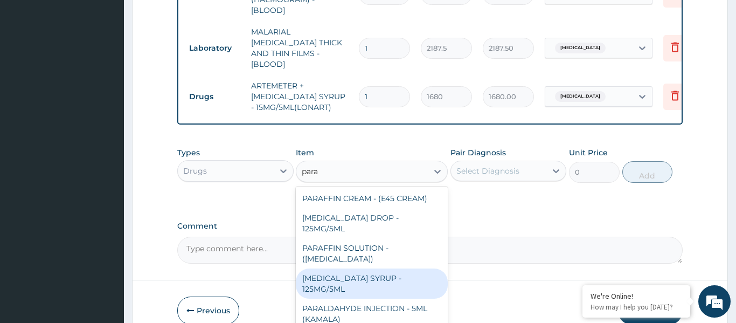
click at [380, 271] on div "PARACETAMOL SYRUP - 125MG/5ML" at bounding box center [372, 283] width 152 height 30
type input "840"
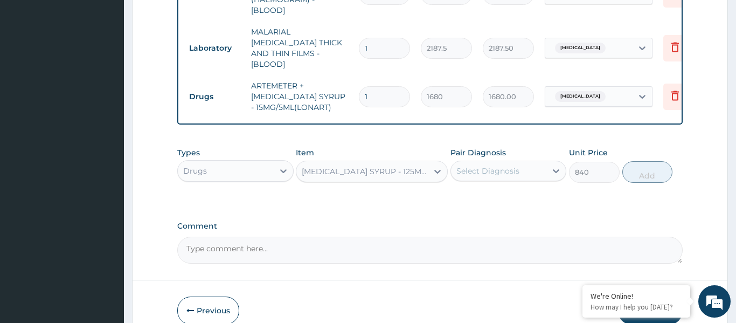
click at [521, 162] on div "Select Diagnosis" at bounding box center [499, 170] width 96 height 17
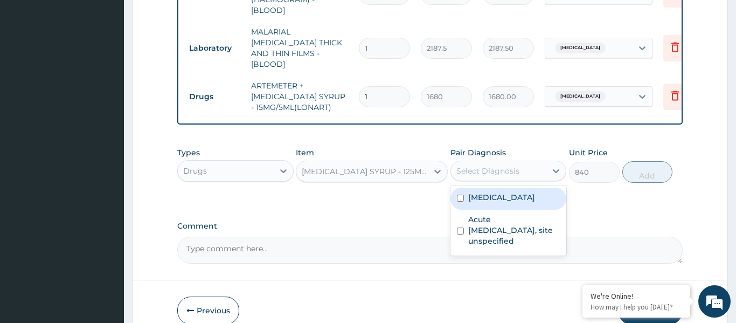
click at [505, 192] on label "Malaria, unspecified" at bounding box center [501, 197] width 67 height 11
checkbox input "true"
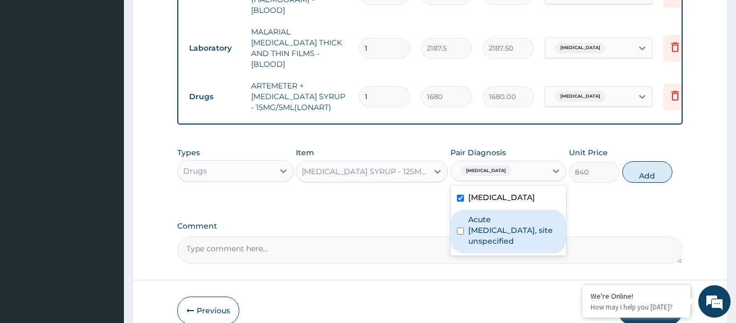
click at [507, 220] on label "Acute upper respiratory infection, site unspecified" at bounding box center [514, 230] width 92 height 32
checkbox input "true"
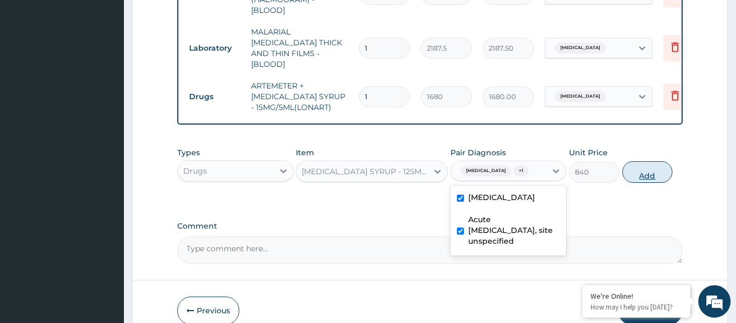
click at [643, 162] on button "Add" at bounding box center [647, 172] width 51 height 22
type input "0"
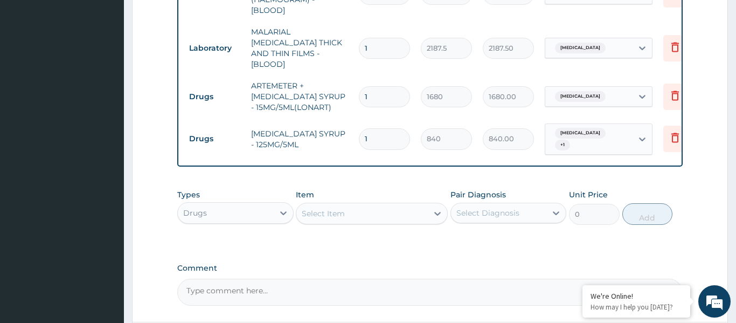
click at [365, 205] on div "Select Item" at bounding box center [361, 213] width 131 height 17
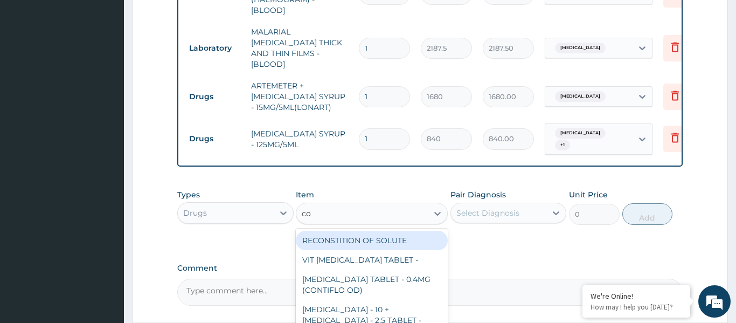
type input "cou"
click at [359, 237] on div "COUGH SYRUP - (CHILDREN)" at bounding box center [372, 240] width 152 height 19
type input "1120"
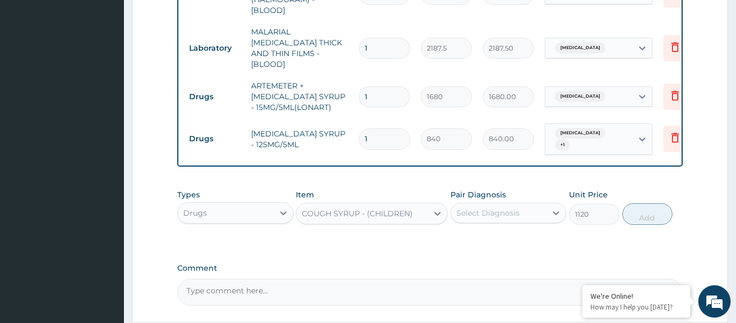
click at [504, 207] on div "Select Diagnosis" at bounding box center [487, 212] width 63 height 11
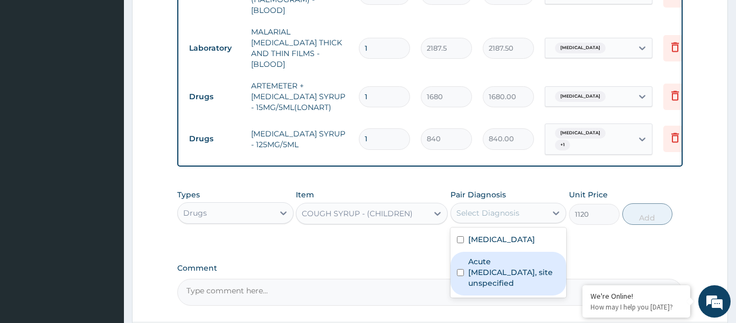
click at [509, 256] on label "Acute upper respiratory infection, site unspecified" at bounding box center [514, 272] width 92 height 32
checkbox input "true"
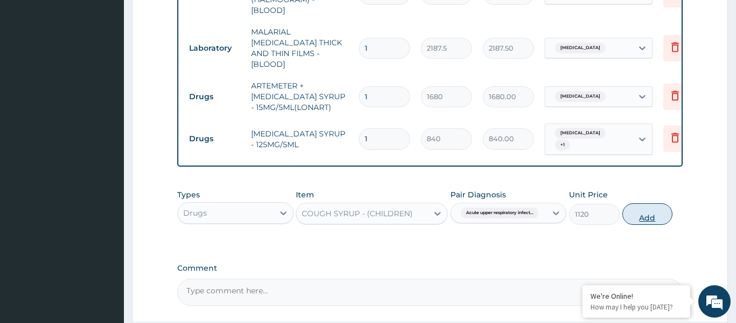
click at [642, 205] on button "Add" at bounding box center [647, 214] width 51 height 22
type input "0"
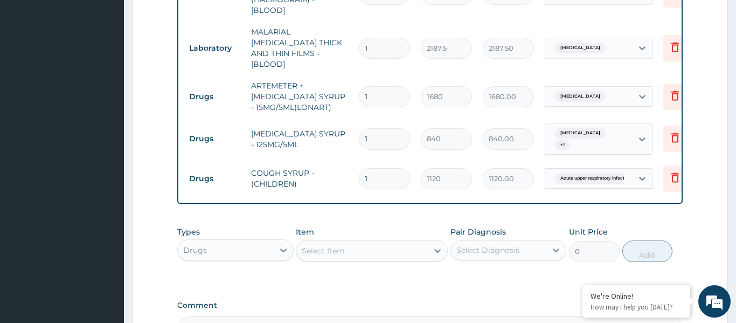
click at [365, 242] on div "Select Item" at bounding box center [361, 250] width 131 height 17
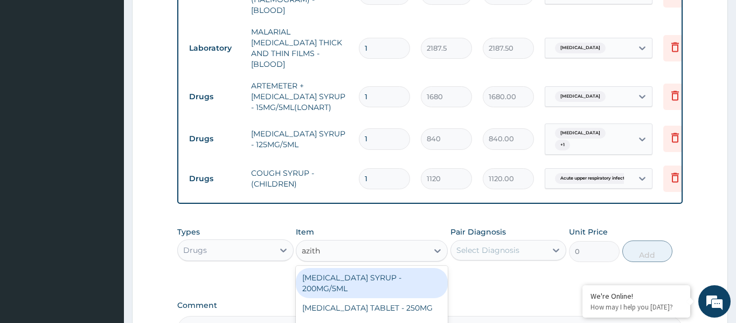
type input "azithr"
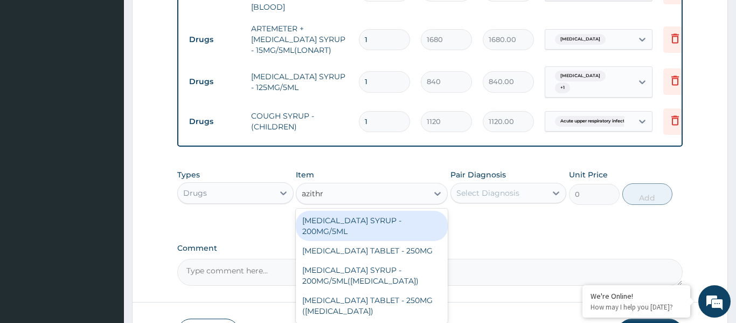
scroll to position [549, 0]
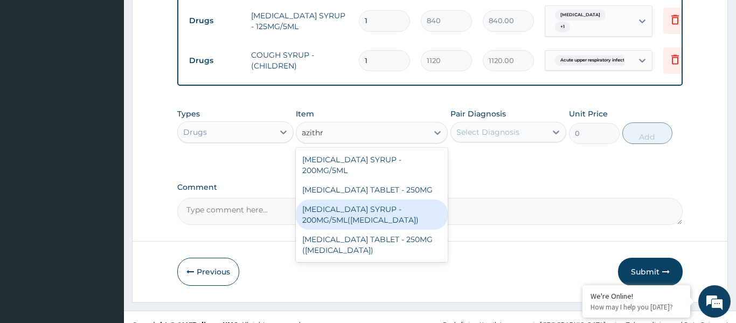
click at [362, 200] on div "AZITHROMYCIN SYRUP - 200MG/5ML(ZITHROMAX)" at bounding box center [372, 214] width 152 height 30
type input "5600"
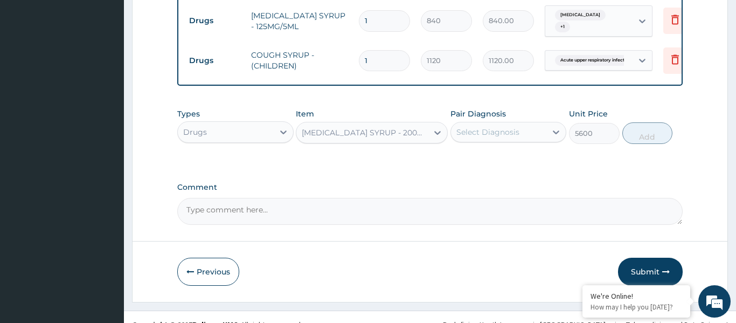
click at [493, 127] on div "Select Diagnosis" at bounding box center [487, 132] width 63 height 11
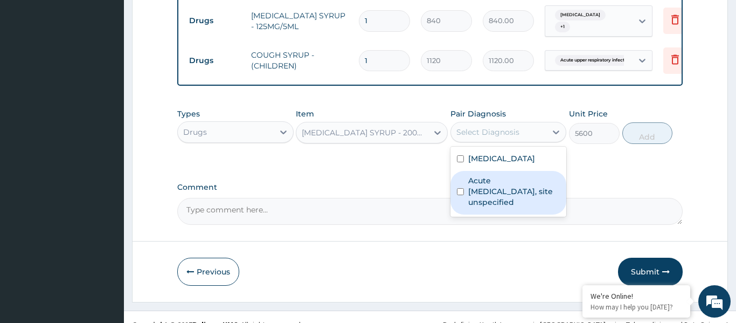
click at [500, 185] on label "Acute upper respiratory infection, site unspecified" at bounding box center [514, 191] width 92 height 32
checkbox input "true"
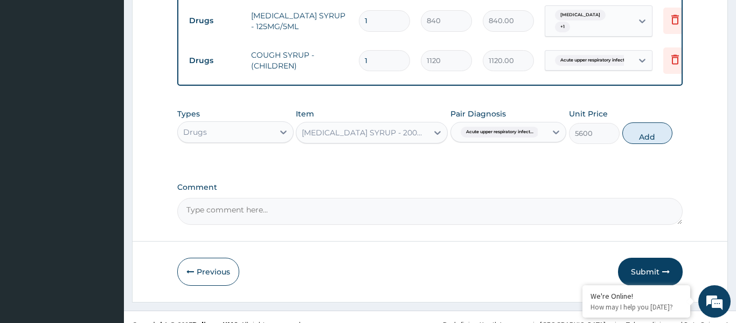
drag, startPoint x: 641, startPoint y: 123, endPoint x: 631, endPoint y: 131, distance: 13.5
click at [641, 123] on button "Add" at bounding box center [647, 133] width 51 height 22
type input "0"
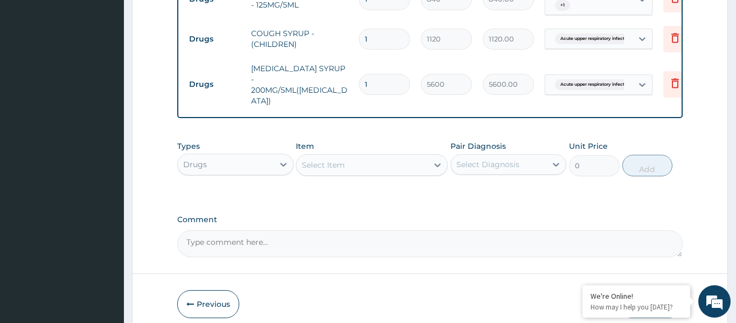
scroll to position [597, 0]
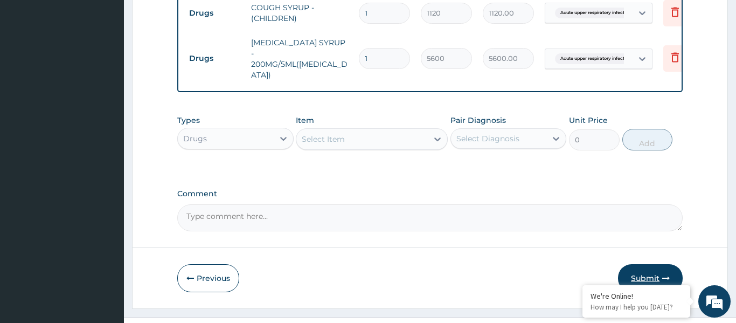
click at [639, 264] on button "Submit" at bounding box center [650, 278] width 65 height 28
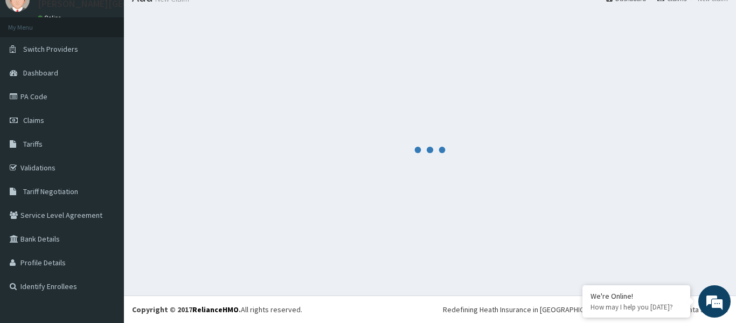
scroll to position [45, 0]
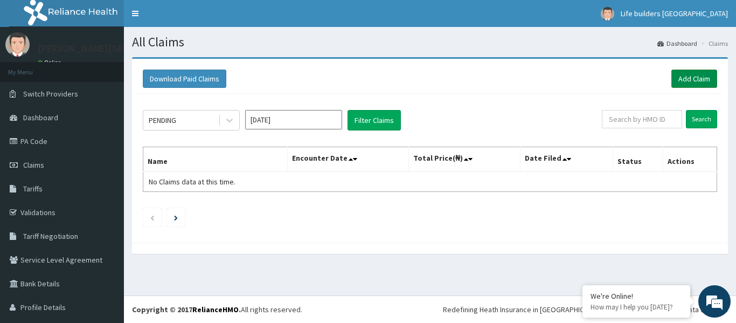
click at [701, 78] on link "Add Claim" at bounding box center [694, 79] width 46 height 18
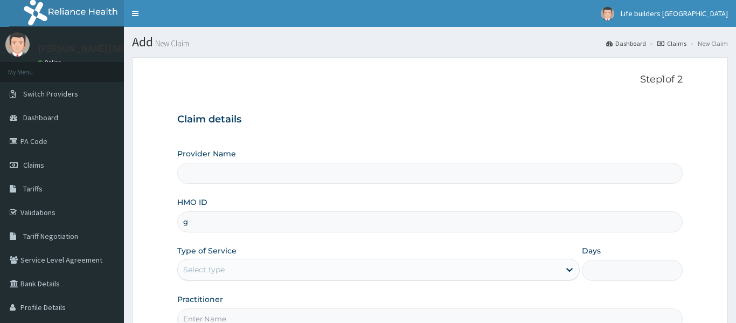
type input "gb"
type input "[PERSON_NAME][GEOGRAPHIC_DATA]"
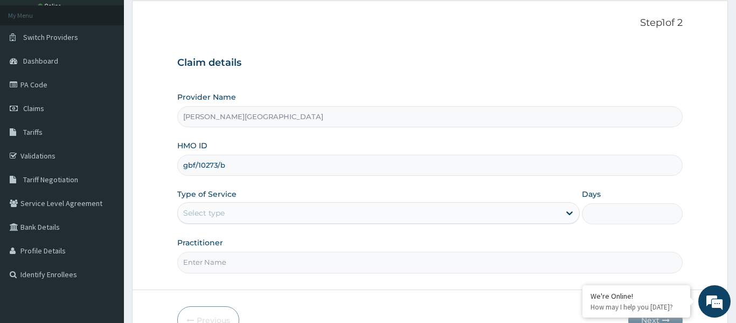
scroll to position [120, 0]
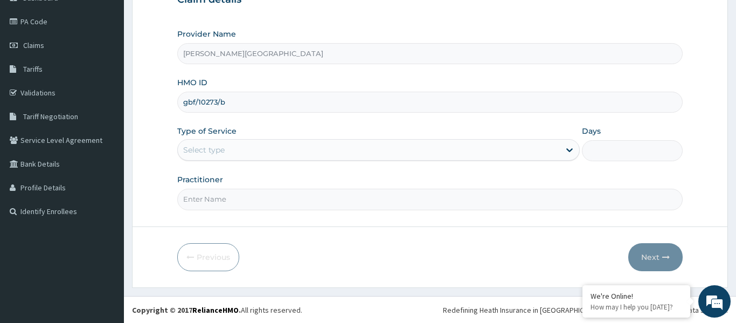
type input "gbf/10273/b"
click at [213, 152] on div "Select type" at bounding box center [203, 149] width 41 height 11
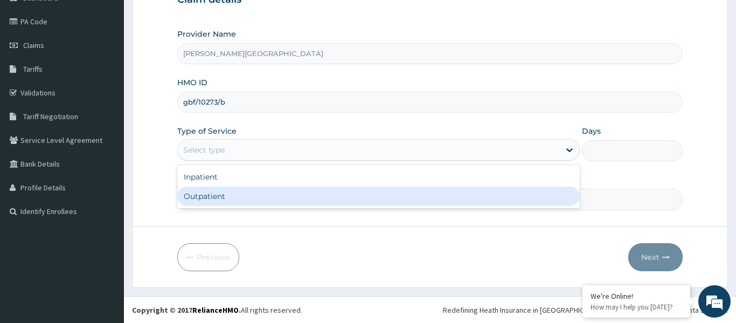
click at [214, 201] on div "Outpatient" at bounding box center [378, 195] width 403 height 19
type input "1"
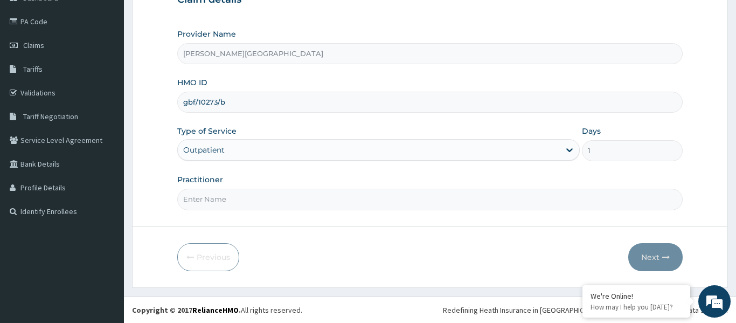
click at [213, 207] on input "Practitioner" at bounding box center [429, 199] width 505 height 21
type input "DR STEAVNS"
click at [651, 255] on button "Next" at bounding box center [655, 257] width 54 height 28
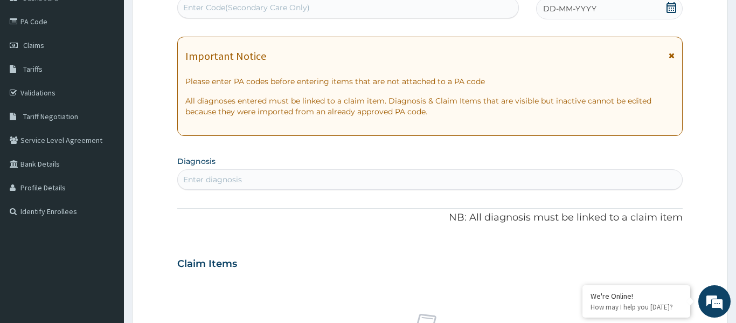
click at [673, 56] on icon at bounding box center [672, 56] width 6 height 8
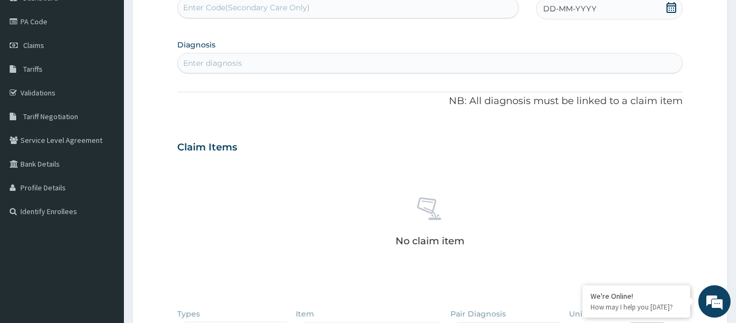
click at [668, 8] on icon at bounding box center [671, 7] width 11 height 11
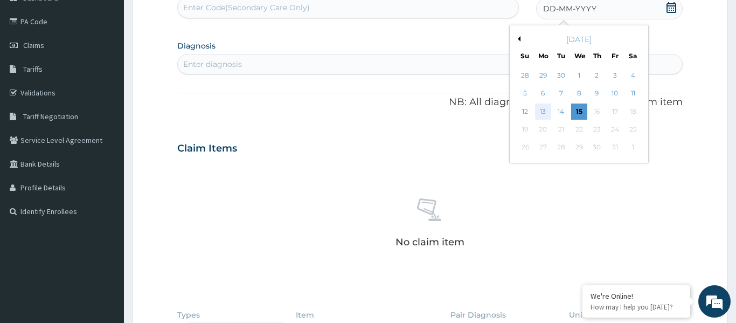
click at [544, 114] on div "13" at bounding box center [543, 111] width 16 height 16
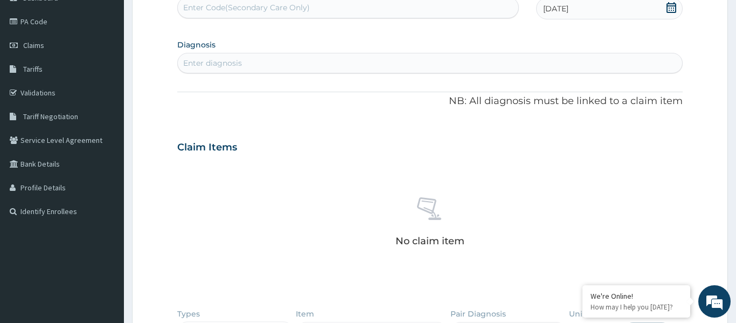
click at [274, 62] on div "Enter diagnosis" at bounding box center [430, 62] width 504 height 17
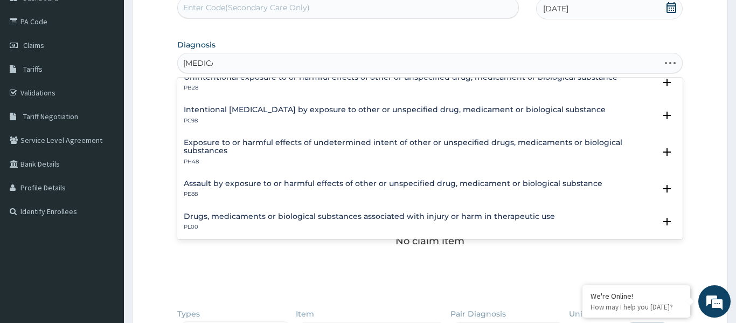
scroll to position [80, 0]
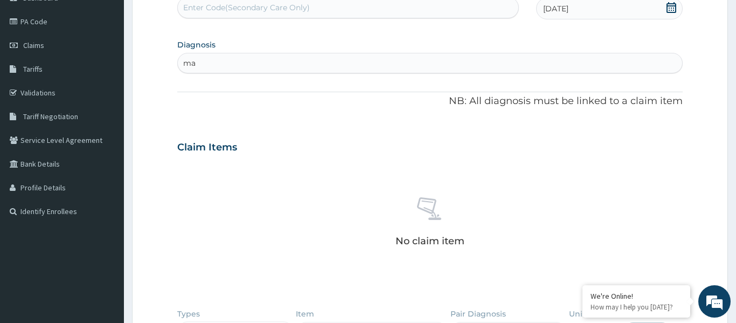
type input "m"
type input "malaria"
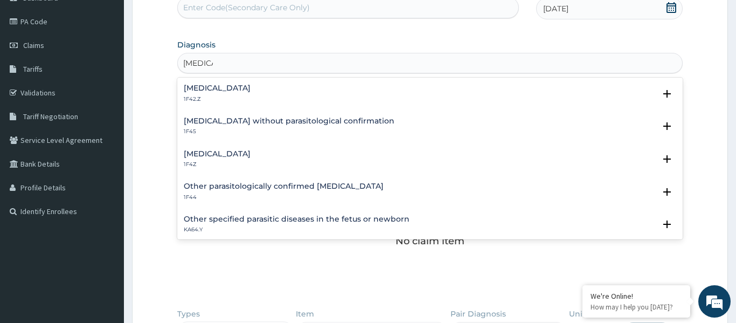
click at [205, 151] on h4 "Malaria, unspecified" at bounding box center [217, 154] width 67 height 8
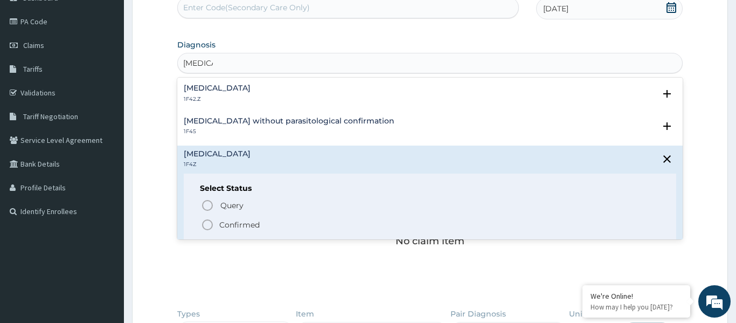
click at [205, 225] on icon "status option filled" at bounding box center [207, 224] width 13 height 13
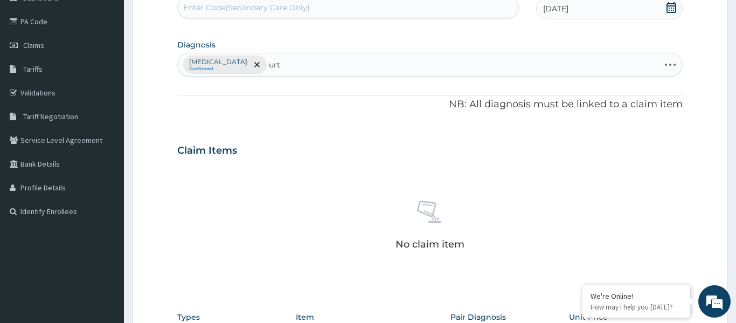
type input "urti"
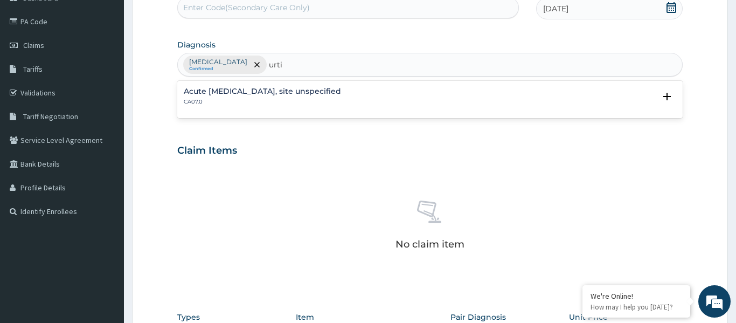
click at [232, 90] on h4 "Acute upper respiratory infection, site unspecified" at bounding box center [262, 91] width 157 height 8
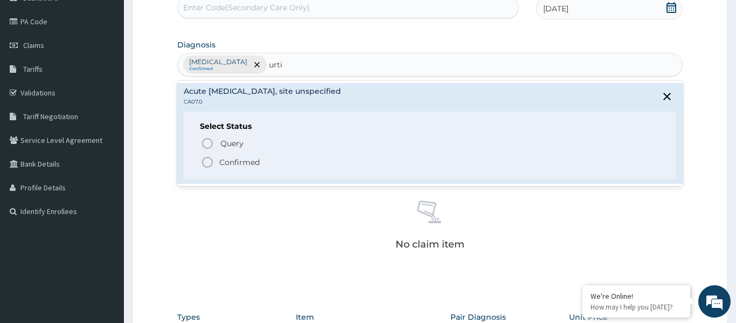
click at [206, 164] on icon "status option filled" at bounding box center [207, 162] width 13 height 13
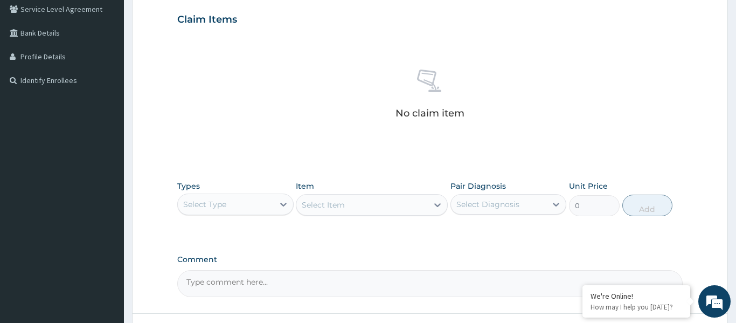
scroll to position [338, 0]
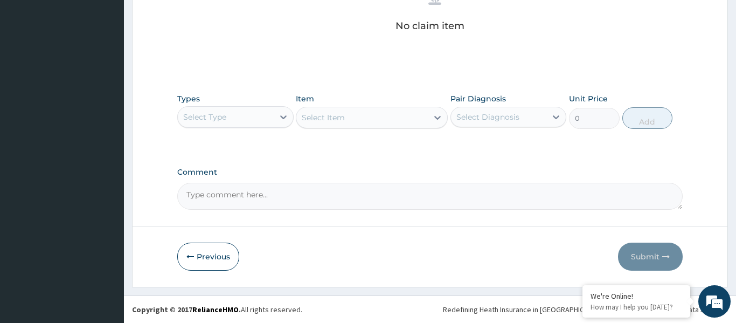
click at [220, 107] on div "Select Type" at bounding box center [235, 117] width 116 height 22
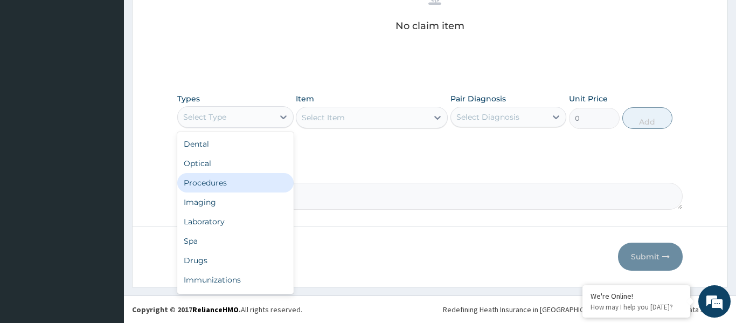
click at [213, 182] on div "Procedures" at bounding box center [235, 182] width 116 height 19
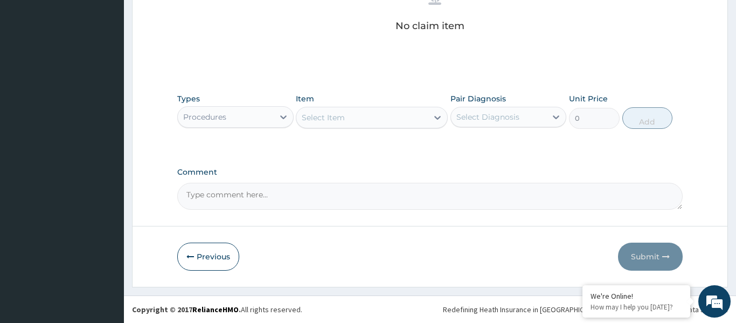
click at [325, 116] on div "Select Item" at bounding box center [323, 117] width 43 height 11
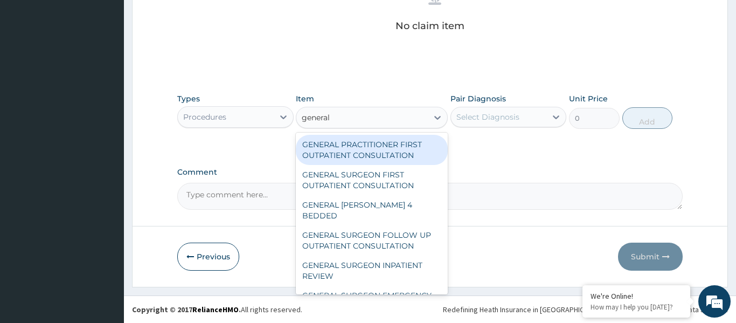
type input "general p"
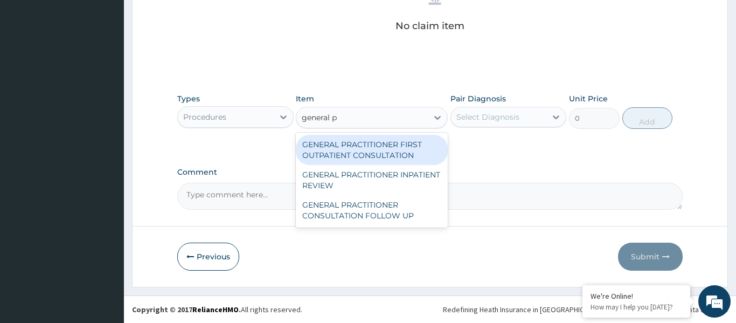
click at [339, 150] on div "GENERAL PRACTITIONER FIRST OUTPATIENT CONSULTATION" at bounding box center [372, 150] width 152 height 30
type input "3750"
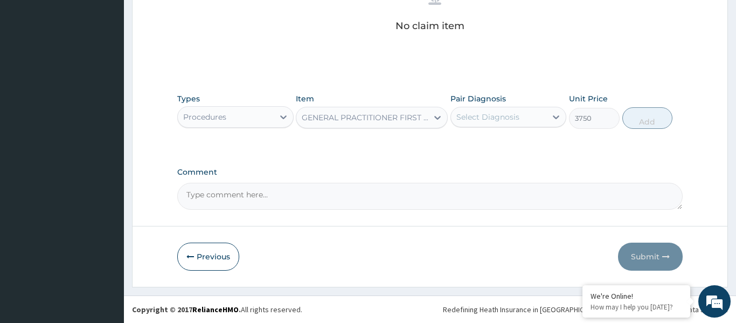
click at [507, 113] on div "Select Diagnosis" at bounding box center [487, 117] width 63 height 11
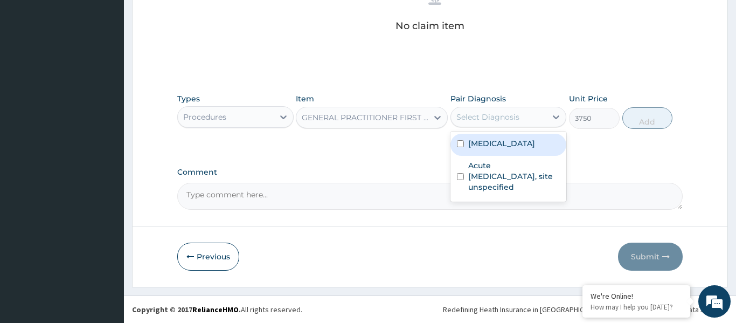
click at [507, 144] on label "Malaria, unspecified" at bounding box center [501, 143] width 67 height 11
checkbox input "true"
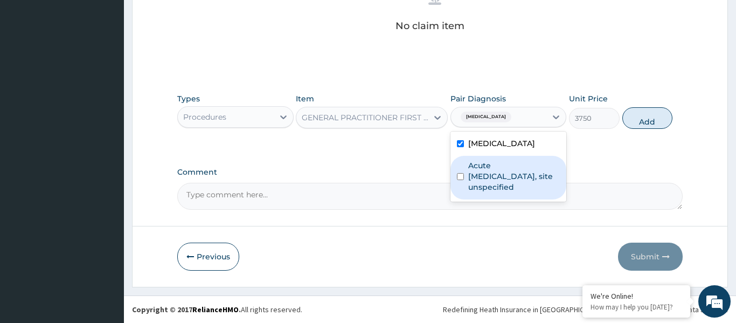
drag, startPoint x: 520, startPoint y: 180, endPoint x: 574, endPoint y: 142, distance: 66.5
click at [522, 179] on label "Acute upper respiratory infection, site unspecified" at bounding box center [514, 176] width 92 height 32
checkbox input "true"
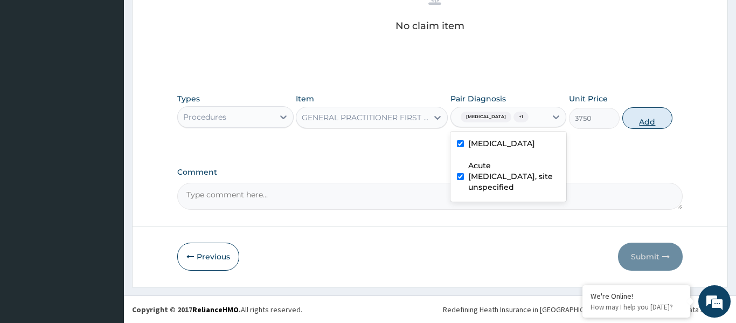
click at [642, 117] on button "Add" at bounding box center [647, 118] width 51 height 22
type input "0"
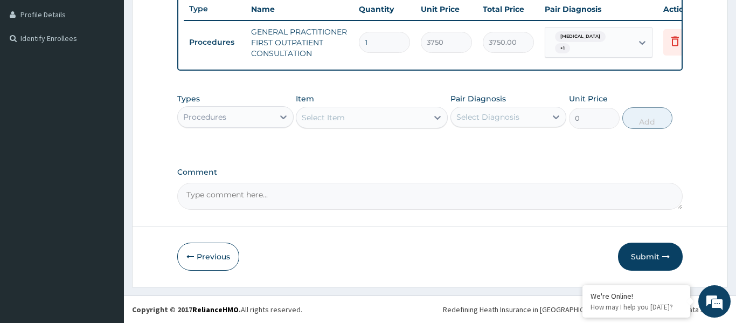
scroll to position [293, 0]
click at [338, 117] on div "Select Item" at bounding box center [323, 117] width 43 height 11
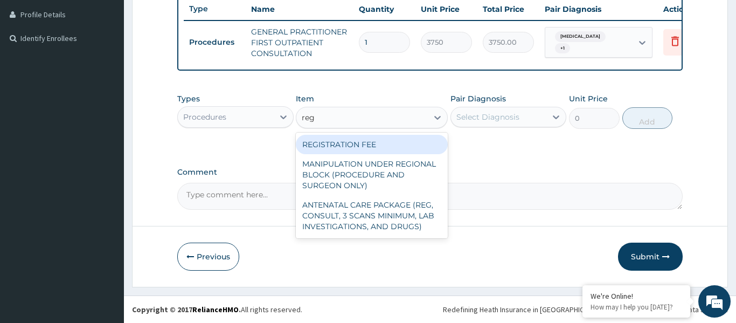
type input "regi"
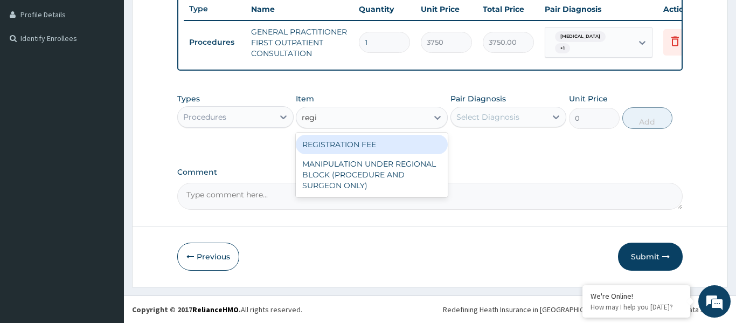
click at [340, 146] on div "REGISTRATION FEE" at bounding box center [372, 144] width 152 height 19
type input "2500"
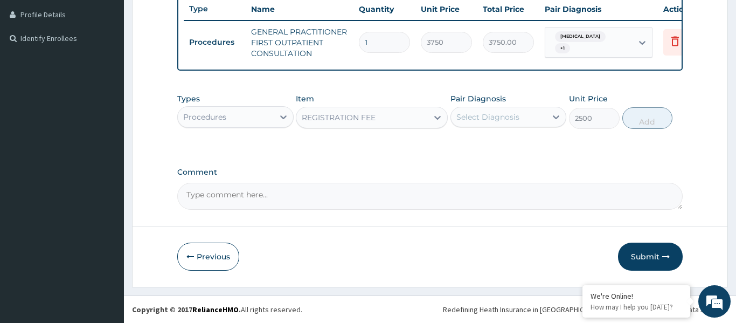
click at [476, 116] on div "Select Diagnosis" at bounding box center [487, 117] width 63 height 11
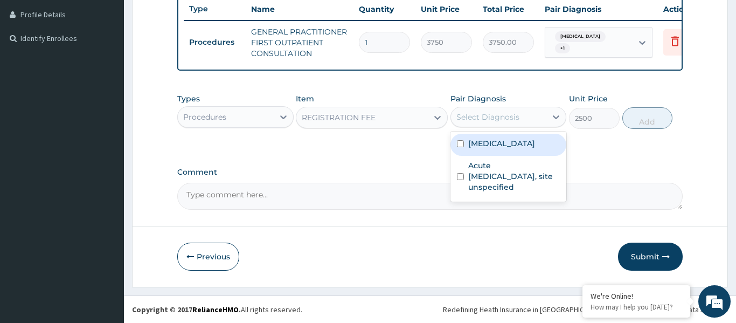
click at [483, 144] on label "Malaria, unspecified" at bounding box center [501, 143] width 67 height 11
checkbox input "true"
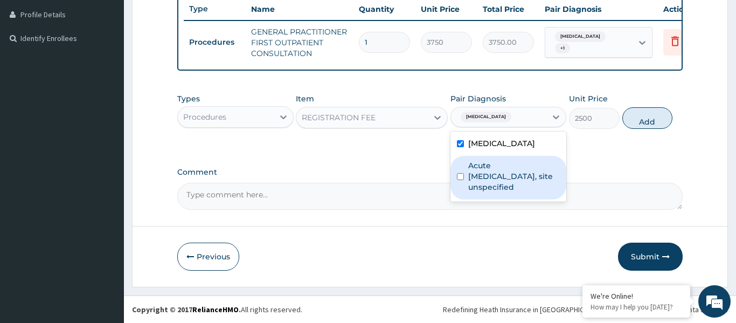
drag, startPoint x: 503, startPoint y: 174, endPoint x: 525, endPoint y: 161, distance: 25.3
click at [503, 173] on label "Acute upper respiratory infection, site unspecified" at bounding box center [514, 176] width 92 height 32
checkbox input "true"
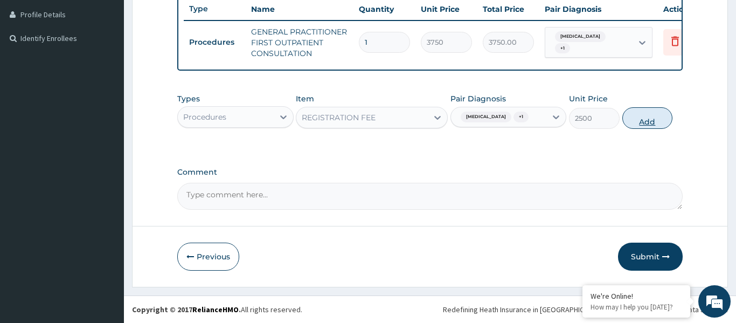
click at [635, 120] on button "Add" at bounding box center [647, 118] width 51 height 22
type input "0"
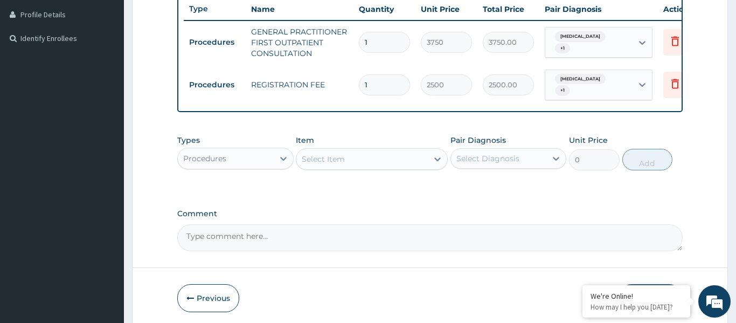
click at [230, 161] on div "Procedures" at bounding box center [226, 158] width 96 height 17
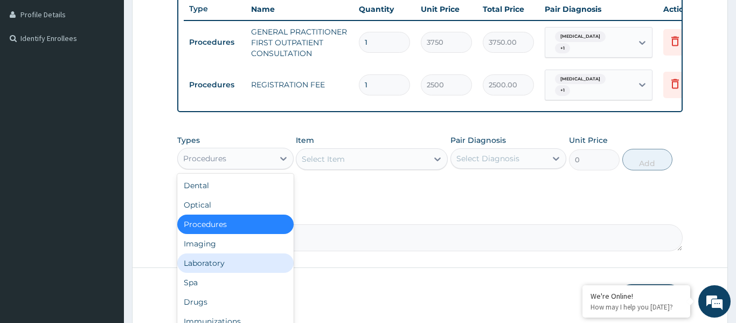
click at [233, 264] on div "Laboratory" at bounding box center [235, 262] width 116 height 19
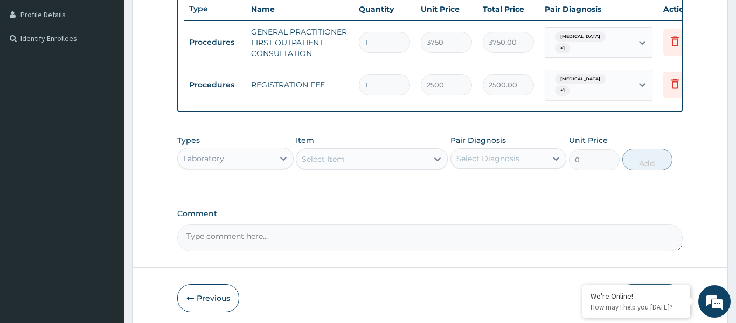
click at [351, 156] on div "Select Item" at bounding box center [361, 158] width 131 height 17
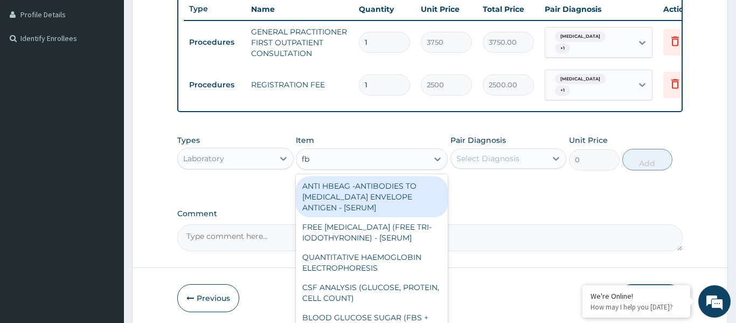
type input "fbc"
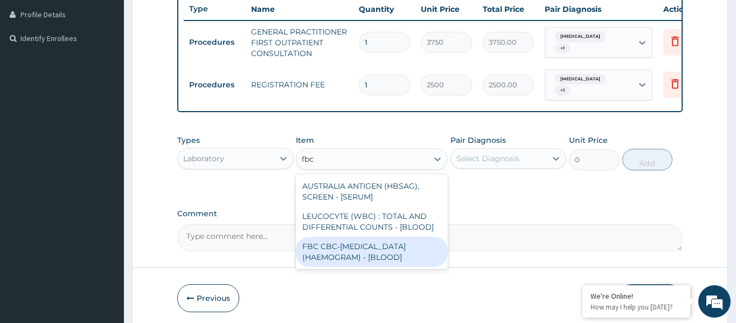
click at [358, 250] on div "FBC CBC-COMPLETE BLOOD COUNT (HAEMOGRAM) - [BLOOD]" at bounding box center [372, 252] width 152 height 30
type input "5000"
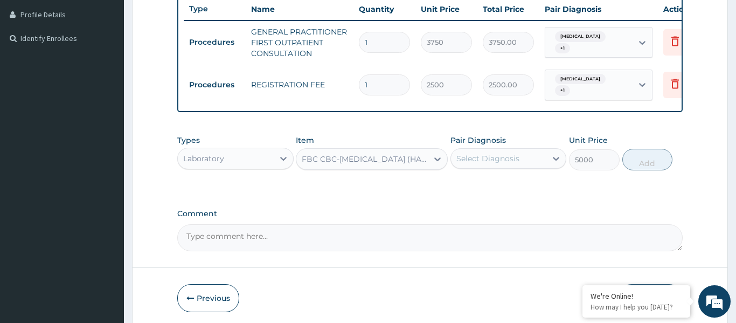
click at [488, 163] on div "Select Diagnosis" at bounding box center [487, 158] width 63 height 11
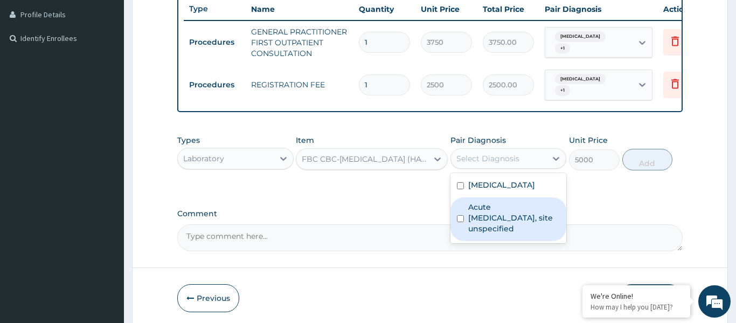
click at [500, 217] on label "Acute upper respiratory infection, site unspecified" at bounding box center [514, 218] width 92 height 32
checkbox input "true"
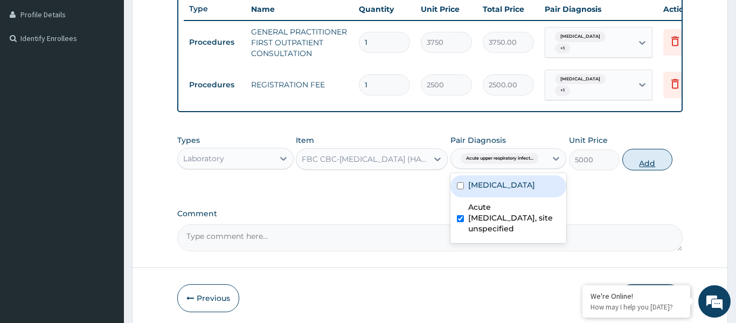
click at [645, 158] on button "Add" at bounding box center [647, 160] width 51 height 22
type input "0"
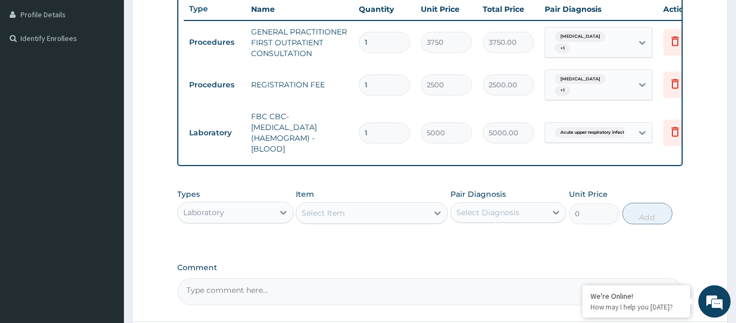
click at [365, 203] on div "Select Item" at bounding box center [372, 213] width 152 height 22
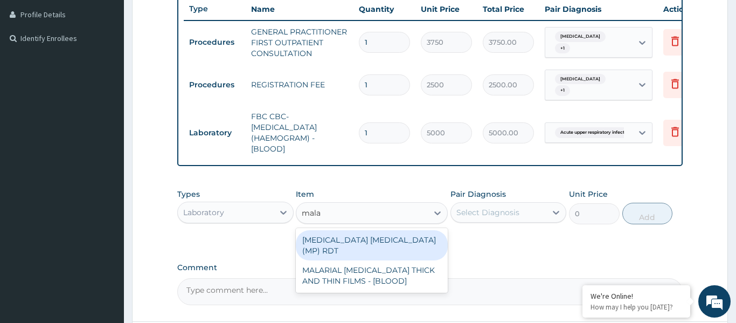
type input "malar"
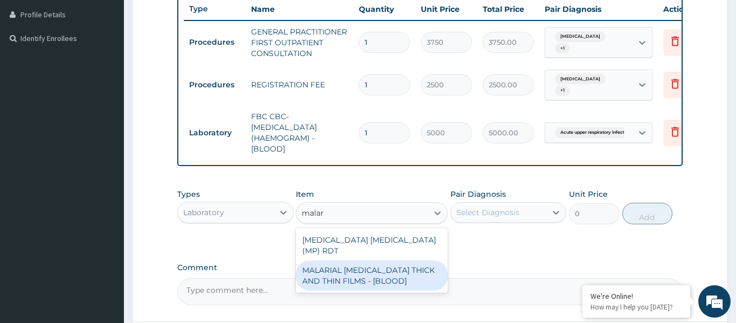
click at [355, 267] on div "MALARIAL PARASITE THICK AND THIN FILMS - [BLOOD]" at bounding box center [372, 275] width 152 height 30
type input "2187.5"
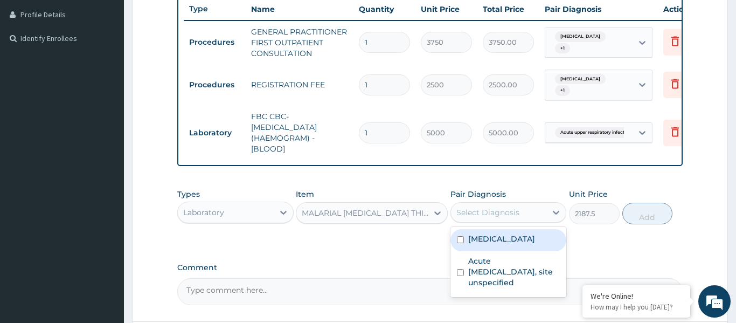
click at [480, 205] on div "Select Diagnosis" at bounding box center [499, 212] width 96 height 17
click at [493, 243] on label "Malaria, unspecified" at bounding box center [501, 238] width 67 height 11
checkbox input "true"
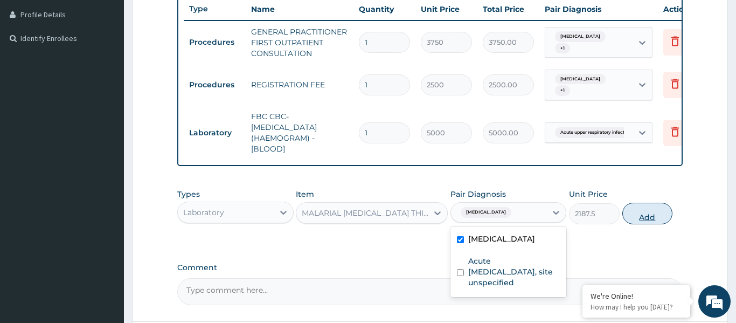
click at [648, 215] on button "Add" at bounding box center [647, 214] width 51 height 22
type input "0"
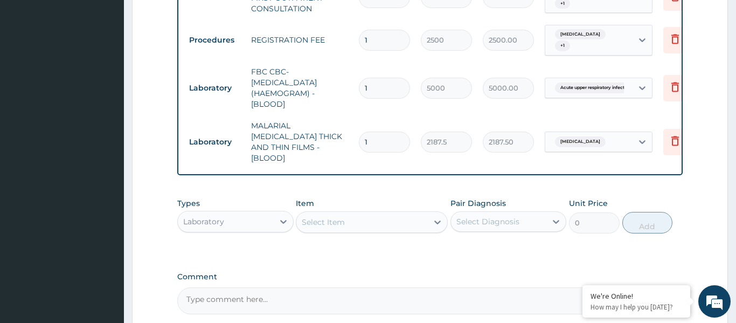
scroll to position [431, 0]
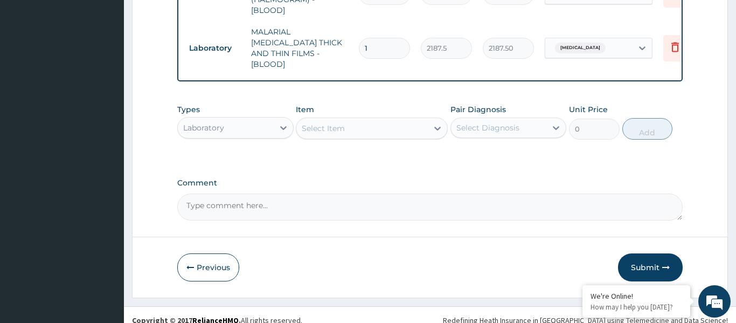
click at [222, 122] on div "Laboratory" at bounding box center [203, 127] width 41 height 11
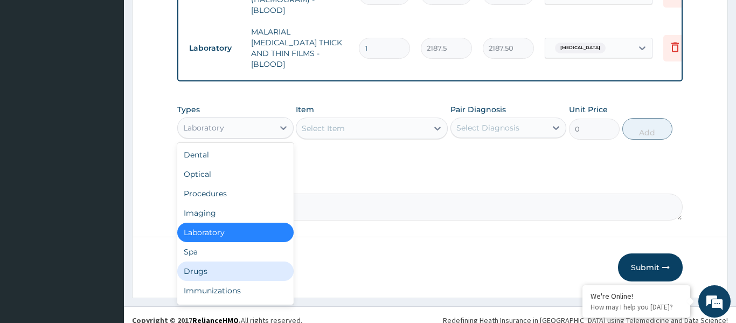
click at [218, 261] on div "Drugs" at bounding box center [235, 270] width 116 height 19
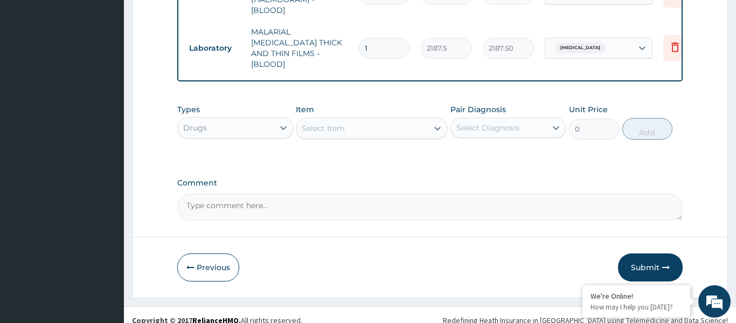
click at [340, 123] on div "Select Item" at bounding box center [323, 128] width 43 height 11
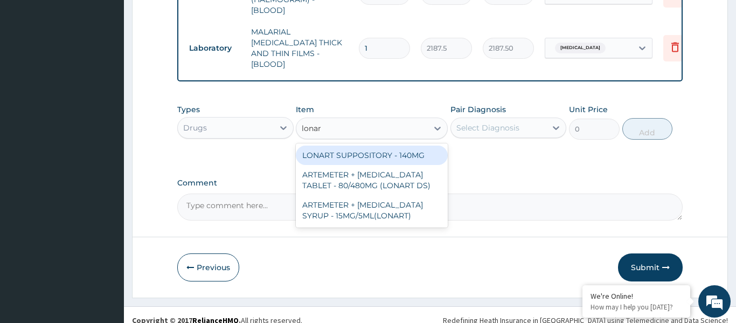
type input "lonart"
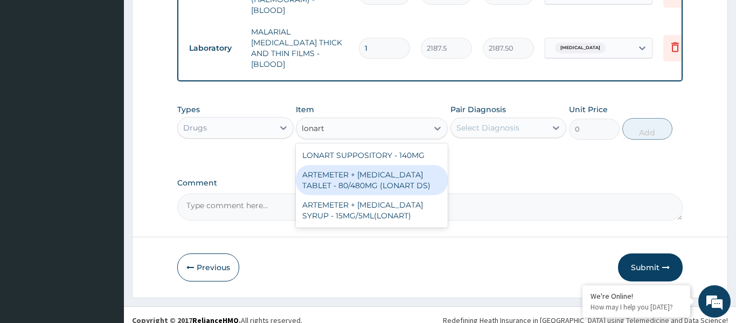
click at [364, 166] on div "ARTEMETER + LUMEFANTRINE TABLET - 80/480MG (LONART DS)" at bounding box center [372, 180] width 152 height 30
type input "588"
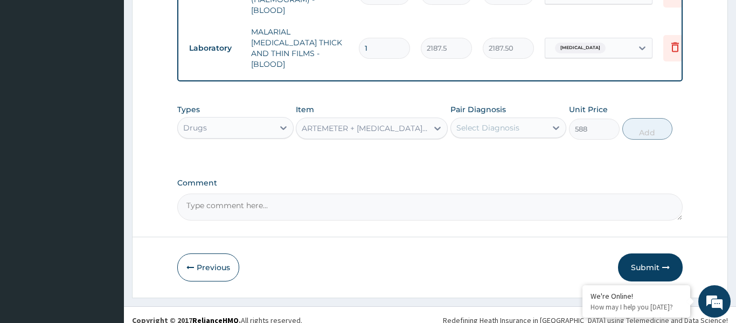
click at [494, 122] on div "Select Diagnosis" at bounding box center [487, 127] width 63 height 11
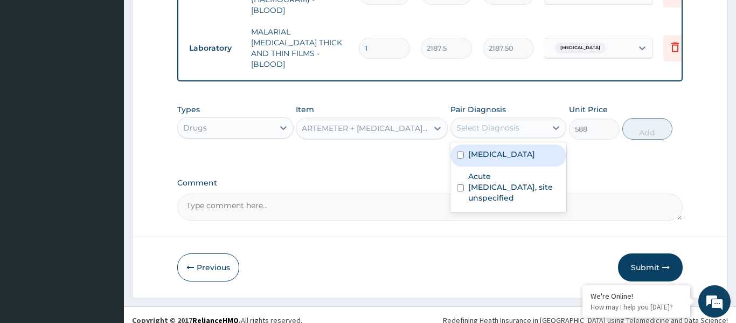
click at [380, 123] on div "ARTEMETER + LUMEFANTRINE TABLET - 80/480MG (LONART DS)" at bounding box center [365, 128] width 127 height 11
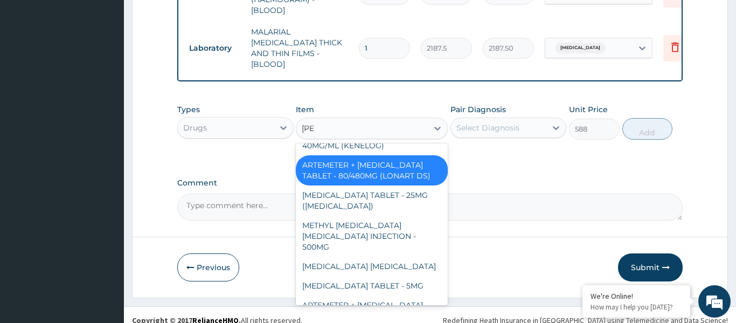
scroll to position [0, 0]
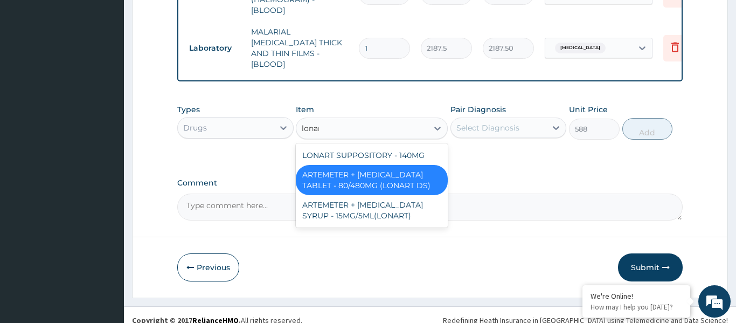
type input "lonart"
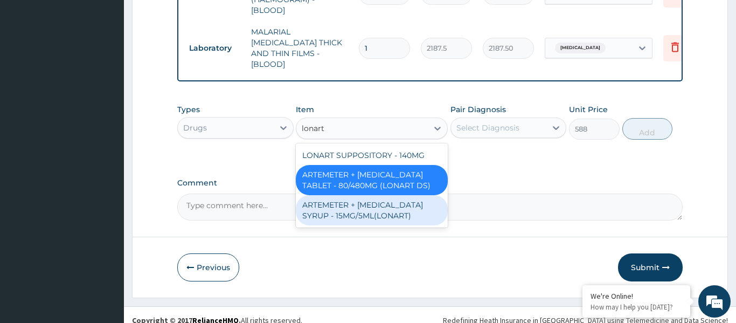
click at [383, 206] on div "ARTEMETER + LUMEFANTRINE SYRUP - 15MG/5ML(LONART)" at bounding box center [372, 210] width 152 height 30
type input "1680"
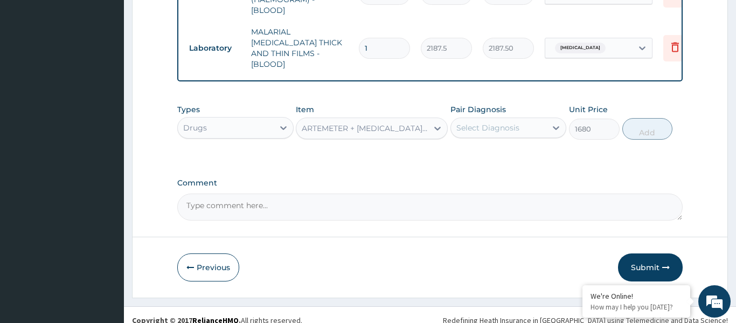
click at [478, 122] on div "Select Diagnosis" at bounding box center [499, 127] width 96 height 17
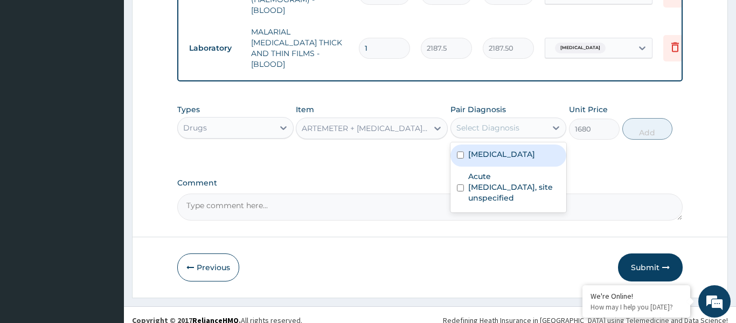
click at [482, 149] on label "Malaria, unspecified" at bounding box center [501, 154] width 67 height 11
checkbox input "true"
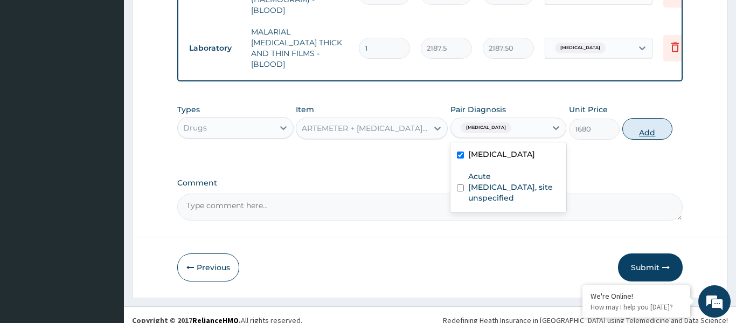
click at [641, 118] on button "Add" at bounding box center [647, 129] width 51 height 22
type input "0"
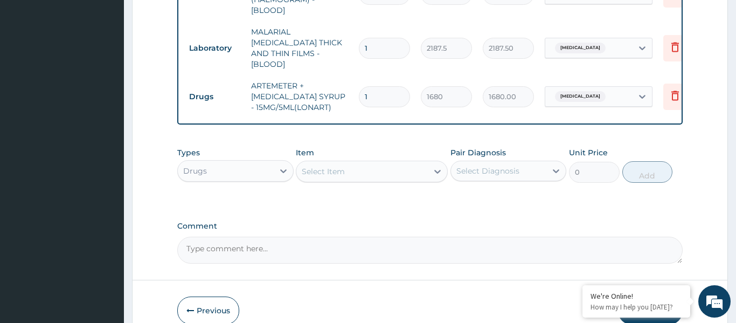
click at [346, 163] on div "Select Item" at bounding box center [361, 171] width 131 height 17
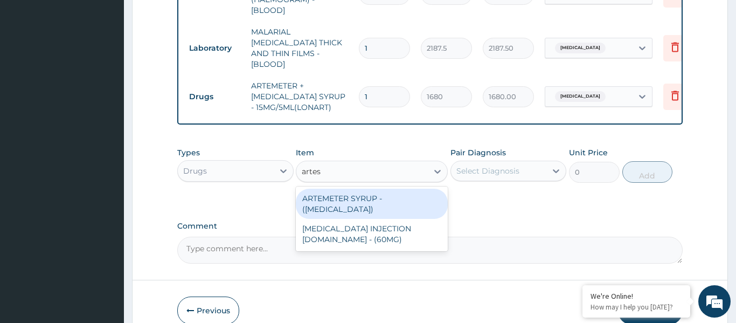
type input "artesu"
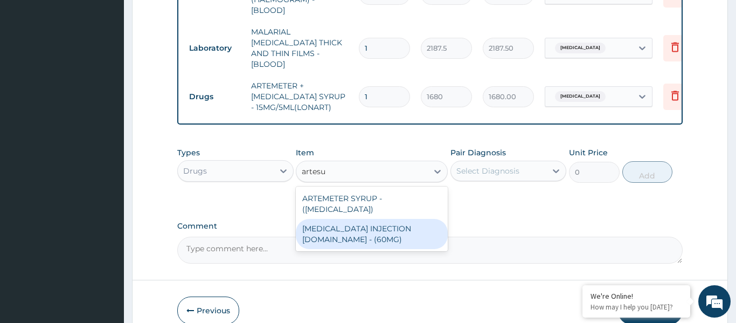
click at [383, 219] on div "ARTESUNATE INJECTION IV.IM - (60MG)" at bounding box center [372, 234] width 152 height 30
type input "1596"
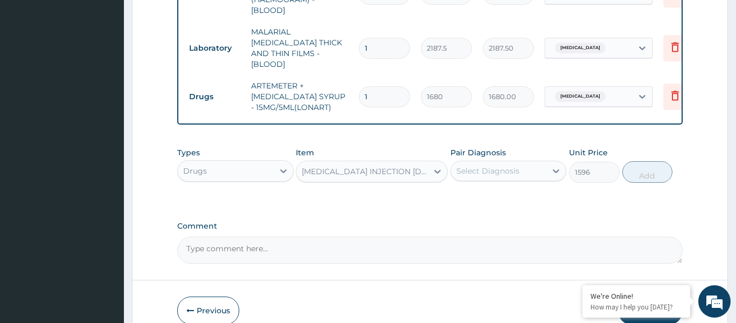
click at [490, 162] on div "Select Diagnosis" at bounding box center [499, 170] width 96 height 17
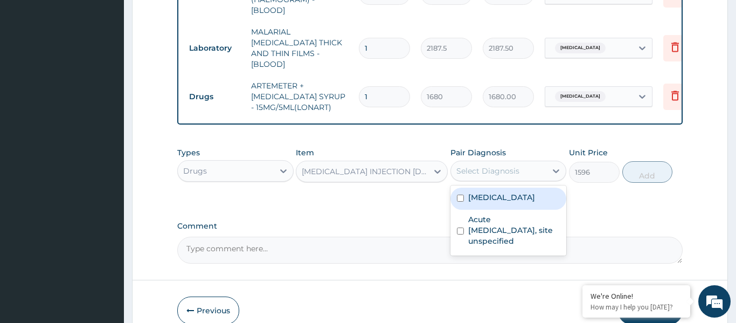
click at [497, 192] on label "Malaria, unspecified" at bounding box center [501, 197] width 67 height 11
checkbox input "true"
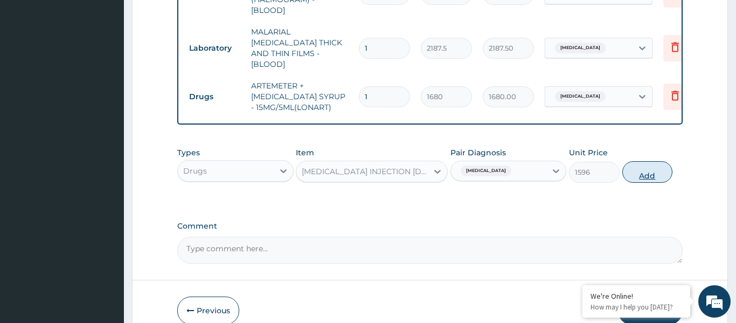
click at [653, 161] on button "Add" at bounding box center [647, 172] width 51 height 22
type input "0"
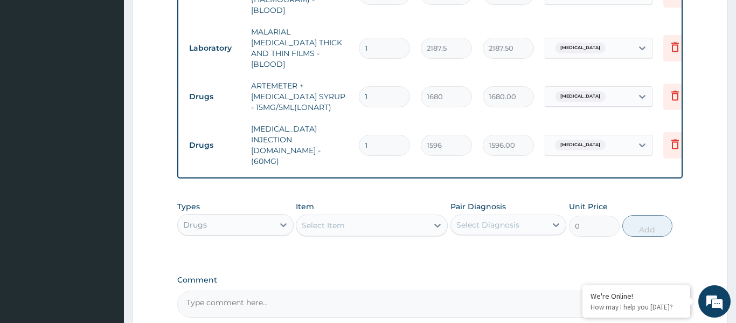
click at [357, 217] on div "Select Item" at bounding box center [361, 225] width 131 height 17
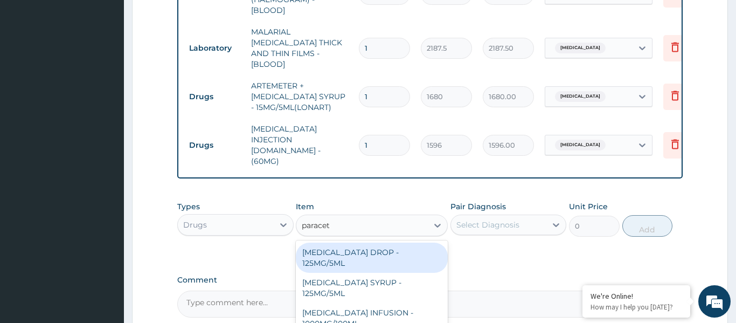
type input "paraceta"
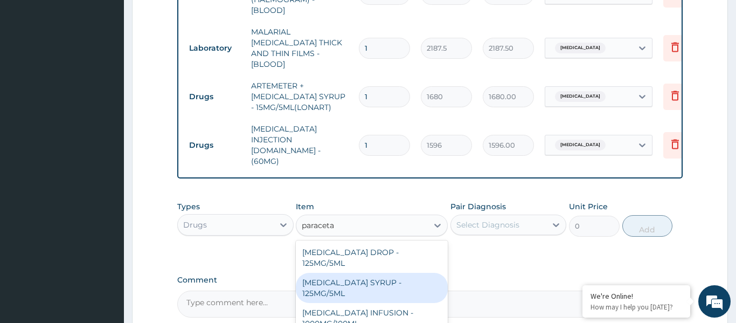
click at [351, 273] on div "PARACETAMOL SYRUP - 125MG/5ML" at bounding box center [372, 288] width 152 height 30
type input "840"
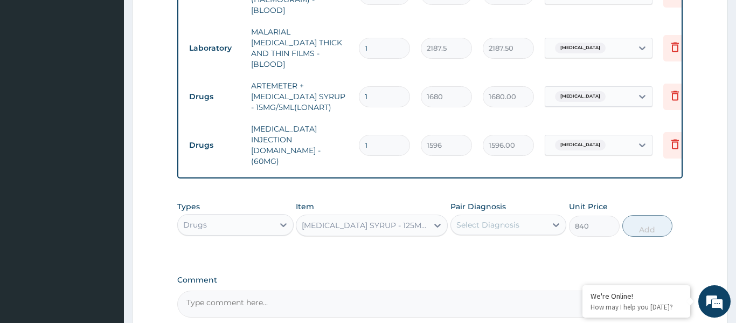
click at [496, 219] on div "Select Diagnosis" at bounding box center [487, 224] width 63 height 11
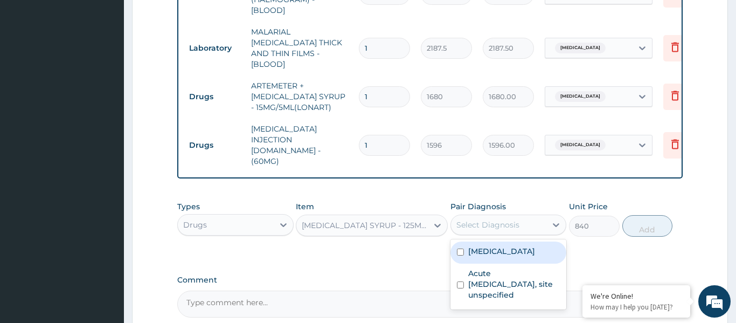
click at [480, 246] on label "Malaria, unspecified" at bounding box center [501, 251] width 67 height 11
checkbox input "true"
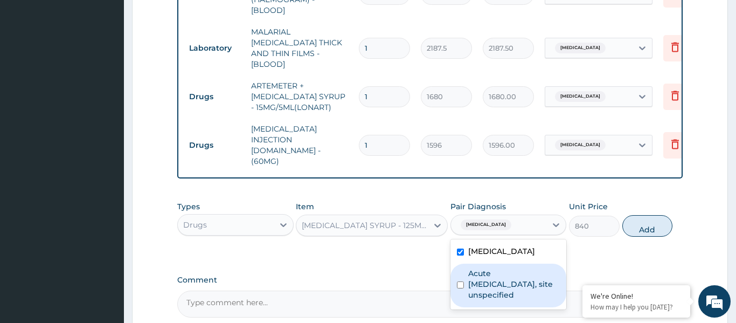
click at [483, 268] on label "Acute upper respiratory infection, site unspecified" at bounding box center [514, 284] width 92 height 32
checkbox input "true"
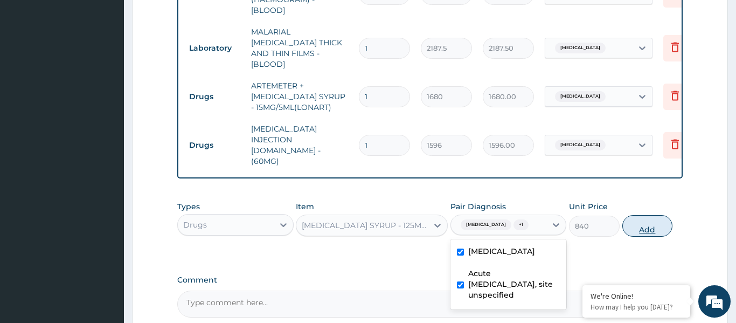
click at [637, 215] on button "Add" at bounding box center [647, 226] width 51 height 22
type input "0"
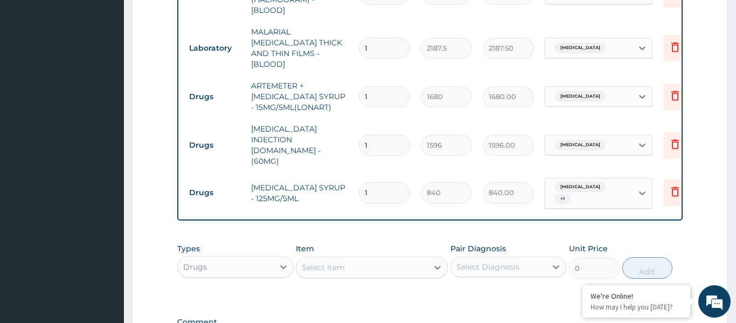
click at [346, 259] on div "Select Item" at bounding box center [361, 267] width 131 height 17
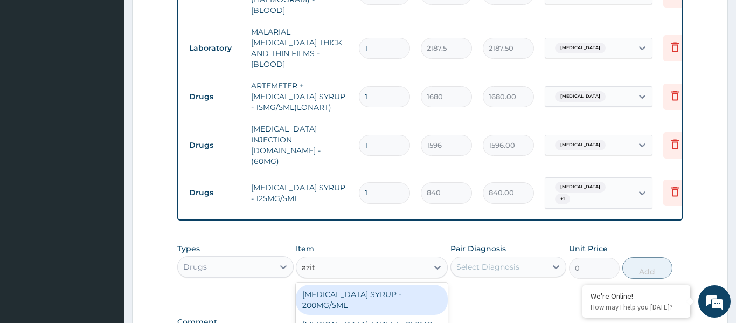
type input "azith"
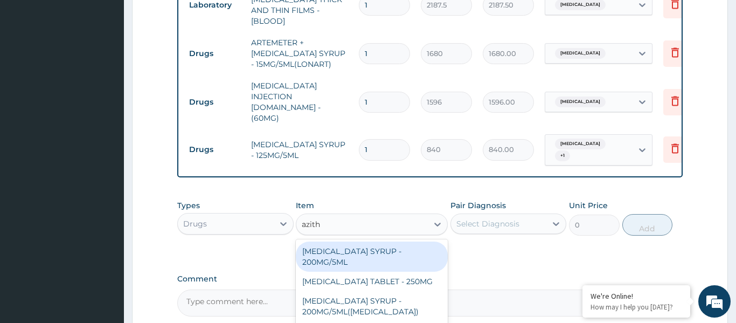
scroll to position [524, 0]
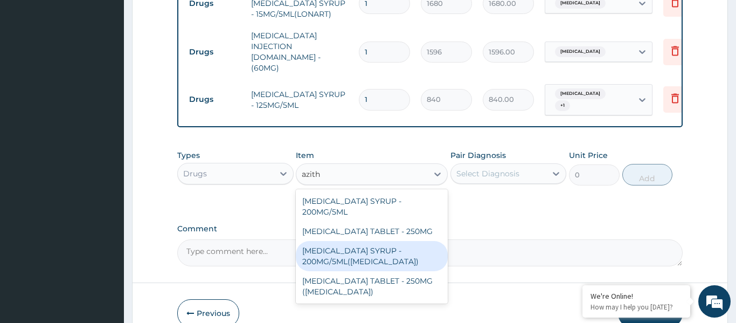
click at [345, 241] on div "AZITHROMYCIN SYRUP - 200MG/5ML(ZITHROMAX)" at bounding box center [372, 256] width 152 height 30
type input "5600"
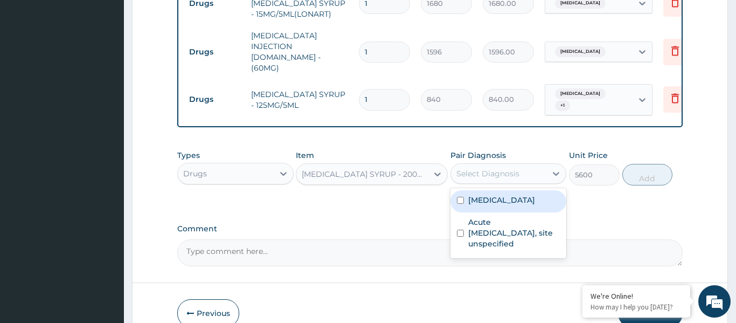
click at [513, 168] on div "Select Diagnosis" at bounding box center [487, 173] width 63 height 11
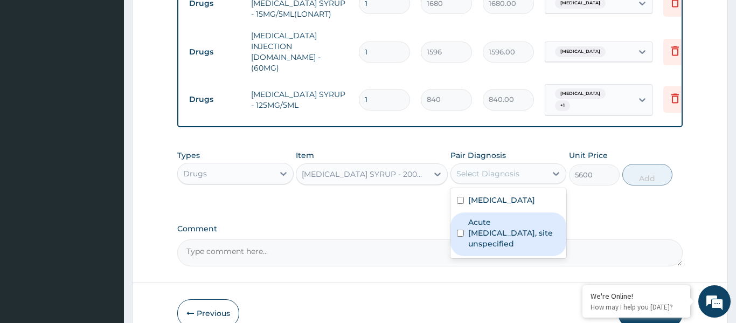
drag, startPoint x: 490, startPoint y: 212, endPoint x: 590, endPoint y: 173, distance: 106.7
click at [495, 217] on label "Acute upper respiratory infection, site unspecified" at bounding box center [514, 233] width 92 height 32
checkbox input "true"
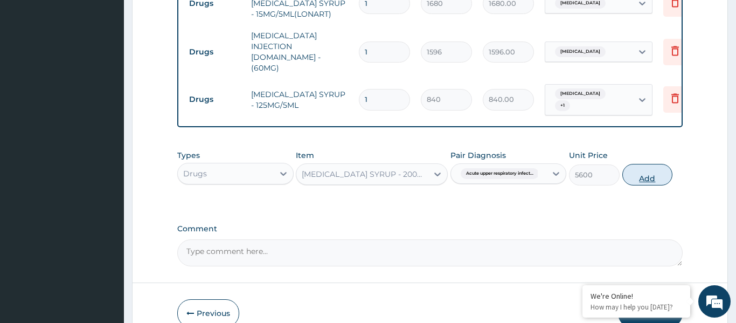
click at [642, 164] on button "Add" at bounding box center [647, 175] width 51 height 22
type input "0"
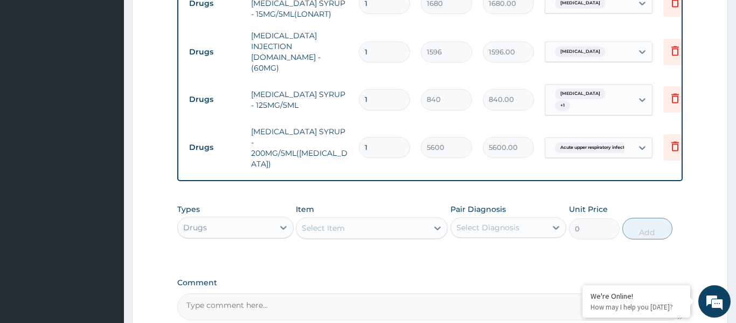
click at [358, 219] on div "Select Item" at bounding box center [361, 227] width 131 height 17
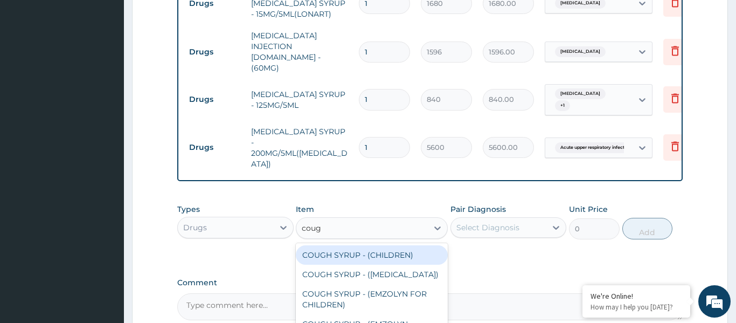
type input "cough"
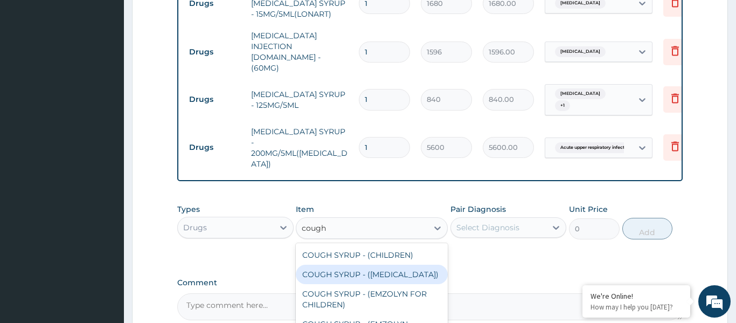
click at [331, 265] on div "COUGH SYRUP - (EXPECTORANT)" at bounding box center [372, 274] width 152 height 19
type input "1120"
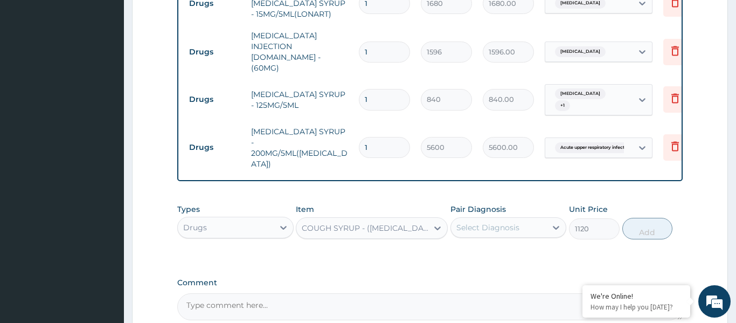
click at [490, 222] on div "Select Diagnosis" at bounding box center [487, 227] width 63 height 11
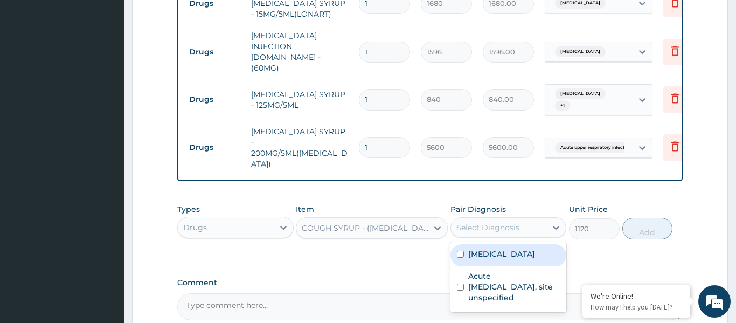
click at [491, 248] on label "Malaria, unspecified" at bounding box center [501, 253] width 67 height 11
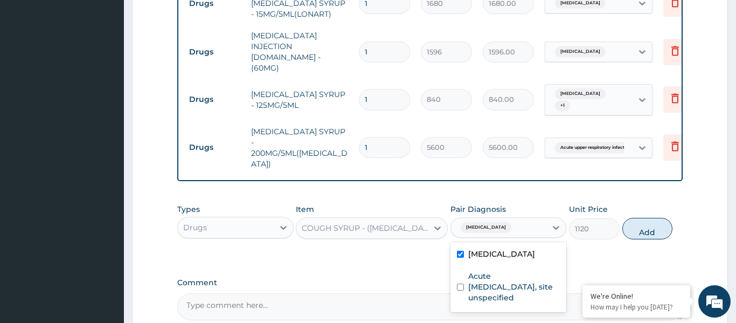
click at [491, 248] on label "Malaria, unspecified" at bounding box center [501, 253] width 67 height 11
checkbox input "false"
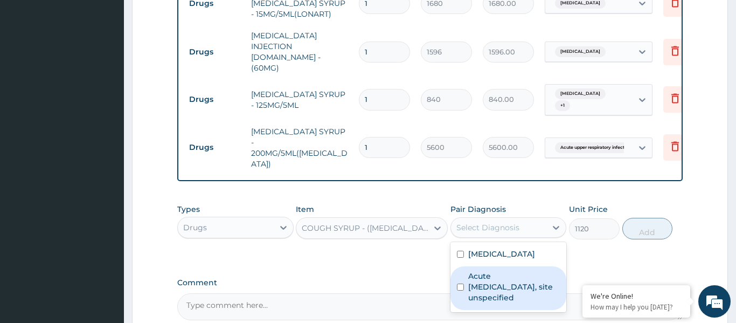
click at [490, 271] on label "Acute upper respiratory infection, site unspecified" at bounding box center [514, 287] width 92 height 32
checkbox input "true"
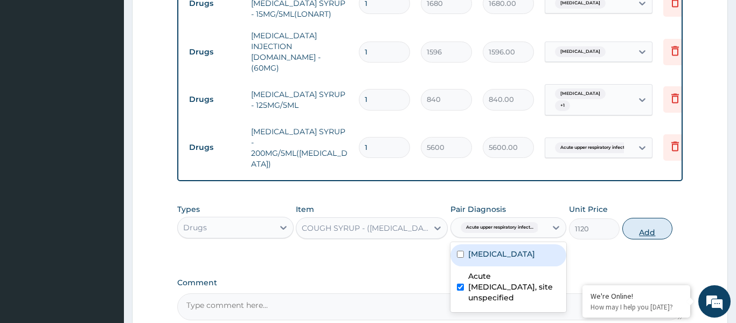
click at [650, 218] on button "Add" at bounding box center [647, 229] width 51 height 22
type input "0"
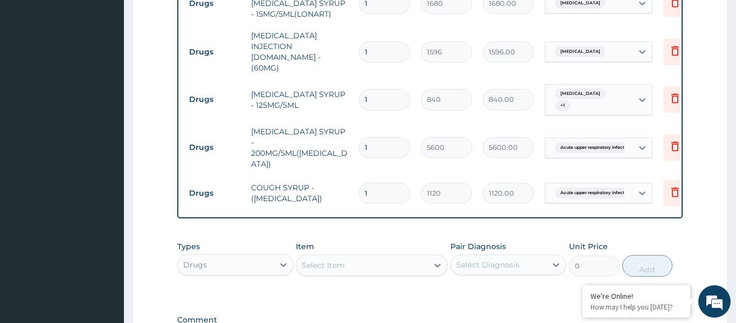
scroll to position [634, 0]
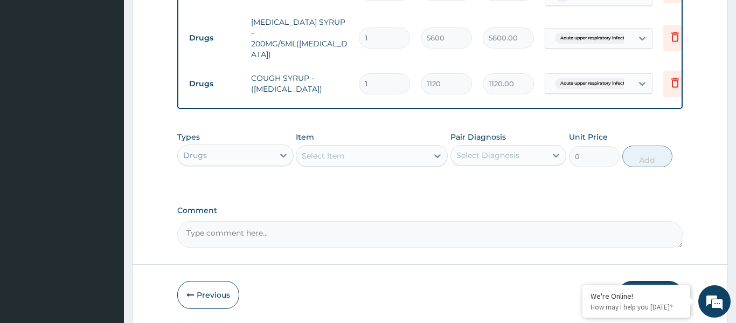
click at [639, 281] on button "Submit" at bounding box center [650, 295] width 65 height 28
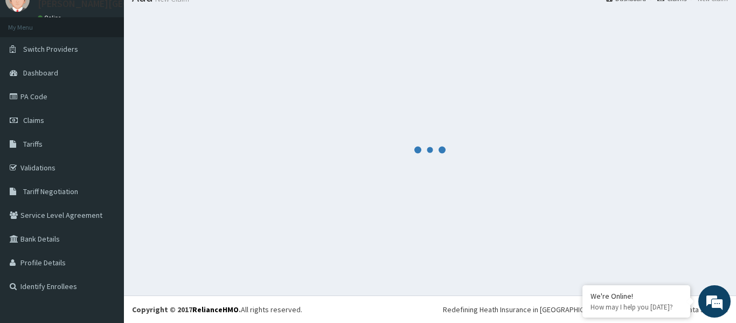
scroll to position [45, 0]
